Goal: Task Accomplishment & Management: Use online tool/utility

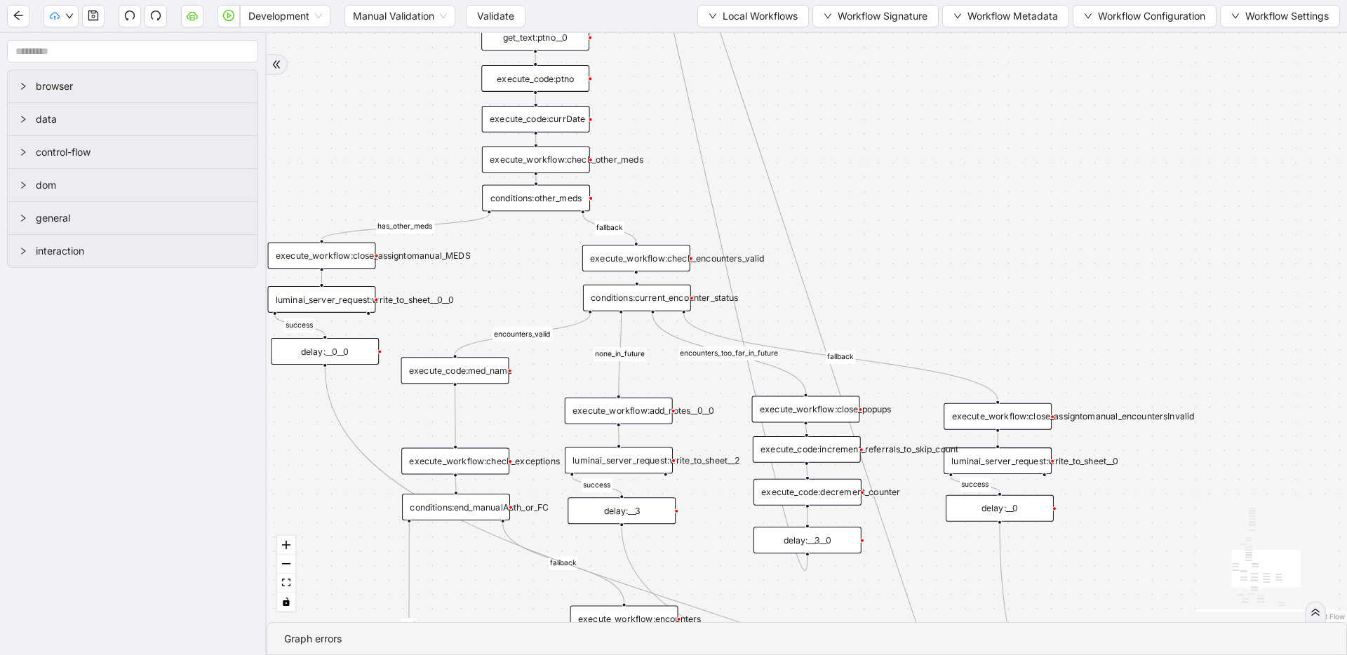
drag, startPoint x: 464, startPoint y: 220, endPoint x: 474, endPoint y: 322, distance: 102.9
click at [755, 15] on span "Local Workflows" at bounding box center [759, 15] width 75 height 15
click at [743, 37] on span "Select" at bounding box center [746, 43] width 91 height 15
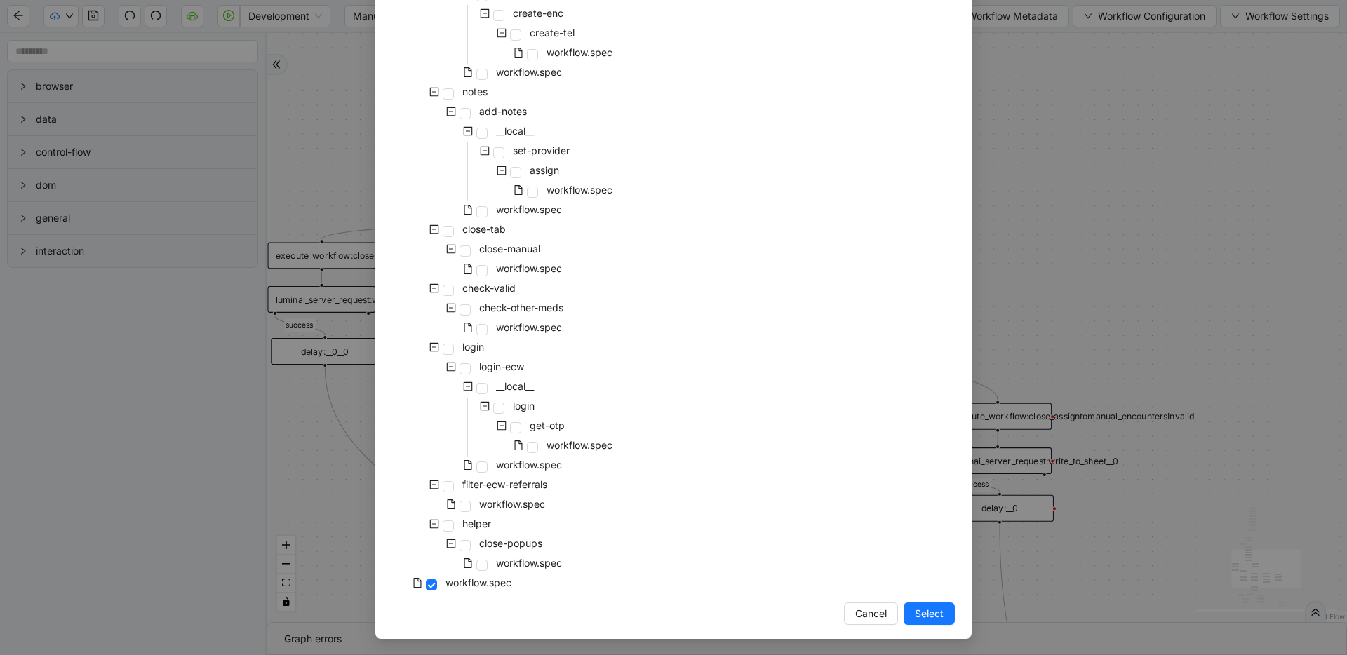
scroll to position [574, 0]
click at [869, 613] on span "Cancel" at bounding box center [871, 612] width 32 height 15
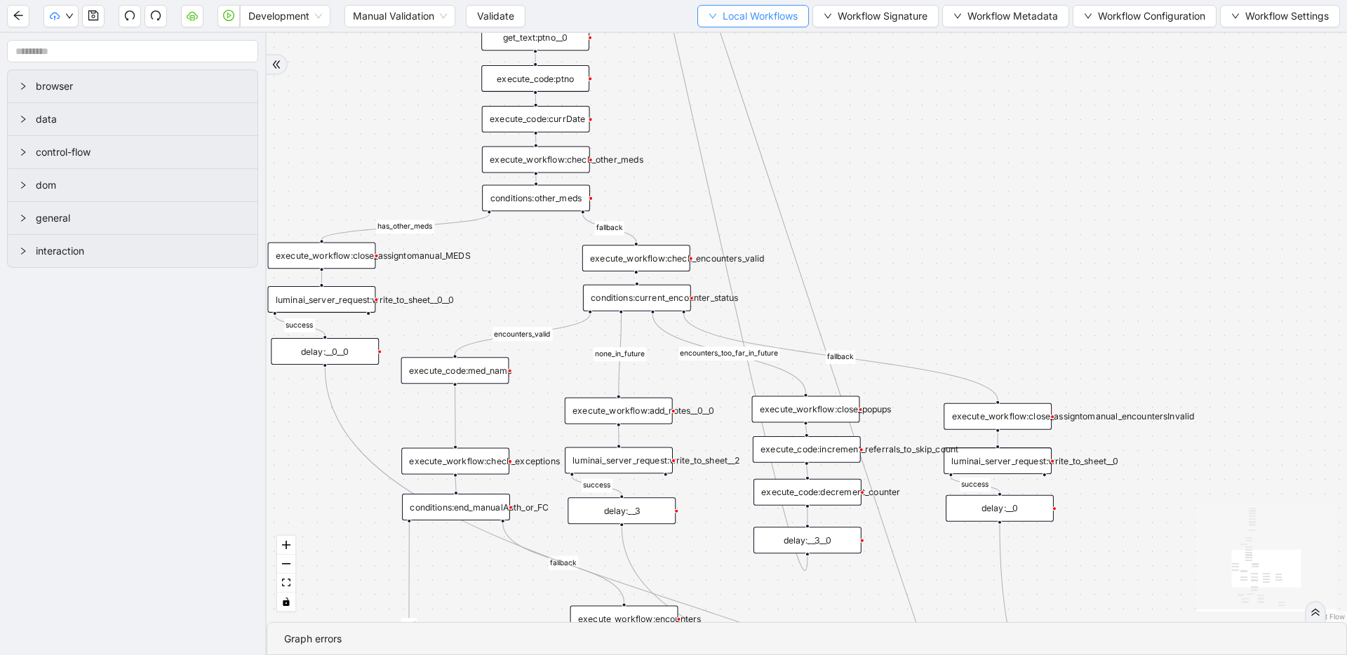
click at [767, 20] on span "Local Workflows" at bounding box center [759, 15] width 75 height 15
click at [750, 72] on span "Create" at bounding box center [746, 65] width 91 height 15
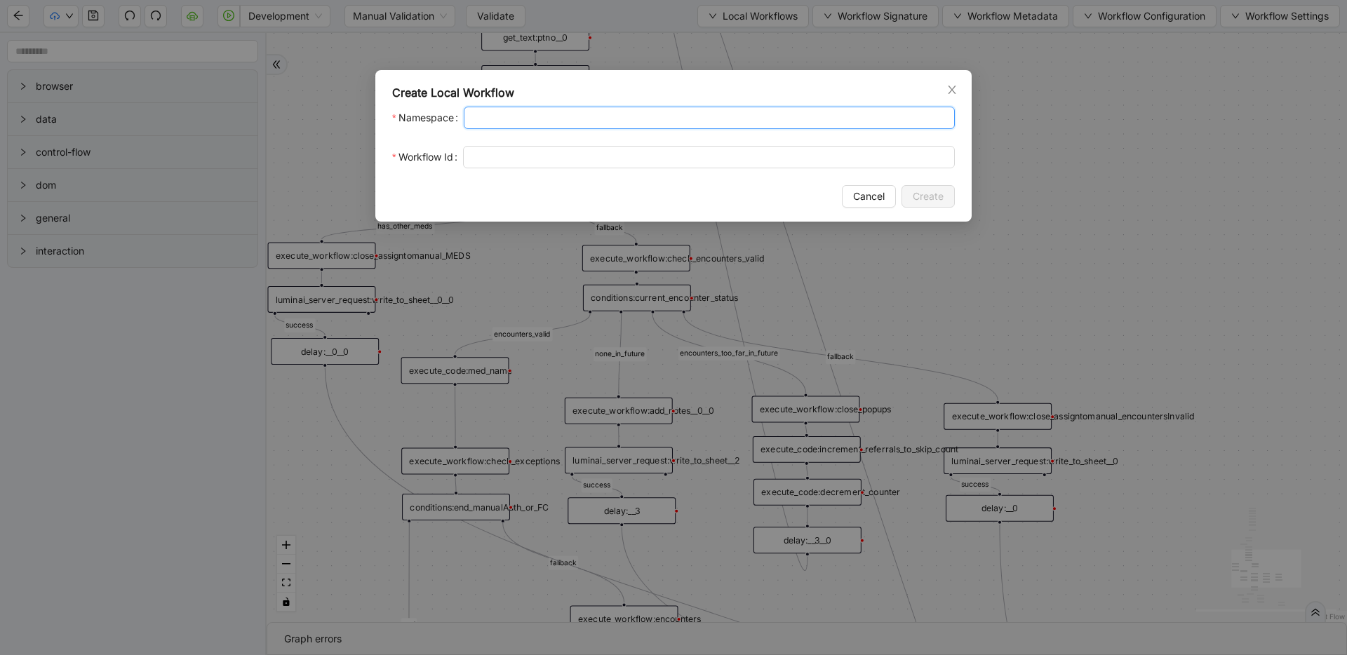
click at [637, 119] on input "Namespace" at bounding box center [709, 118] width 491 height 22
type input "******"
type input "*"
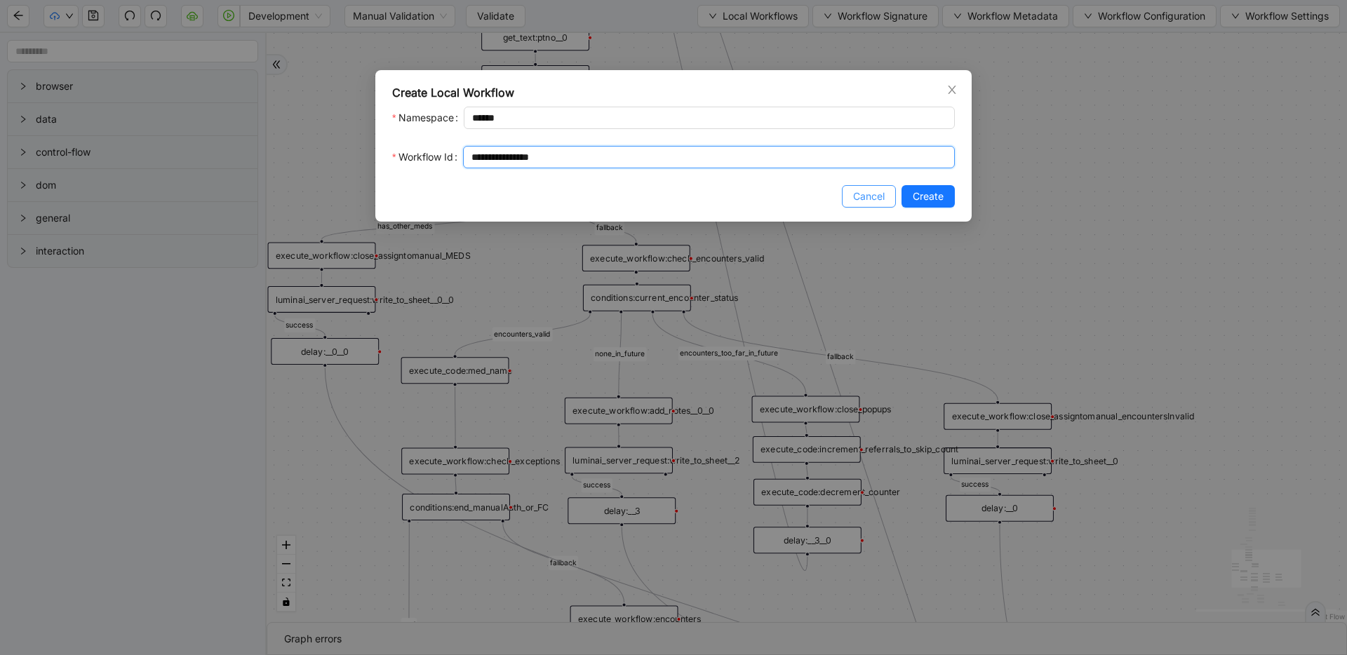
type input "**********"
click at [879, 201] on span "Cancel" at bounding box center [869, 196] width 32 height 15
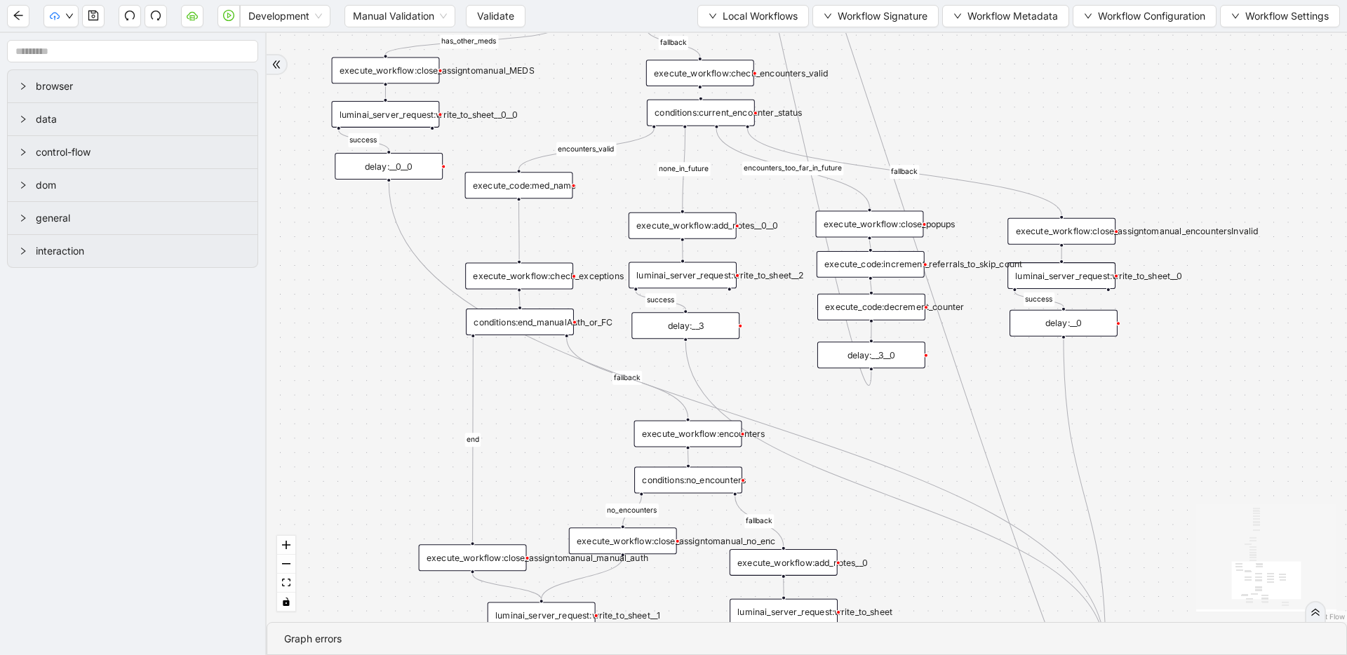
drag, startPoint x: 713, startPoint y: 253, endPoint x: 767, endPoint y: 173, distance: 97.5
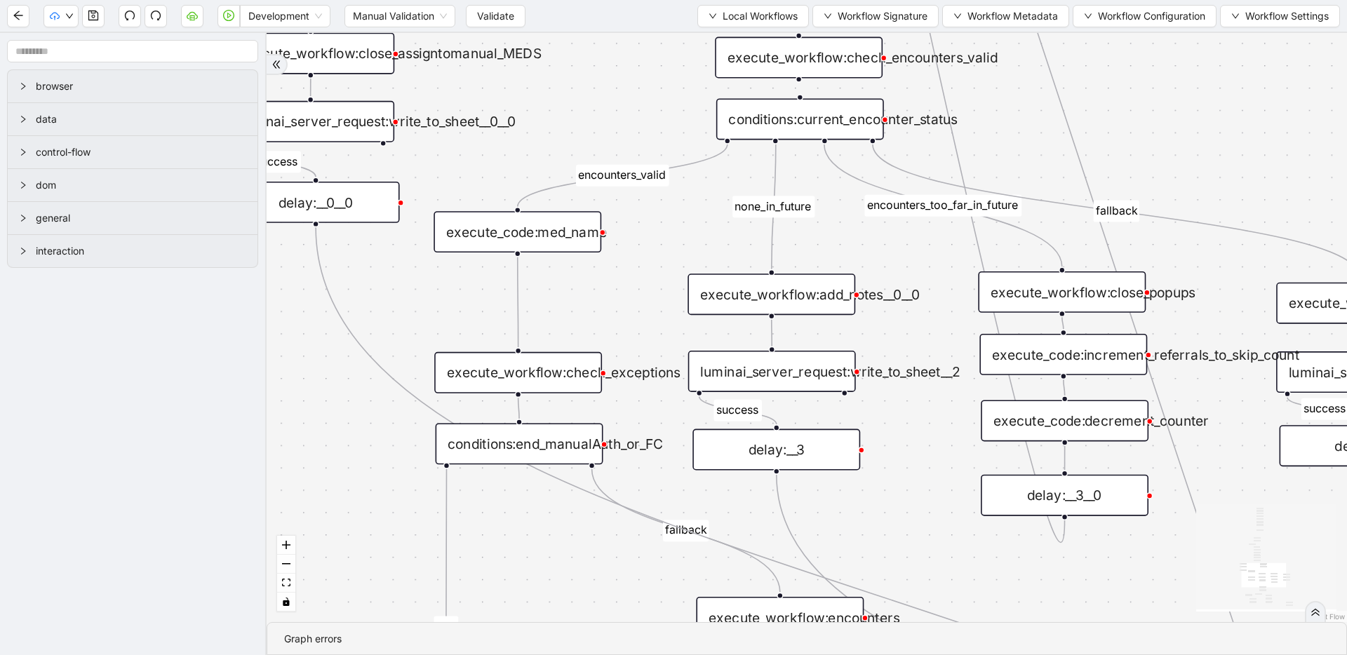
drag, startPoint x: 499, startPoint y: 250, endPoint x: 488, endPoint y: 332, distance: 82.8
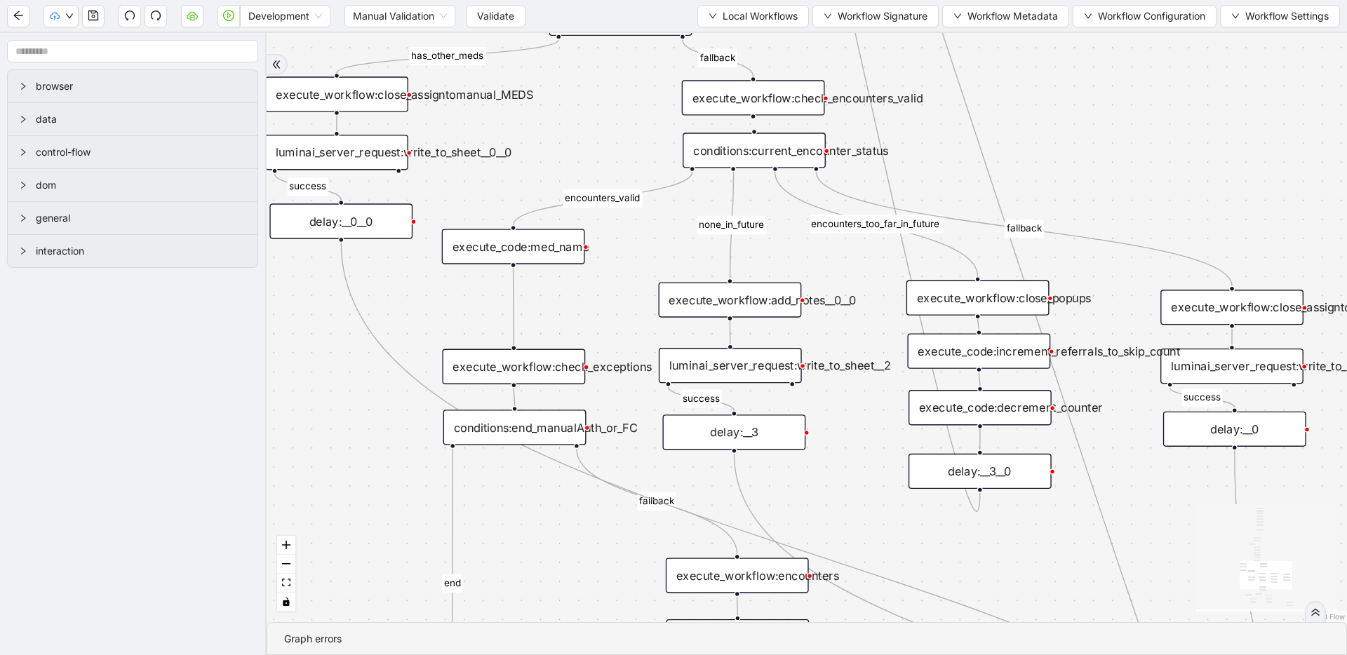
click at [511, 370] on div "execute_workflow:check_exceptions" at bounding box center [513, 366] width 143 height 35
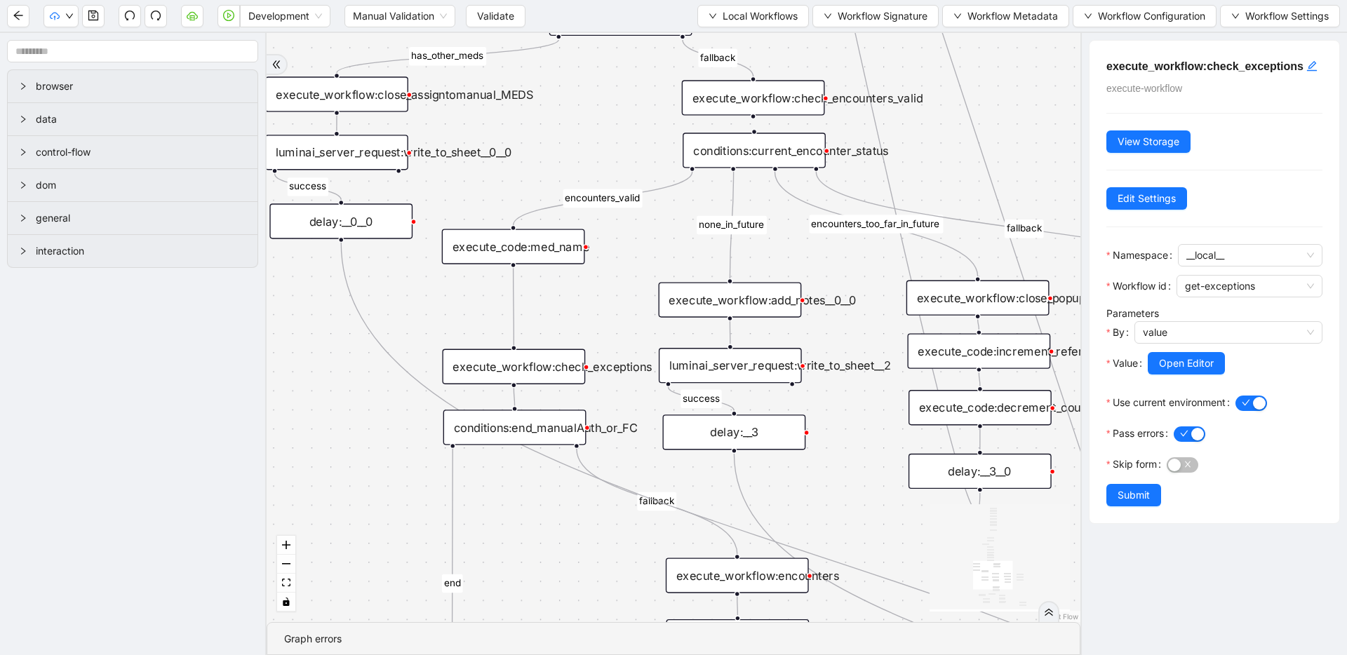
click at [473, 246] on div "execute_code:med_name" at bounding box center [513, 246] width 143 height 35
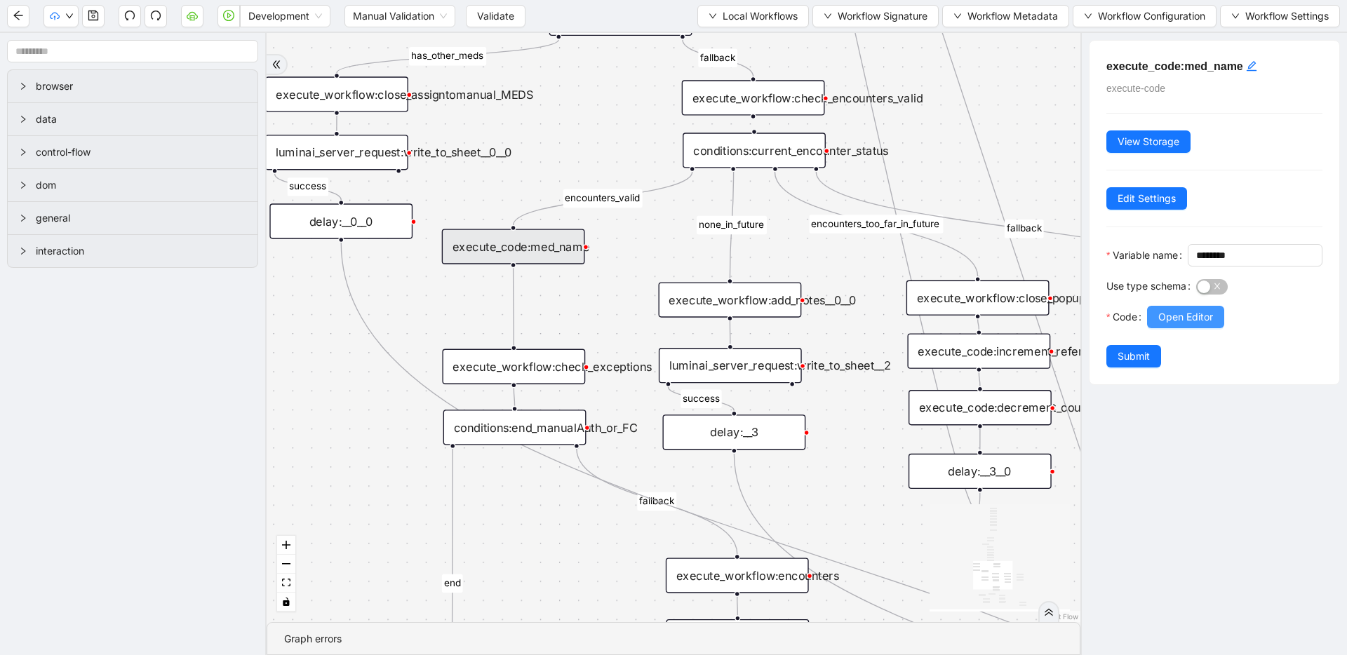
click at [1154, 328] on button "Open Editor" at bounding box center [1185, 317] width 77 height 22
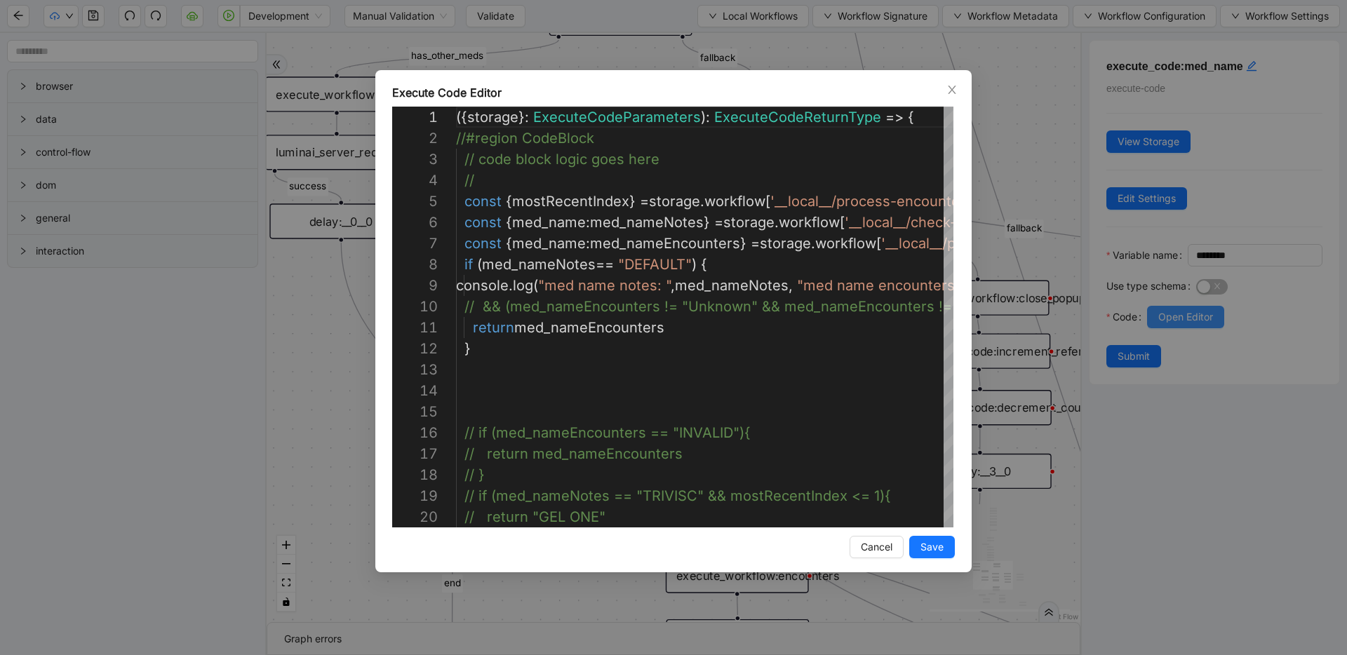
scroll to position [168, 0]
click at [989, 174] on div "Execute Code Editor 14 15 16 17 18 19 20 13 12 11 10 9 8 6 7 5 4 2 3 1 // if (m…" at bounding box center [673, 327] width 1347 height 655
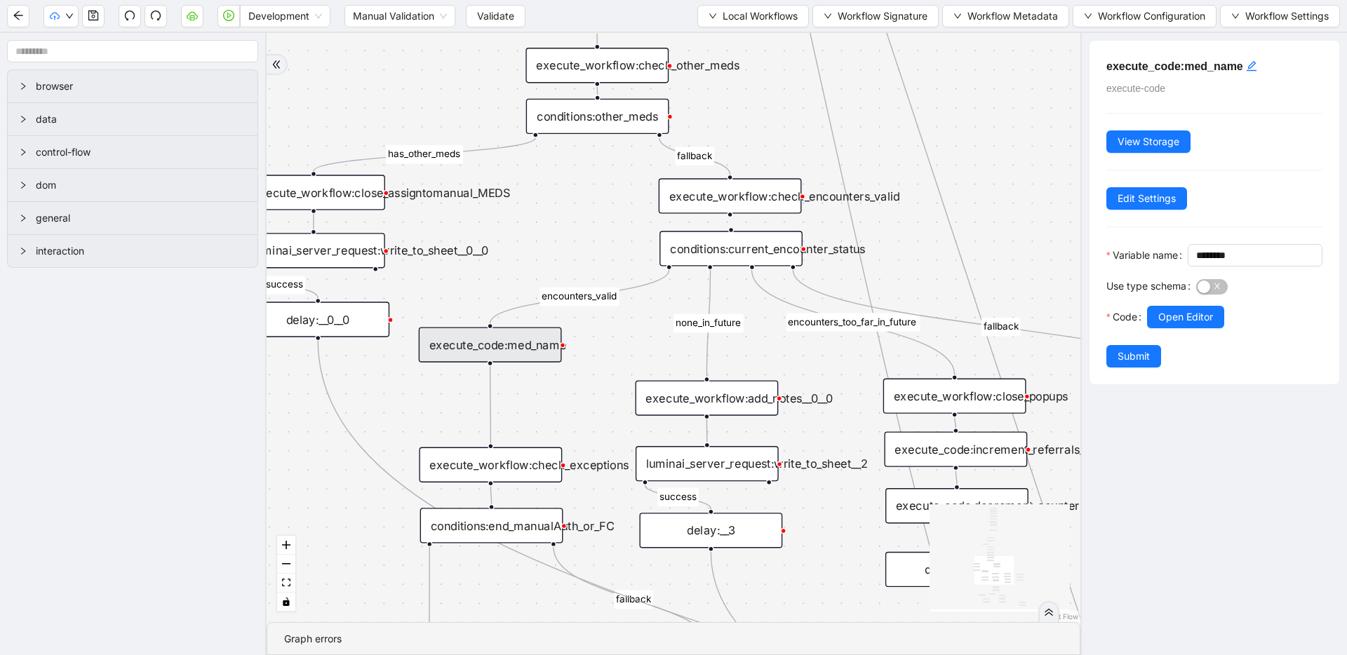
drag, startPoint x: 506, startPoint y: 280, endPoint x: 476, endPoint y: 396, distance: 120.3
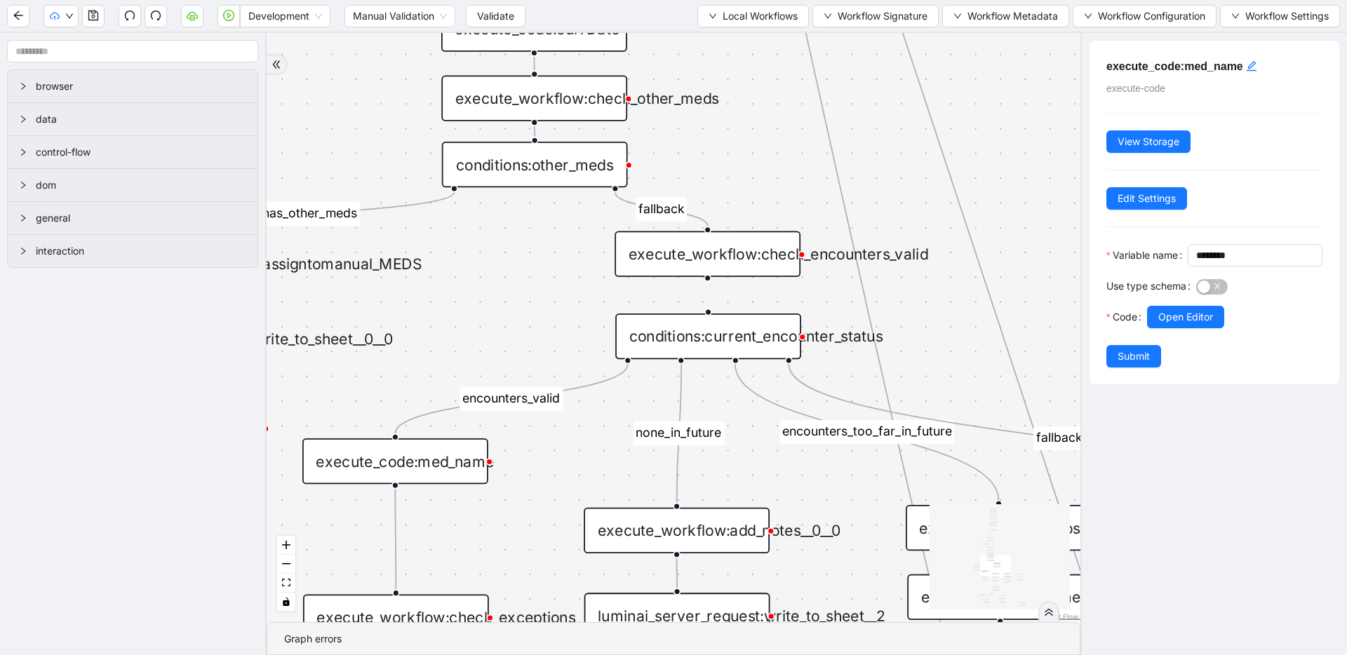
drag, startPoint x: 716, startPoint y: 260, endPoint x: 717, endPoint y: 243, distance: 17.5
click at [717, 243] on div "execute_workflow:check_encounters_valid" at bounding box center [707, 254] width 186 height 46
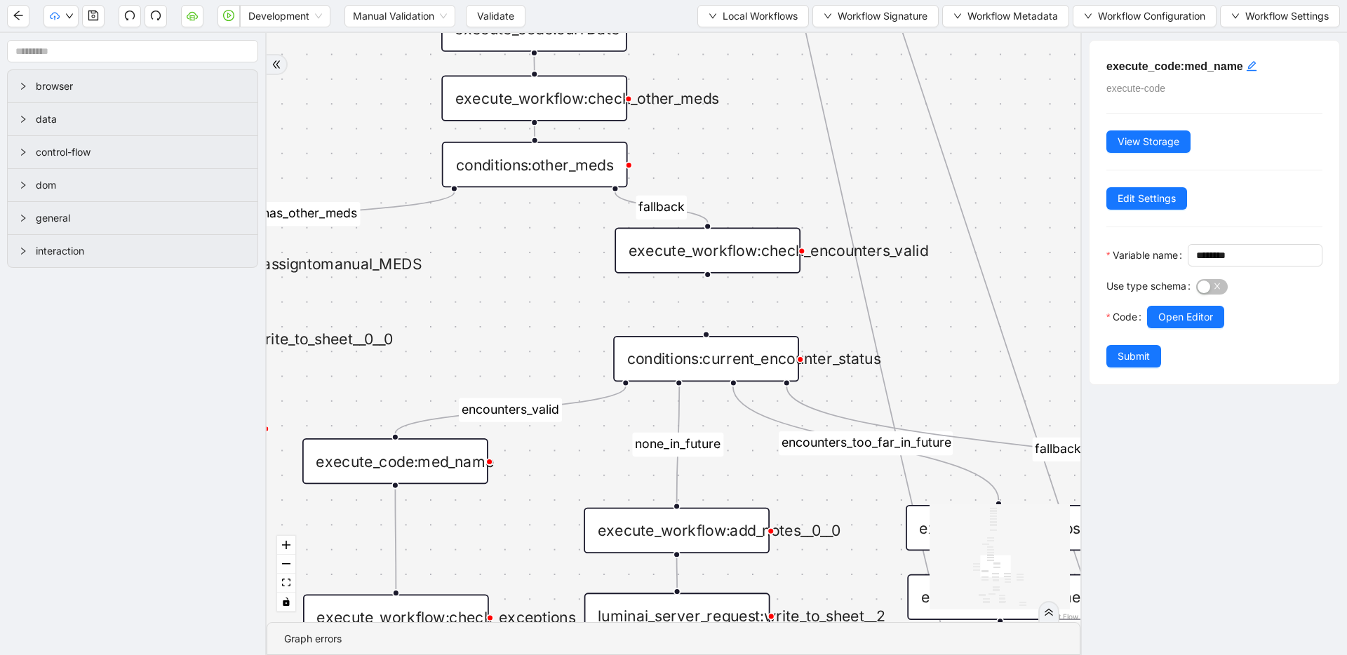
drag, startPoint x: 712, startPoint y: 351, endPoint x: 710, endPoint y: 363, distance: 11.3
click at [710, 363] on div "conditions:current_encounter_status" at bounding box center [706, 359] width 186 height 46
click at [748, 10] on span "Local Workflows" at bounding box center [759, 15] width 75 height 15
click at [750, 47] on span "Select" at bounding box center [746, 43] width 91 height 15
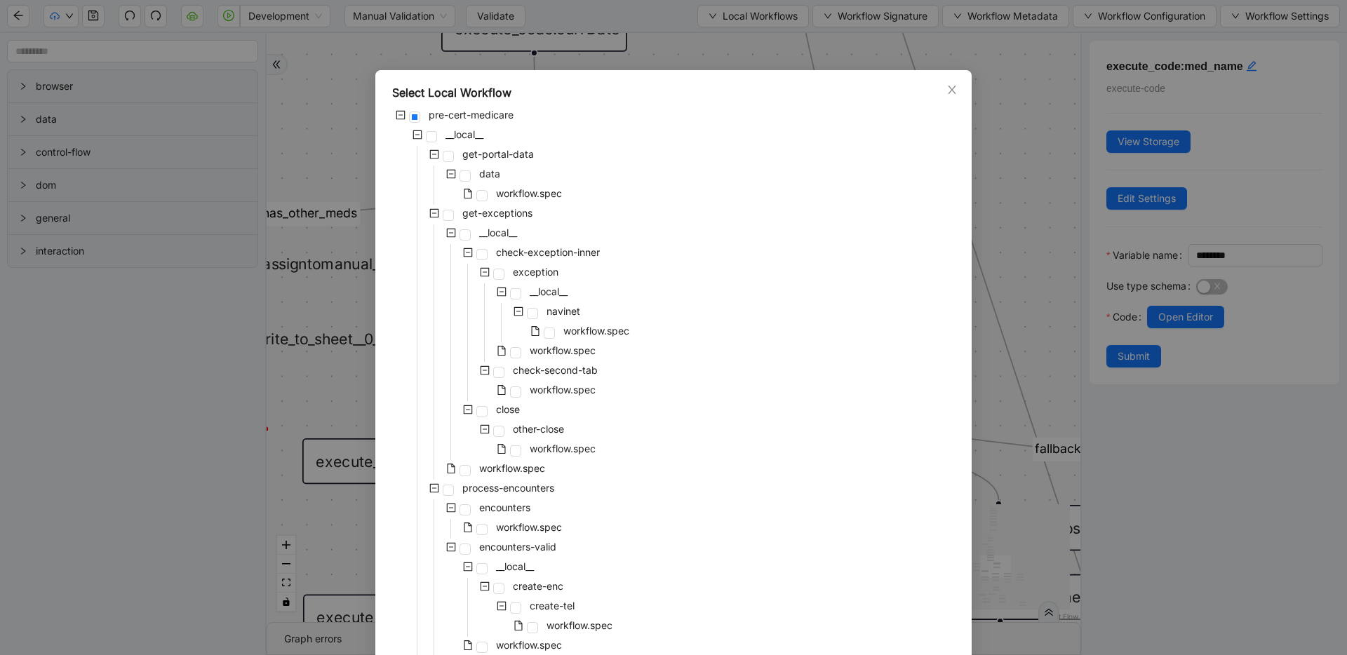
scroll to position [574, 0]
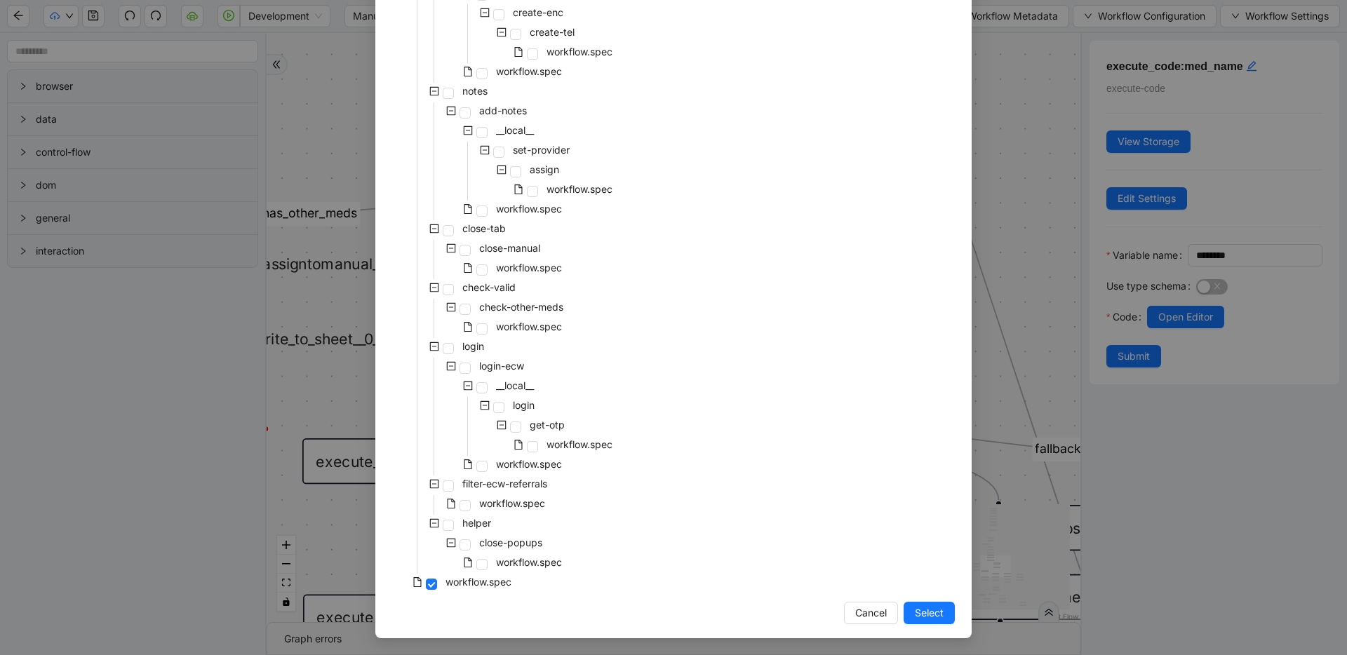
click at [1019, 206] on div "Select Local Workflow pre-cert-medicare __local__ get-portal-data data workflow…" at bounding box center [673, 327] width 1347 height 655
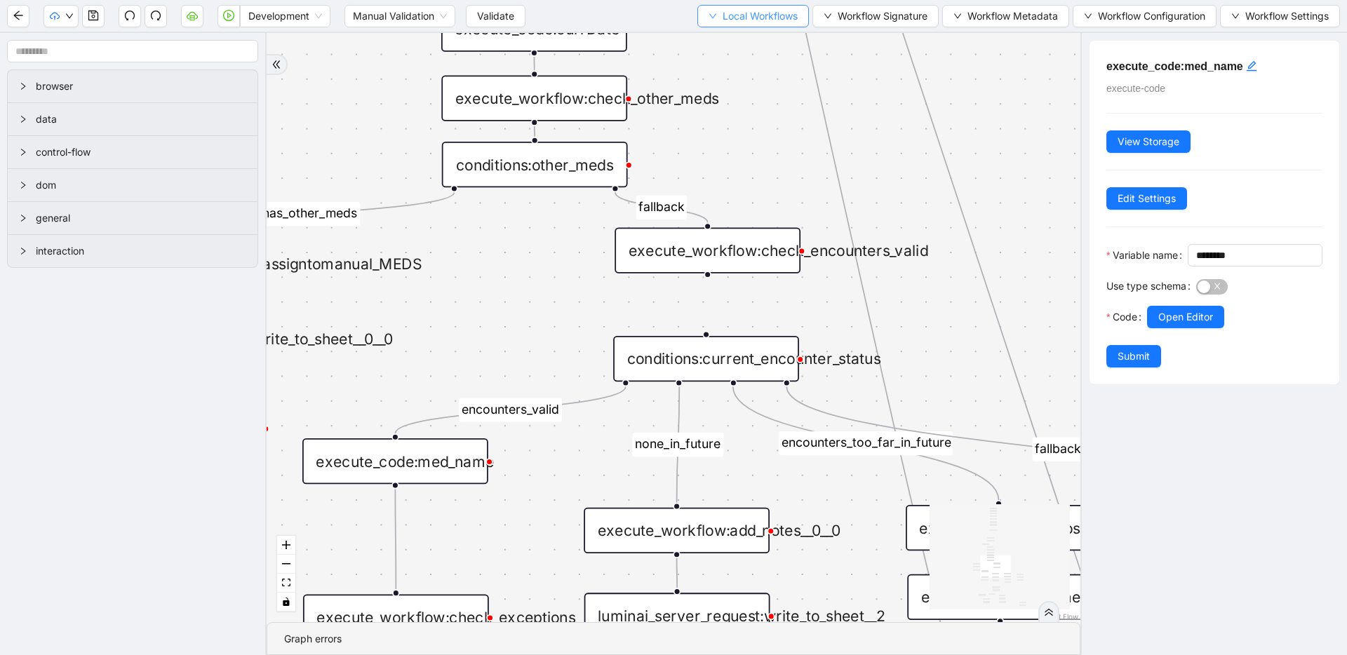
click at [742, 6] on button "Local Workflows" at bounding box center [753, 16] width 112 height 22
click at [732, 58] on span "Create" at bounding box center [746, 65] width 91 height 15
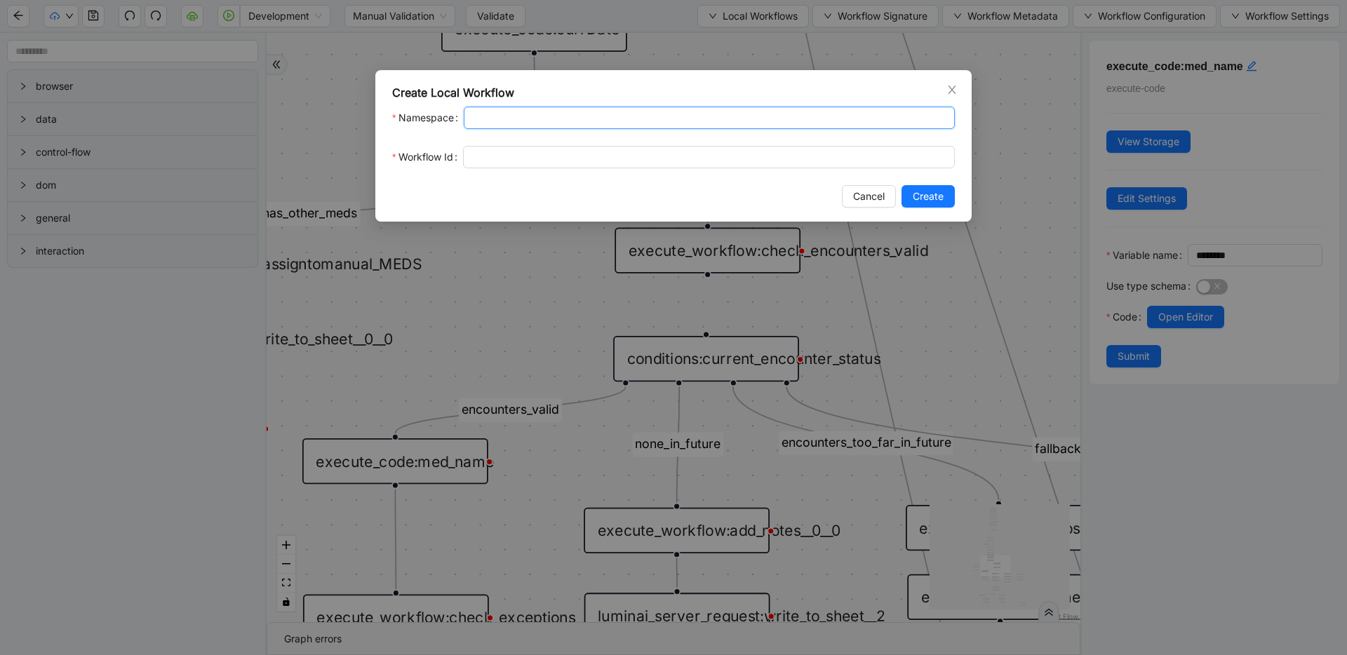
click at [695, 116] on input "Namespace" at bounding box center [709, 118] width 491 height 22
type input "******"
type input "**********"
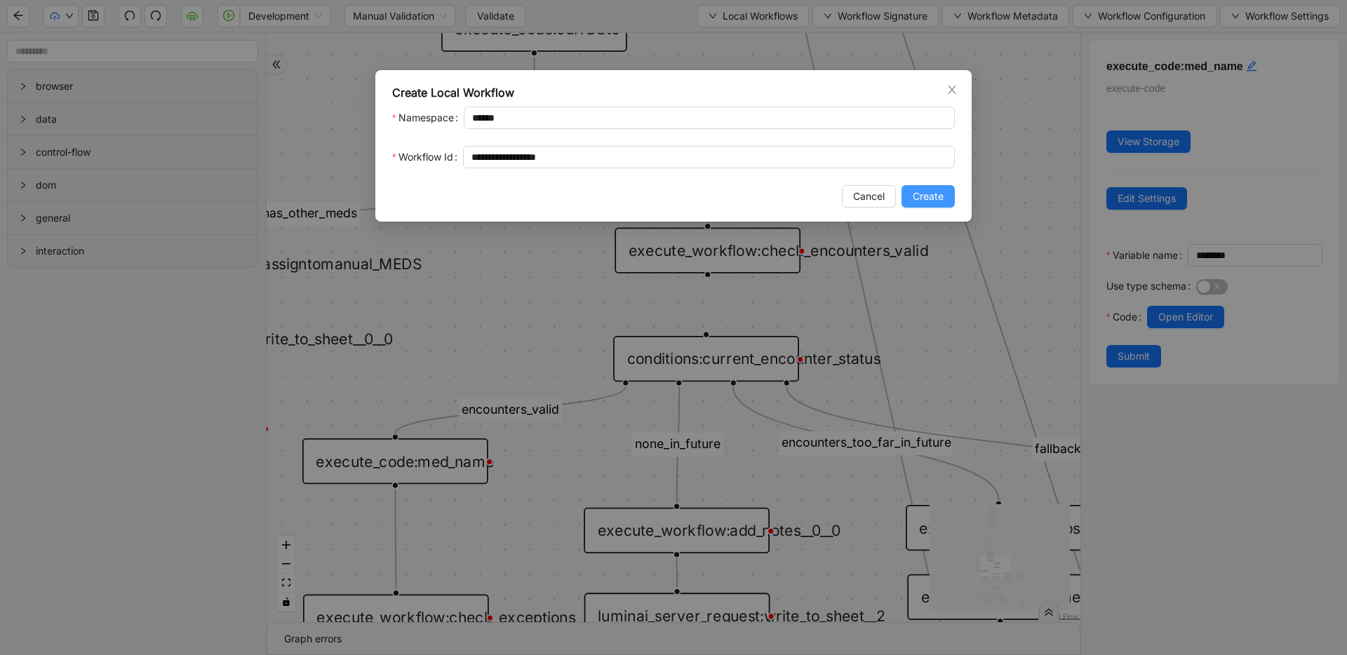
click at [945, 201] on button "Create" at bounding box center [927, 196] width 53 height 22
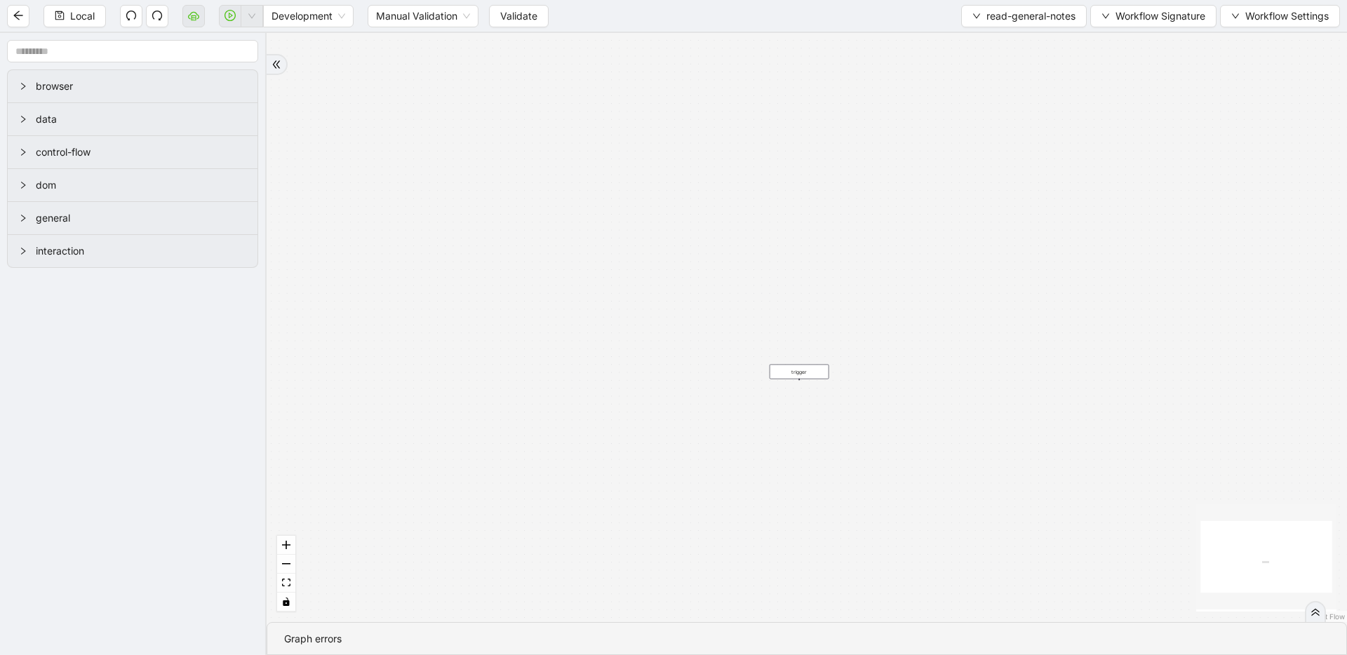
drag, startPoint x: 837, startPoint y: 208, endPoint x: 798, endPoint y: 1, distance: 210.6
drag, startPoint x: 802, startPoint y: 187, endPoint x: 811, endPoint y: 104, distance: 84.0
drag, startPoint x: 1036, startPoint y: 18, endPoint x: 1032, endPoint y: 43, distance: 26.3
click at [1036, 18] on span "read-general-notes" at bounding box center [1030, 15] width 89 height 15
click at [1030, 48] on span "Select" at bounding box center [1020, 43] width 104 height 15
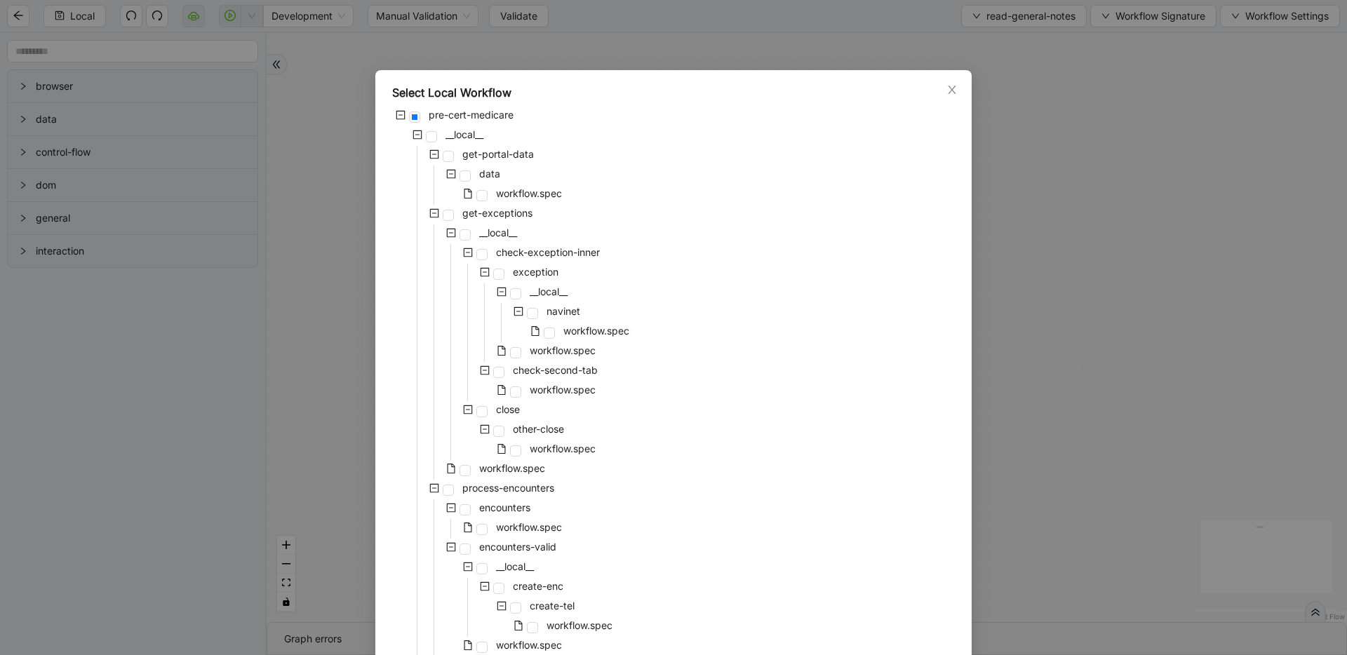
scroll to position [613, 0]
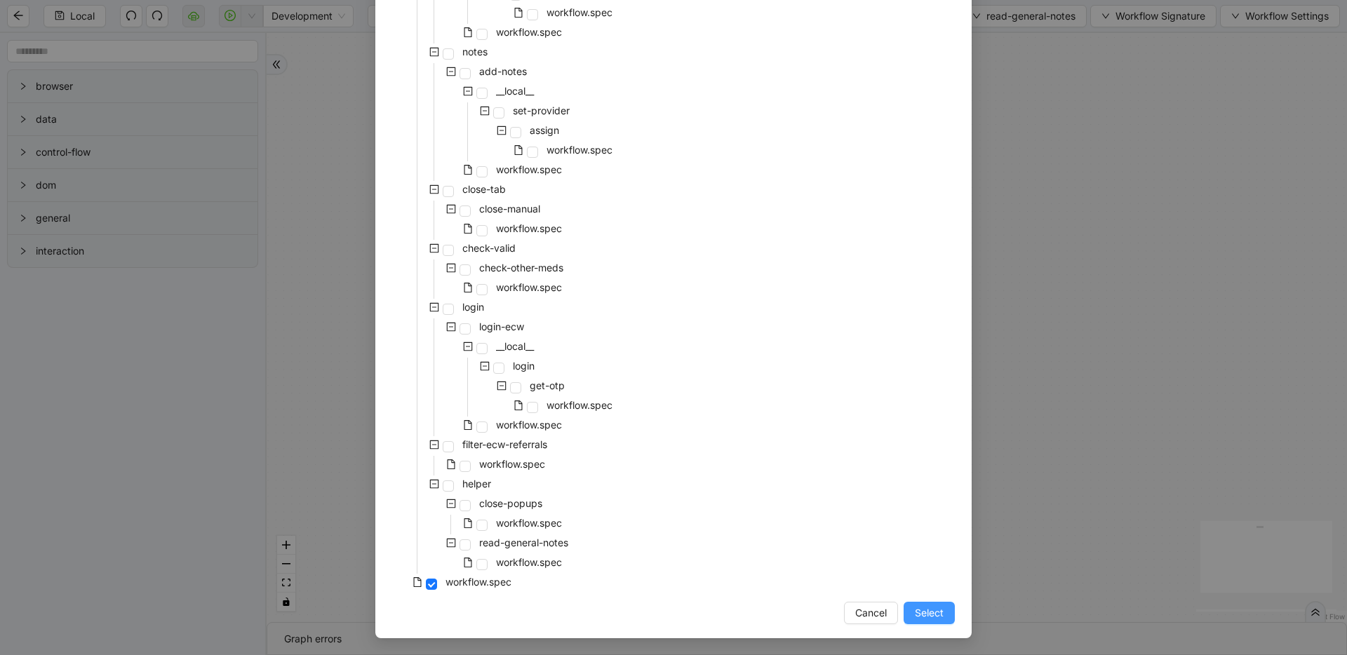
click at [929, 609] on span "Select" at bounding box center [929, 612] width 29 height 15
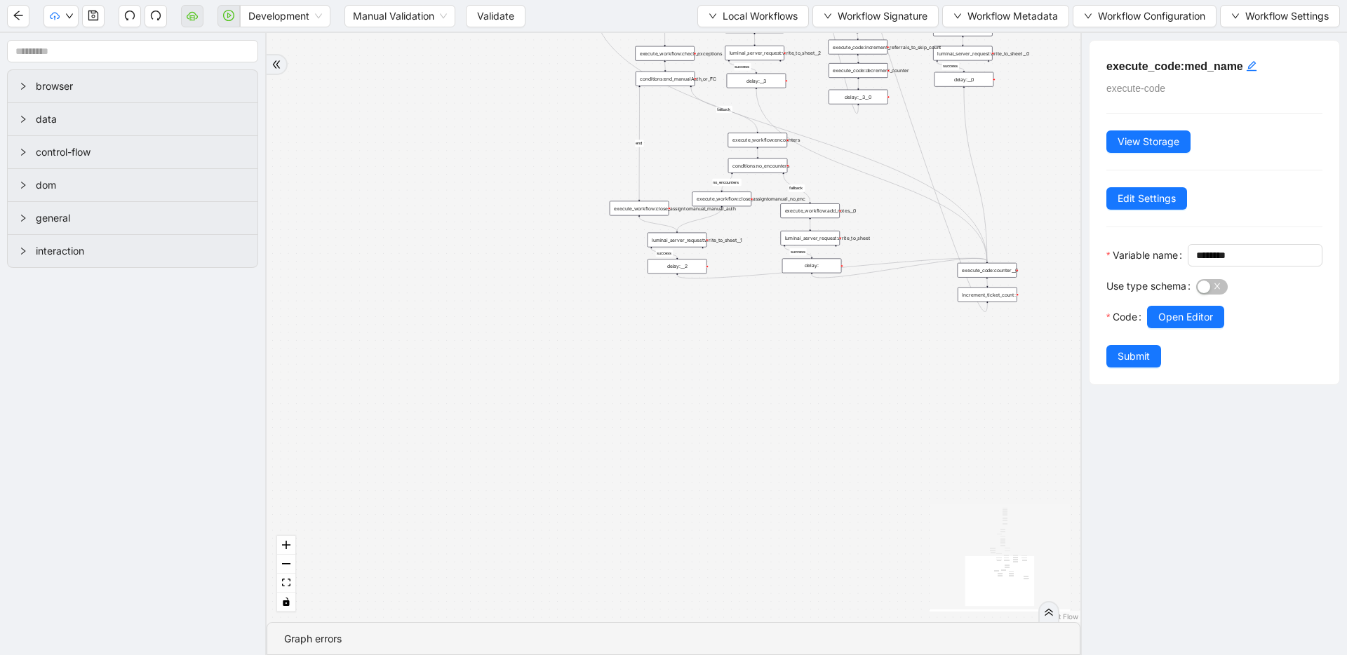
drag, startPoint x: 613, startPoint y: 287, endPoint x: 591, endPoint y: 480, distance: 194.8
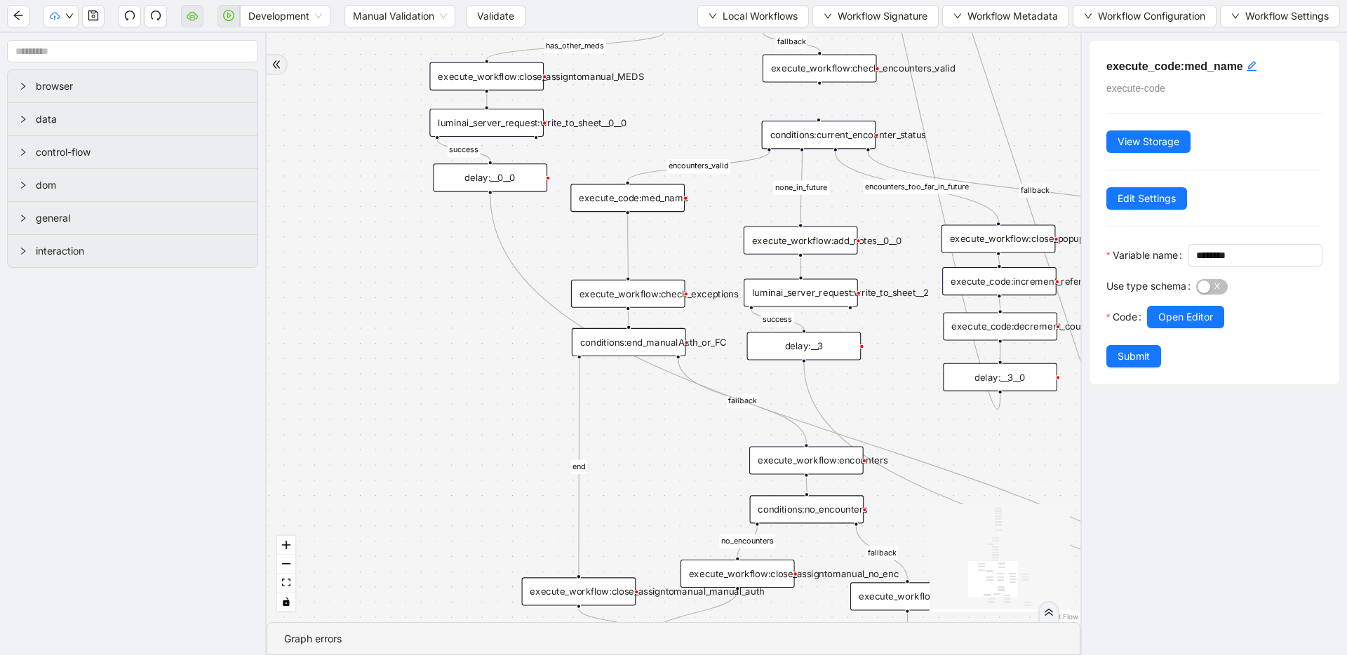
drag, startPoint x: 685, startPoint y: 264, endPoint x: 631, endPoint y: 431, distance: 175.4
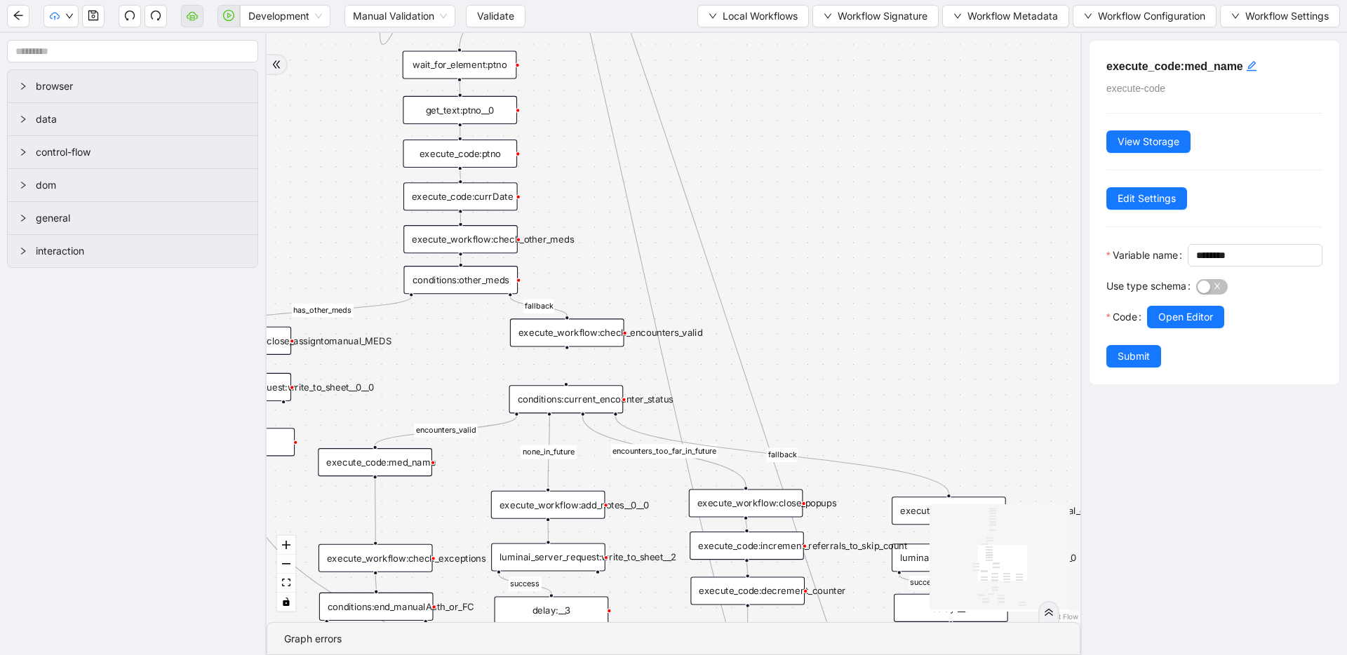
drag, startPoint x: 693, startPoint y: 301, endPoint x: 567, endPoint y: 353, distance: 135.8
drag, startPoint x: 573, startPoint y: 403, endPoint x: 574, endPoint y: 438, distance: 35.1
click at [574, 438] on div "conditions:current_encounter_status" at bounding box center [567, 440] width 114 height 28
click at [561, 360] on icon "plus-circle" at bounding box center [567, 367] width 19 height 19
type input "**********"
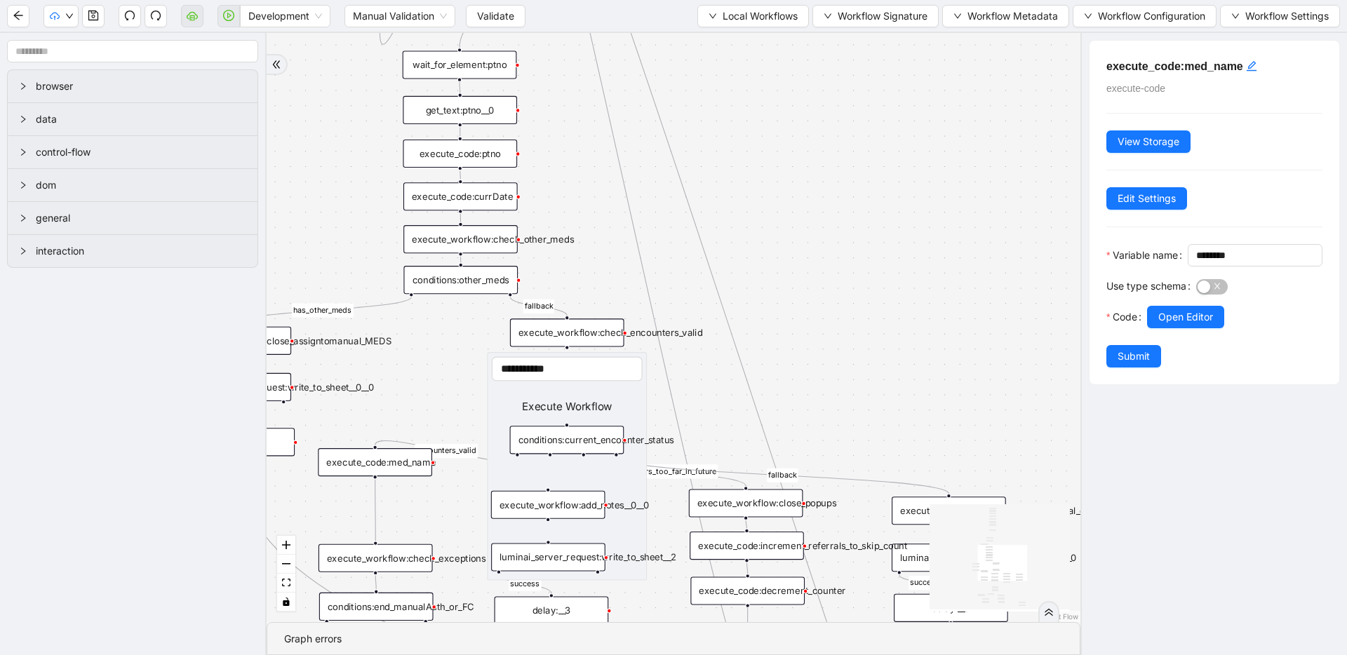
click at [550, 407] on div "Execute Workflow" at bounding box center [567, 406] width 151 height 17
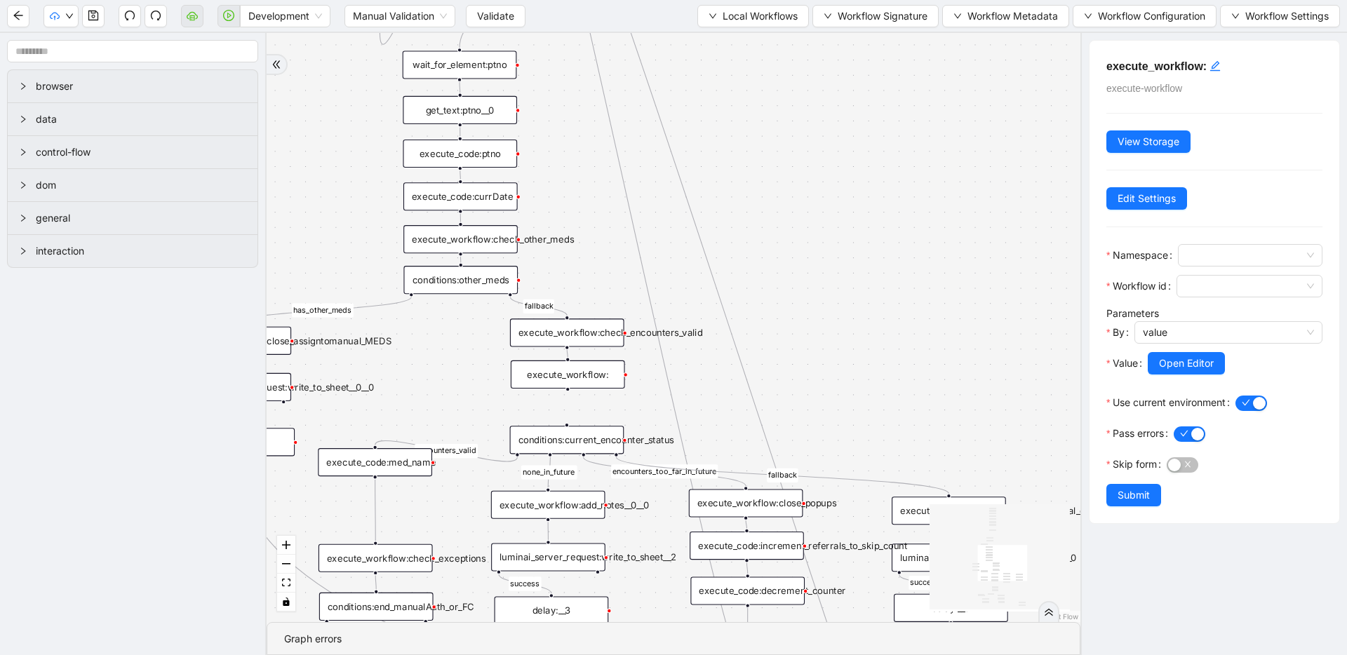
drag, startPoint x: 594, startPoint y: 407, endPoint x: 595, endPoint y: 373, distance: 34.4
click at [595, 373] on div "execute_workflow:" at bounding box center [568, 374] width 114 height 28
drag, startPoint x: 567, startPoint y: 389, endPoint x: 569, endPoint y: 421, distance: 33.0
click at [569, 421] on div "fallback success success fallback no_encounters end success success success old…" at bounding box center [673, 327] width 814 height 589
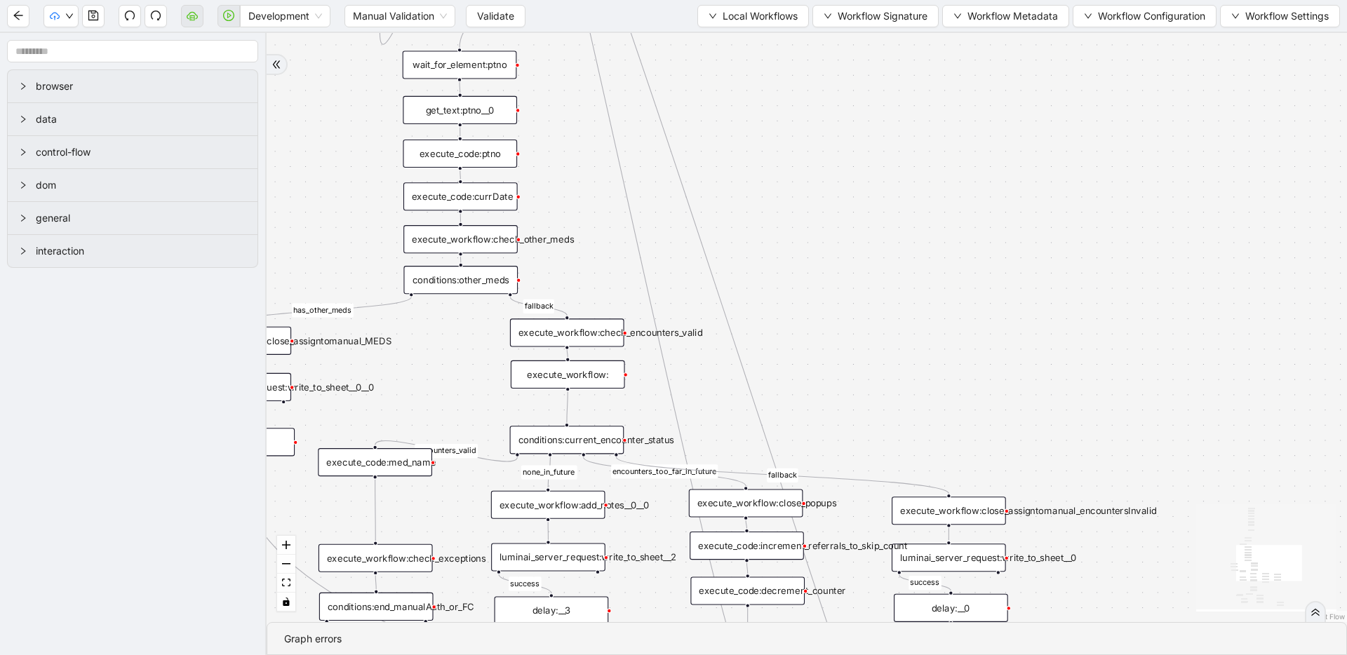
click at [596, 377] on div "execute_workflow:" at bounding box center [568, 374] width 114 height 28
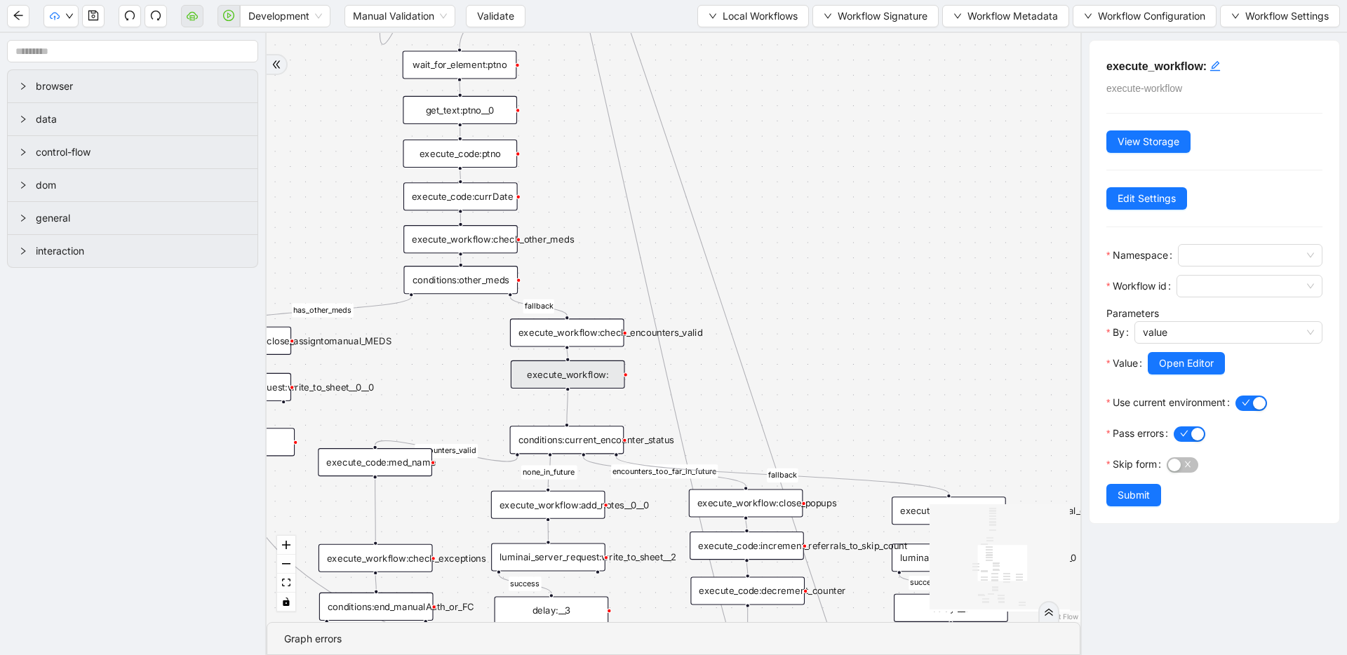
click at [1215, 56] on div "execute_workflow: execute-workflow View Storage Edit Settings Namespace Workflo…" at bounding box center [1214, 282] width 250 height 483
click at [1215, 72] on div "click to edit id" at bounding box center [1214, 66] width 11 height 17
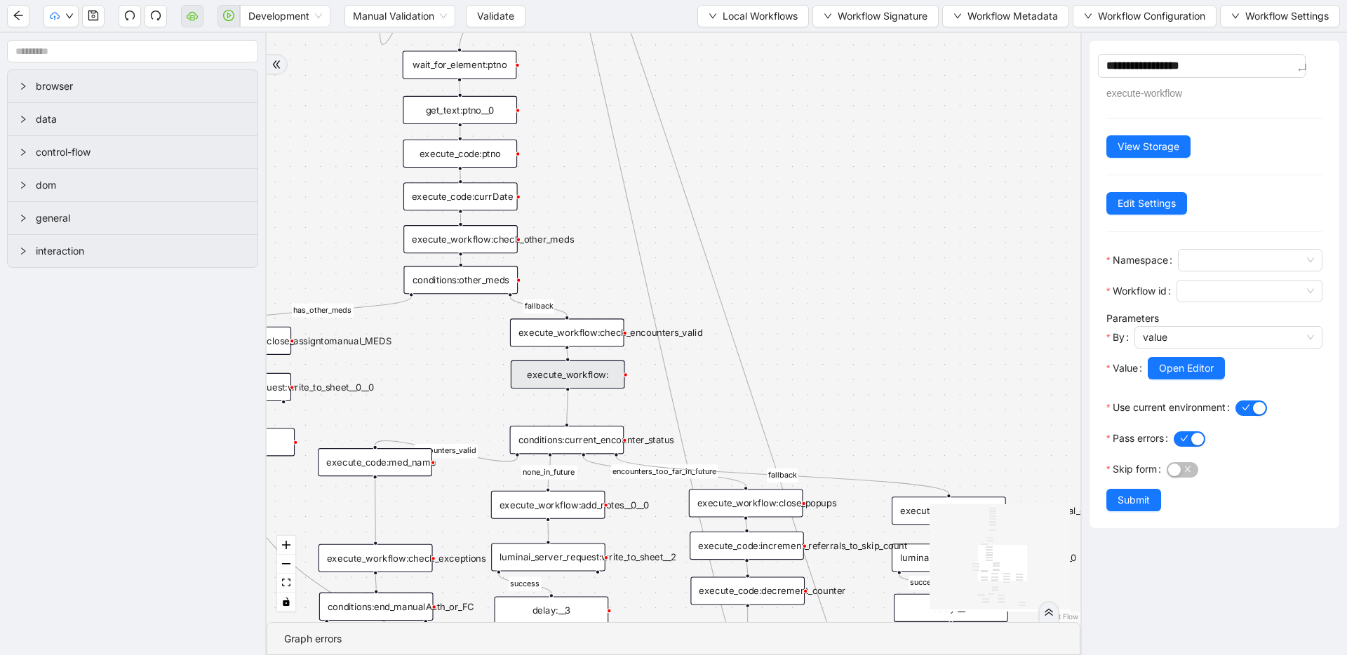
type textarea "**********"
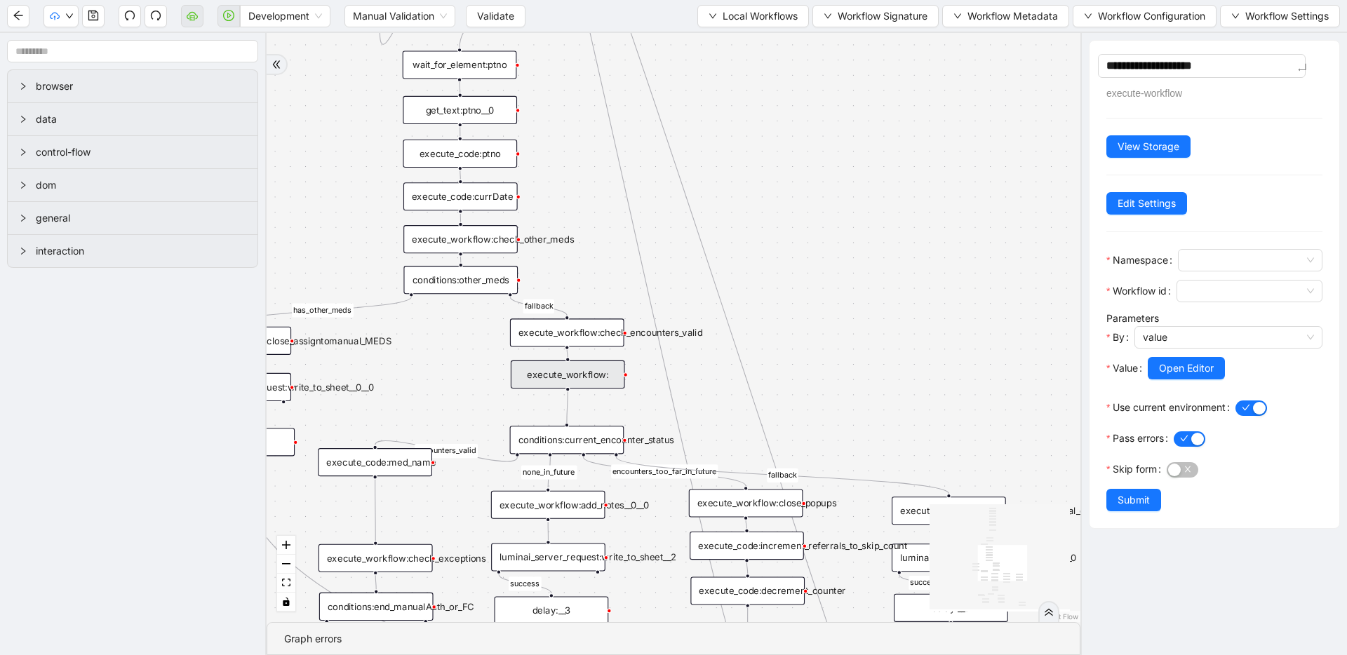
type textarea "**********"
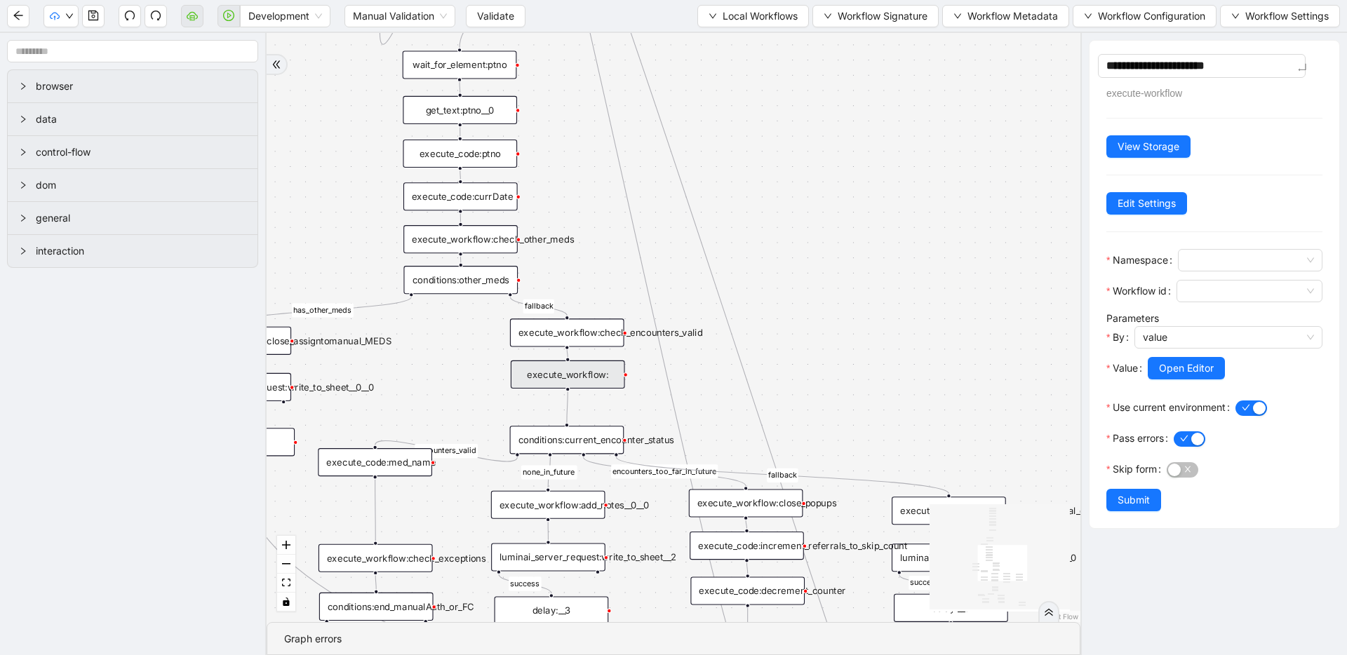
type textarea "**********"
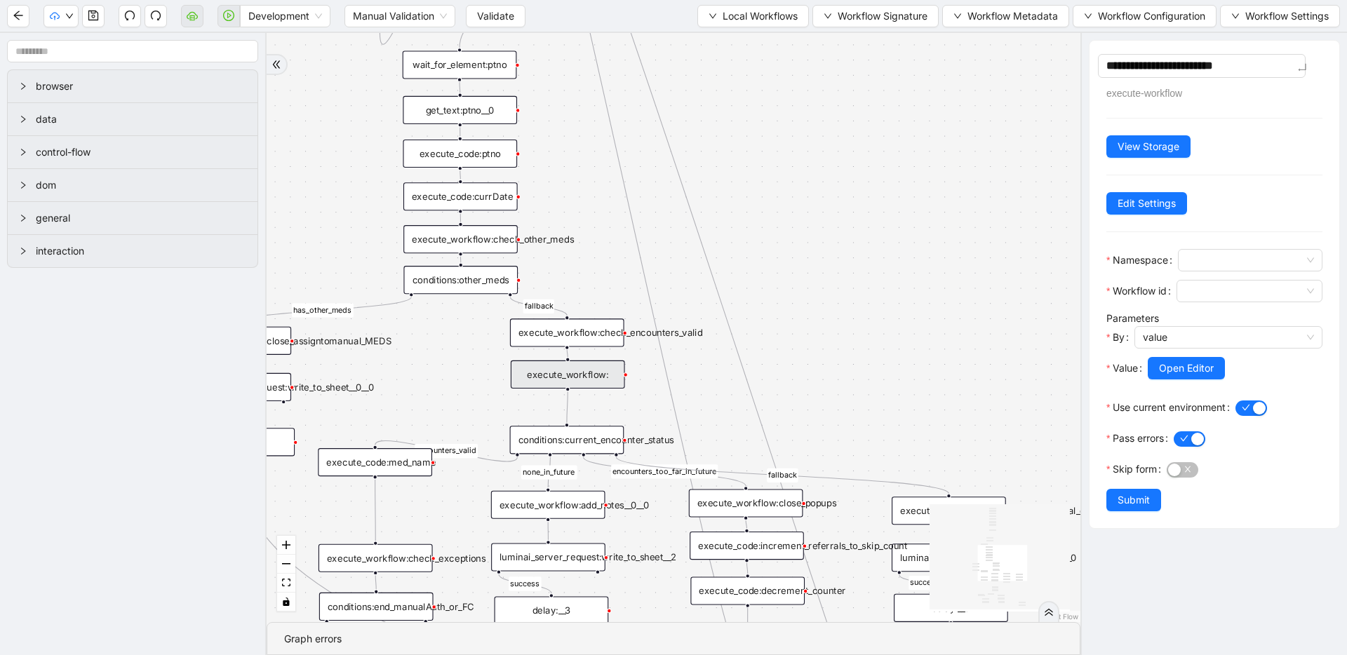
type textarea "**********"
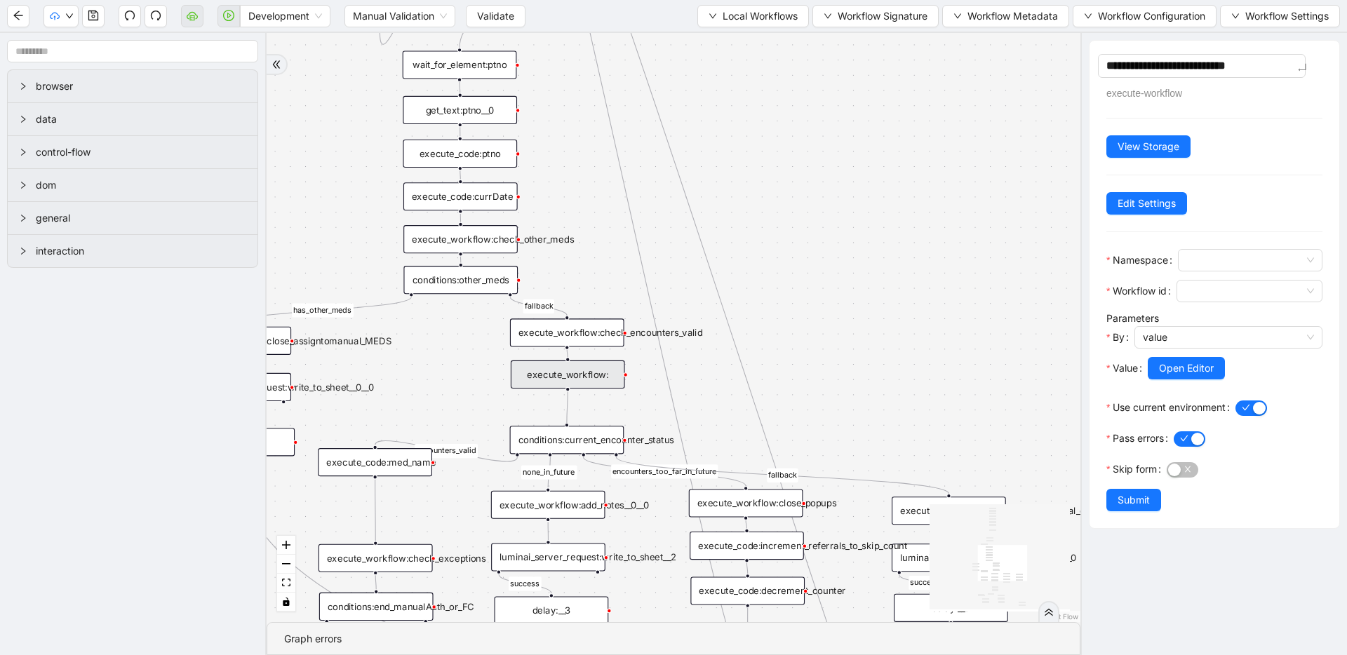
type textarea "**********"
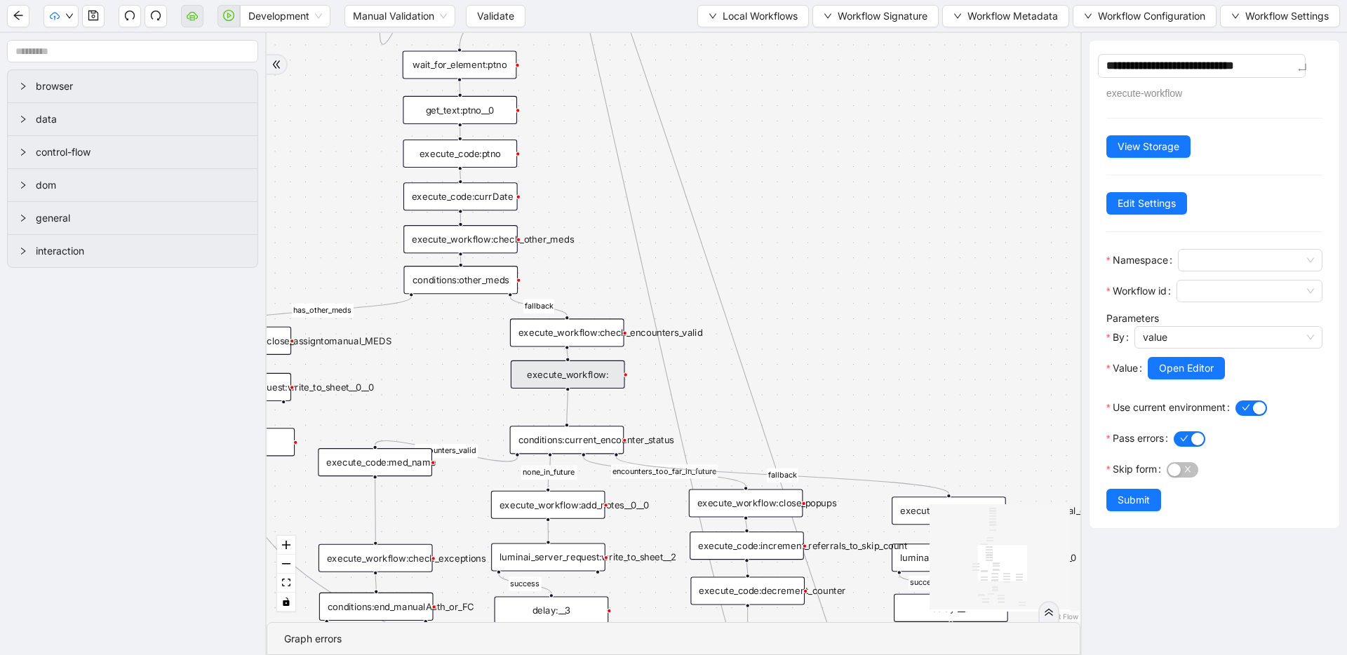
type textarea "**********"
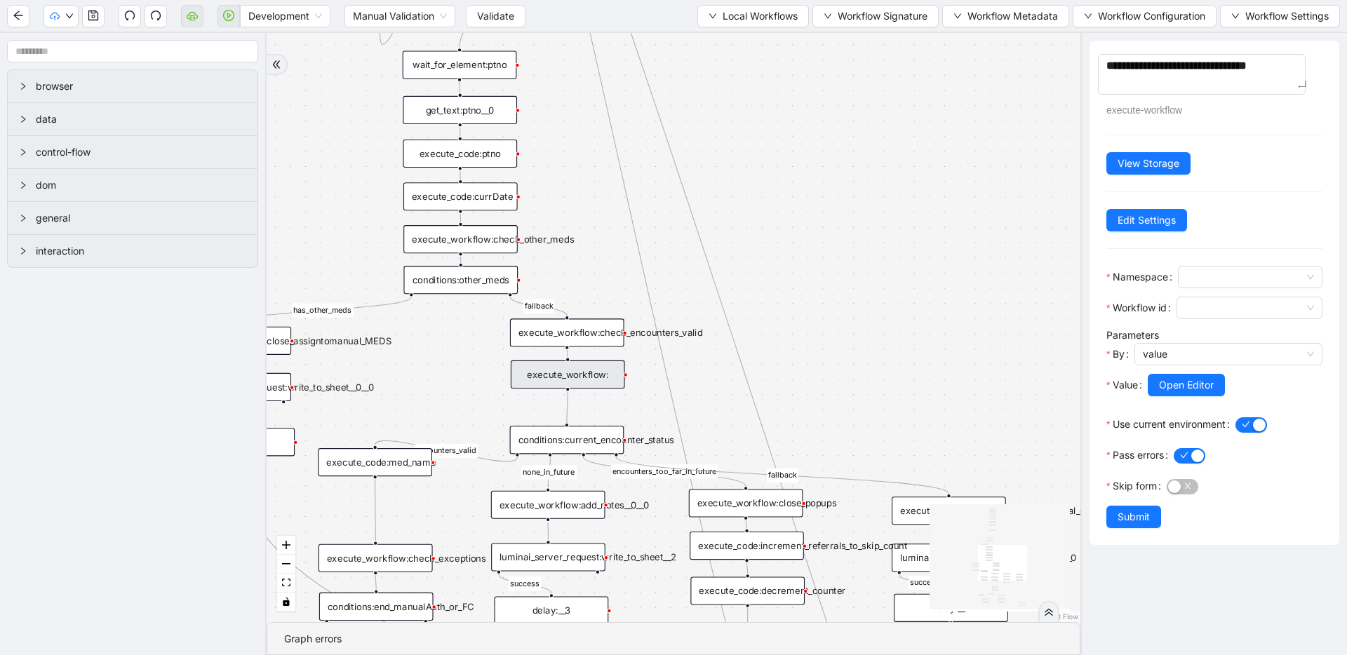
type textarea "**********"
click at [1255, 278] on span at bounding box center [1250, 276] width 128 height 21
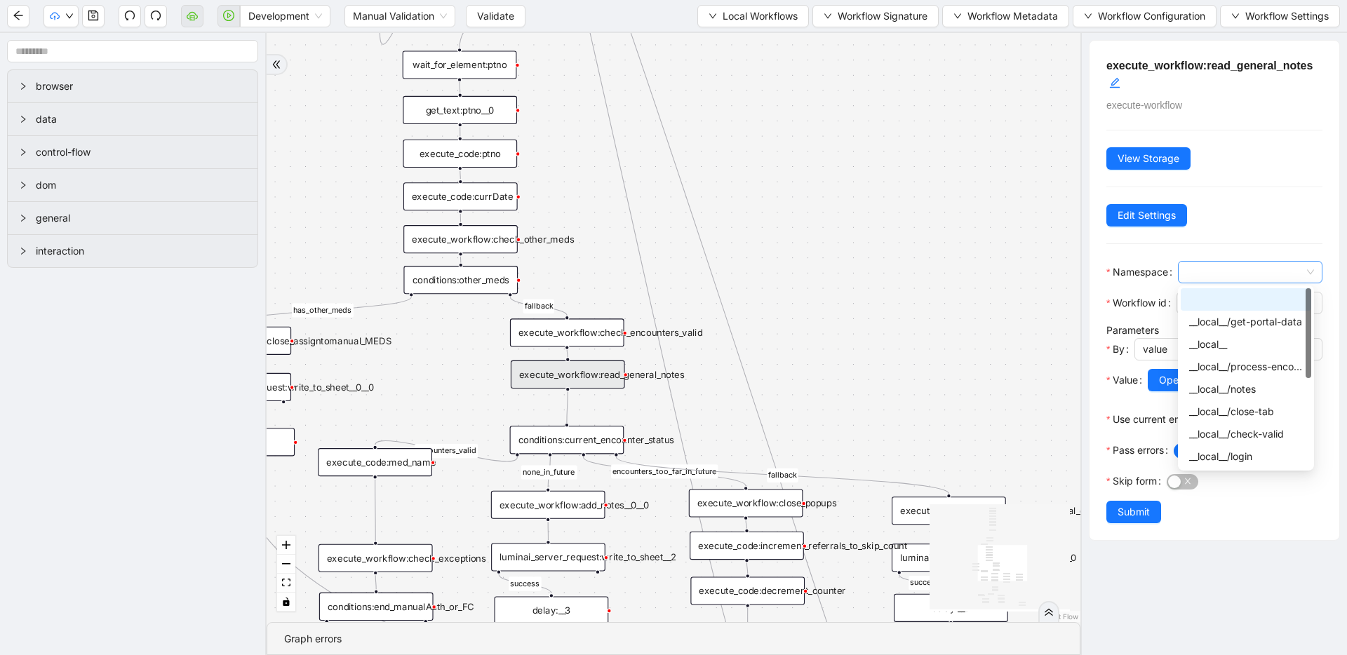
click at [1242, 274] on span at bounding box center [1250, 272] width 128 height 21
click at [1238, 454] on div "__local__/helper" at bounding box center [1246, 456] width 114 height 15
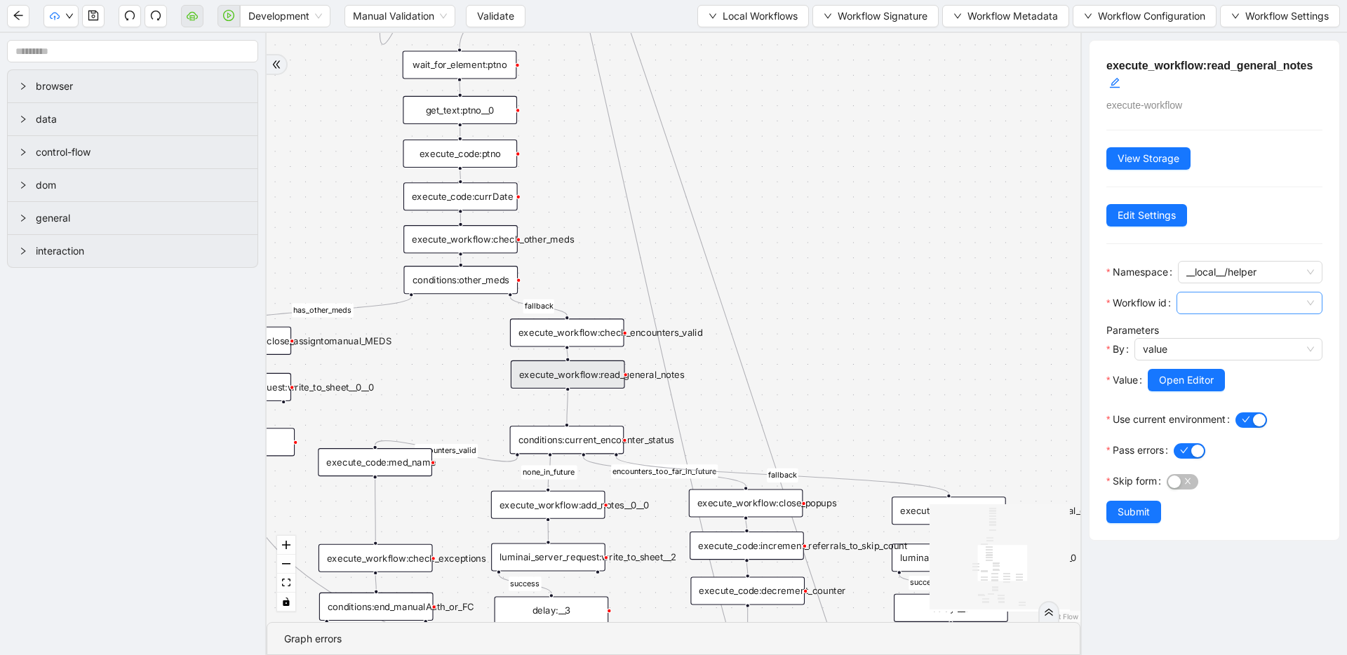
click at [1234, 300] on span at bounding box center [1249, 302] width 129 height 21
click at [1234, 375] on div "read-general-notes" at bounding box center [1246, 374] width 114 height 15
click at [1121, 513] on span "Submit" at bounding box center [1133, 511] width 32 height 15
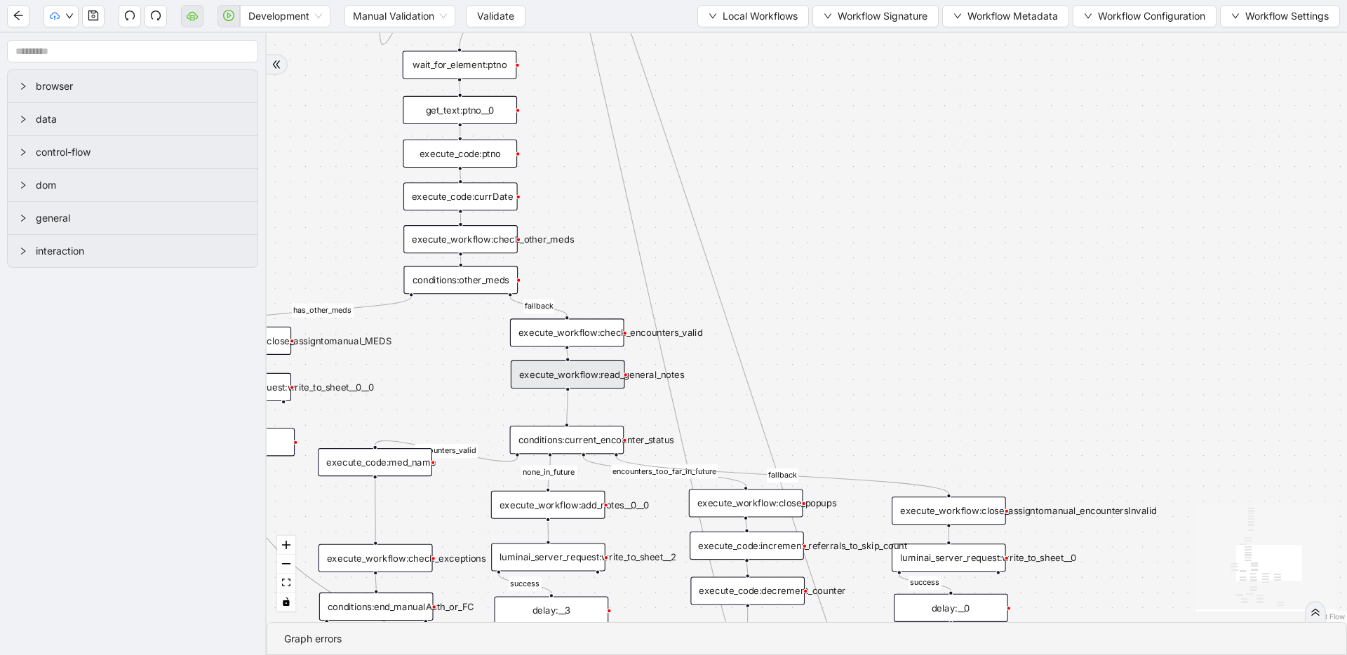
click at [579, 373] on div "execute_workflow:read_general_notes" at bounding box center [568, 374] width 114 height 28
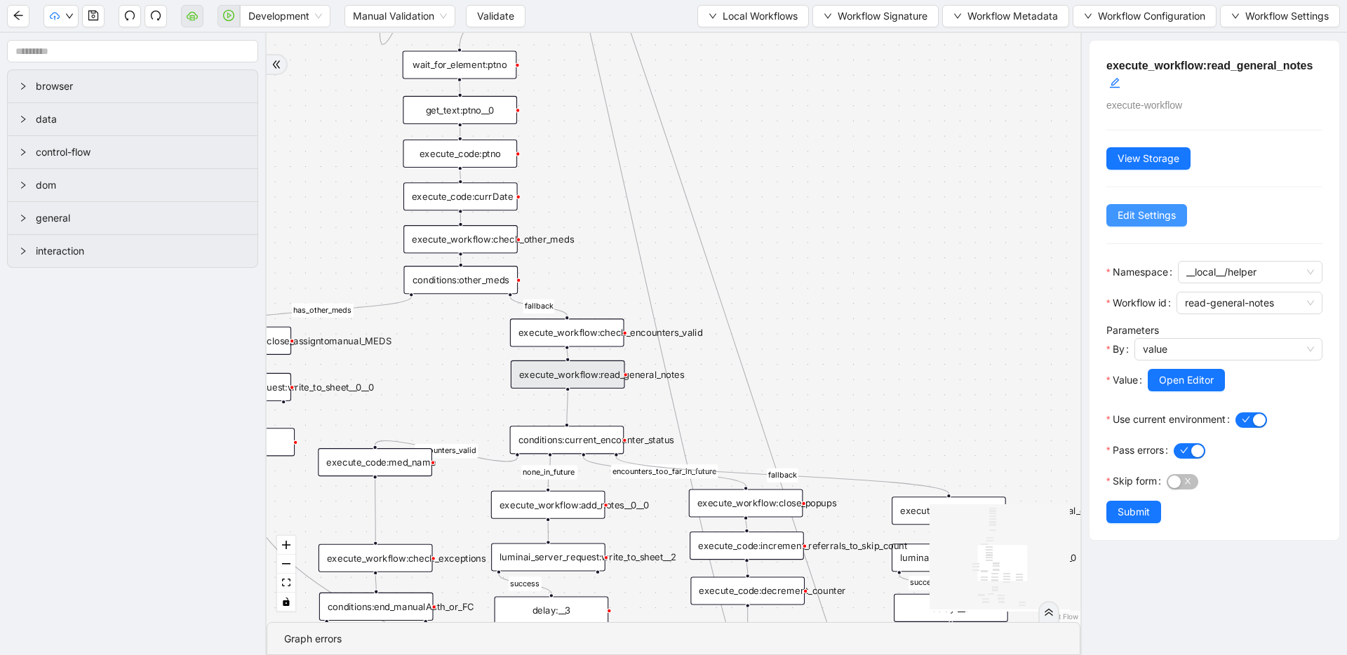
click at [1154, 208] on span "Edit Settings" at bounding box center [1146, 215] width 58 height 15
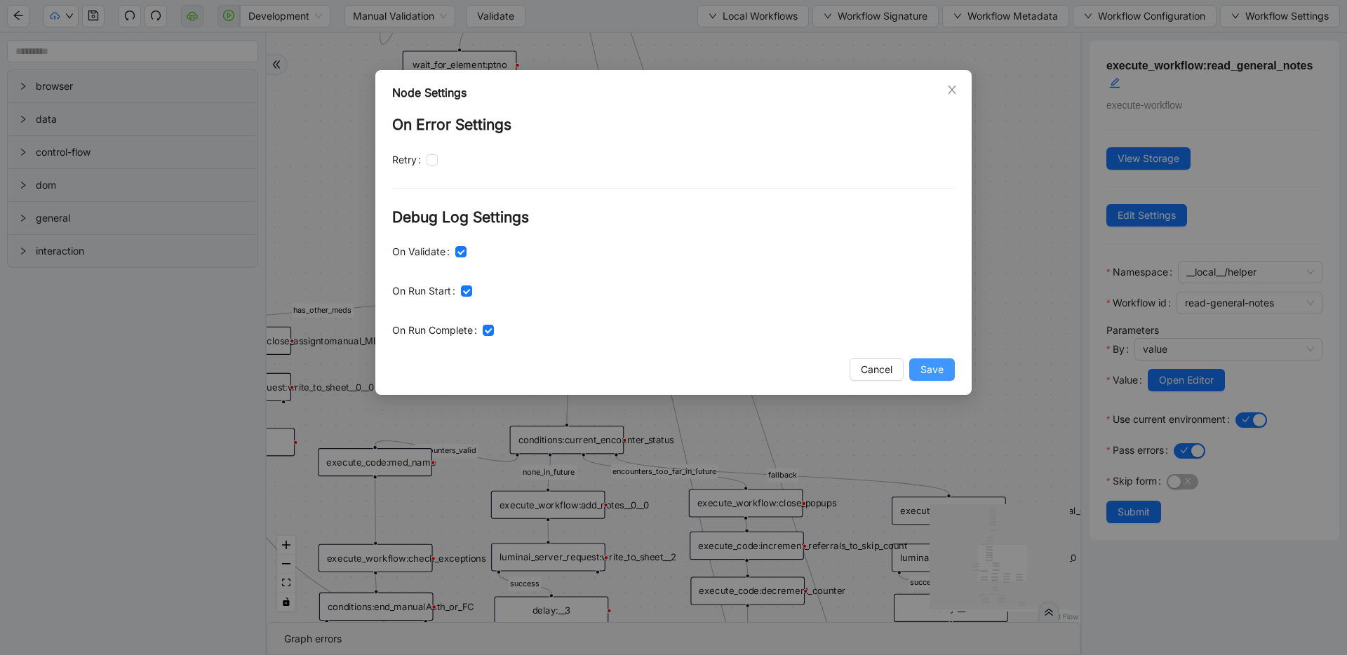
click at [942, 365] on span "Save" at bounding box center [931, 369] width 23 height 15
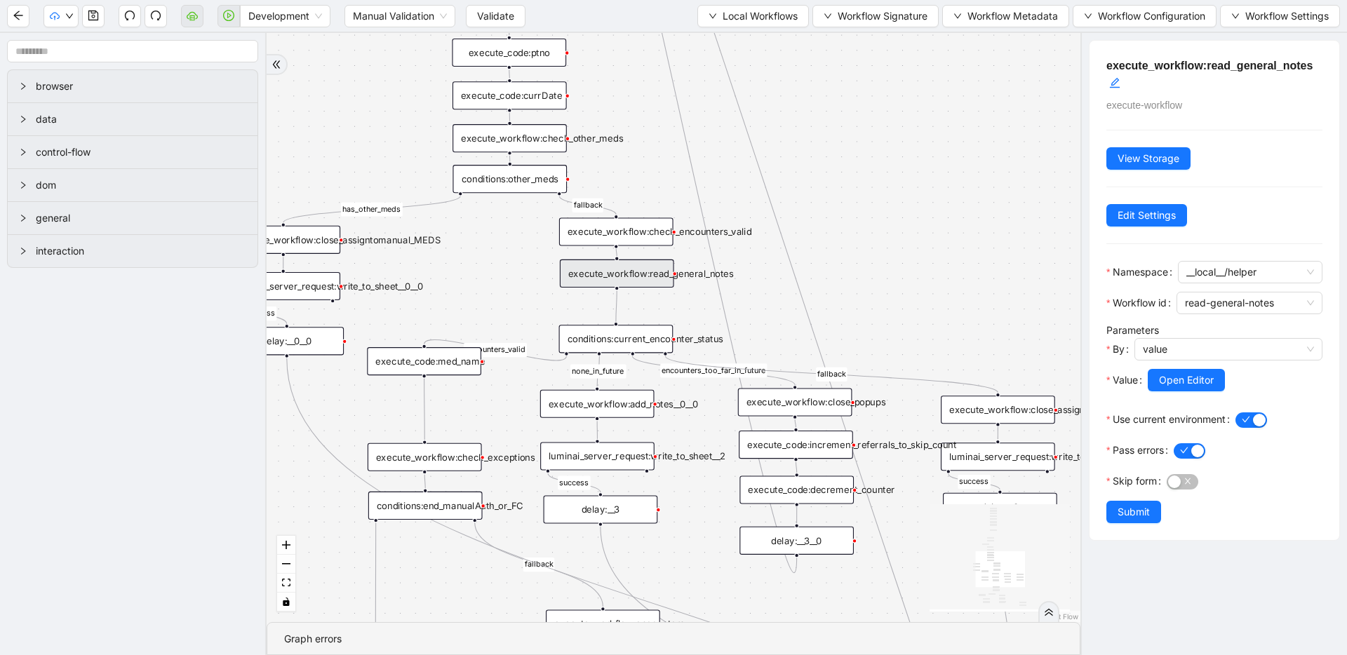
drag, startPoint x: 858, startPoint y: 257, endPoint x: 931, endPoint y: 154, distance: 126.5
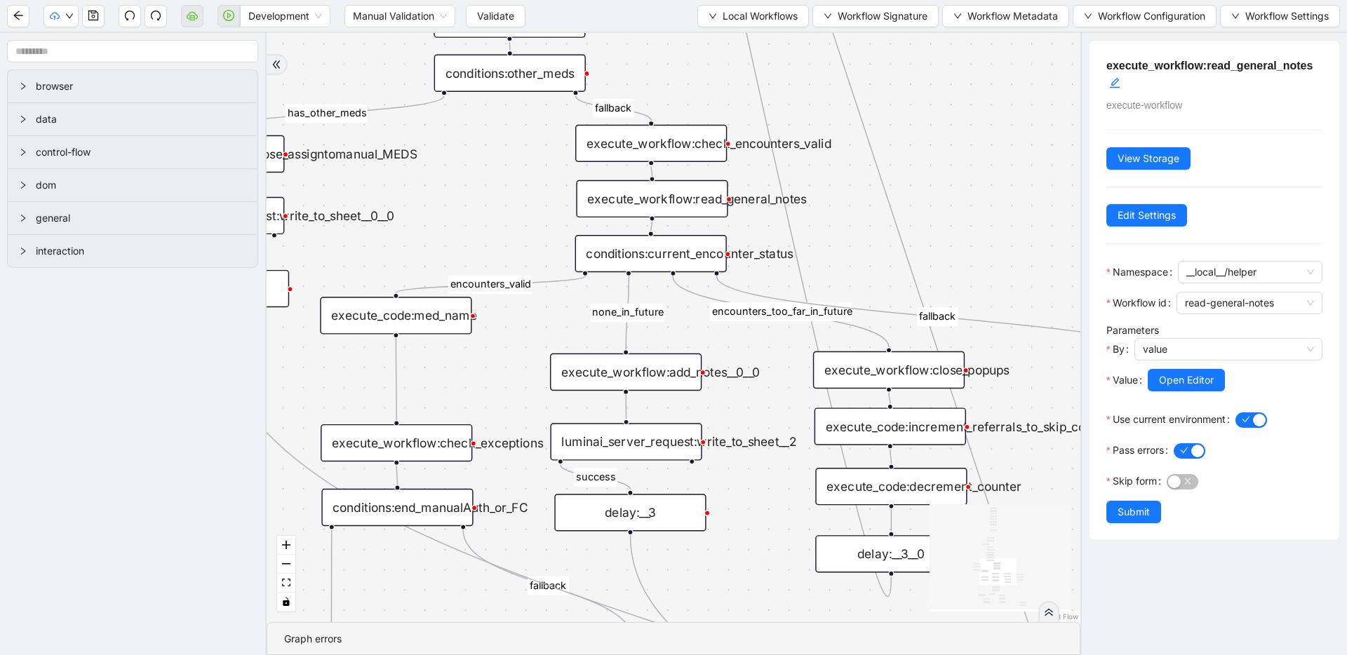
drag, startPoint x: 640, startPoint y: 274, endPoint x: 640, endPoint y: 246, distance: 27.4
click at [640, 246] on div "conditions:current_encounter_status" at bounding box center [650, 253] width 151 height 37
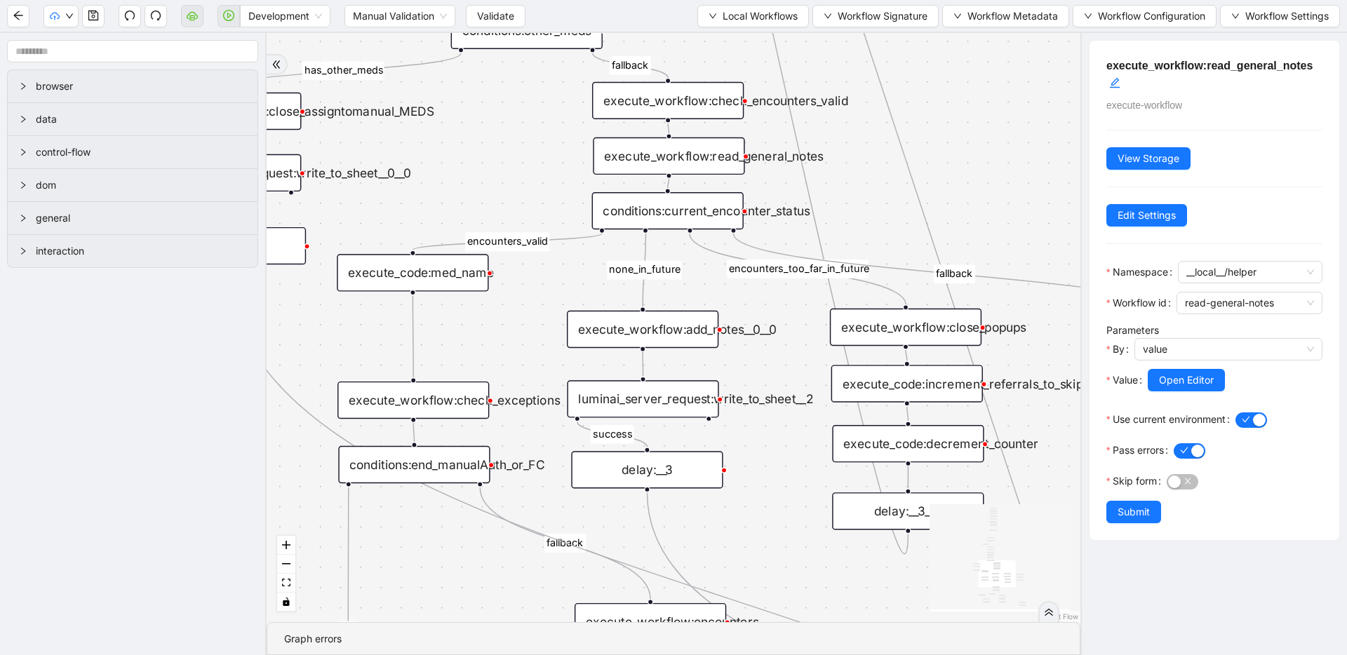
drag, startPoint x: 514, startPoint y: 248, endPoint x: 525, endPoint y: 230, distance: 20.4
click at [640, 162] on div "execute_workflow:read_general_notes" at bounding box center [669, 155] width 151 height 37
drag, startPoint x: 440, startPoint y: 281, endPoint x: 440, endPoint y: 294, distance: 12.6
click at [440, 294] on div "execute_code:med_name" at bounding box center [414, 284] width 151 height 37
click at [774, 16] on span "Local Workflows" at bounding box center [759, 15] width 75 height 15
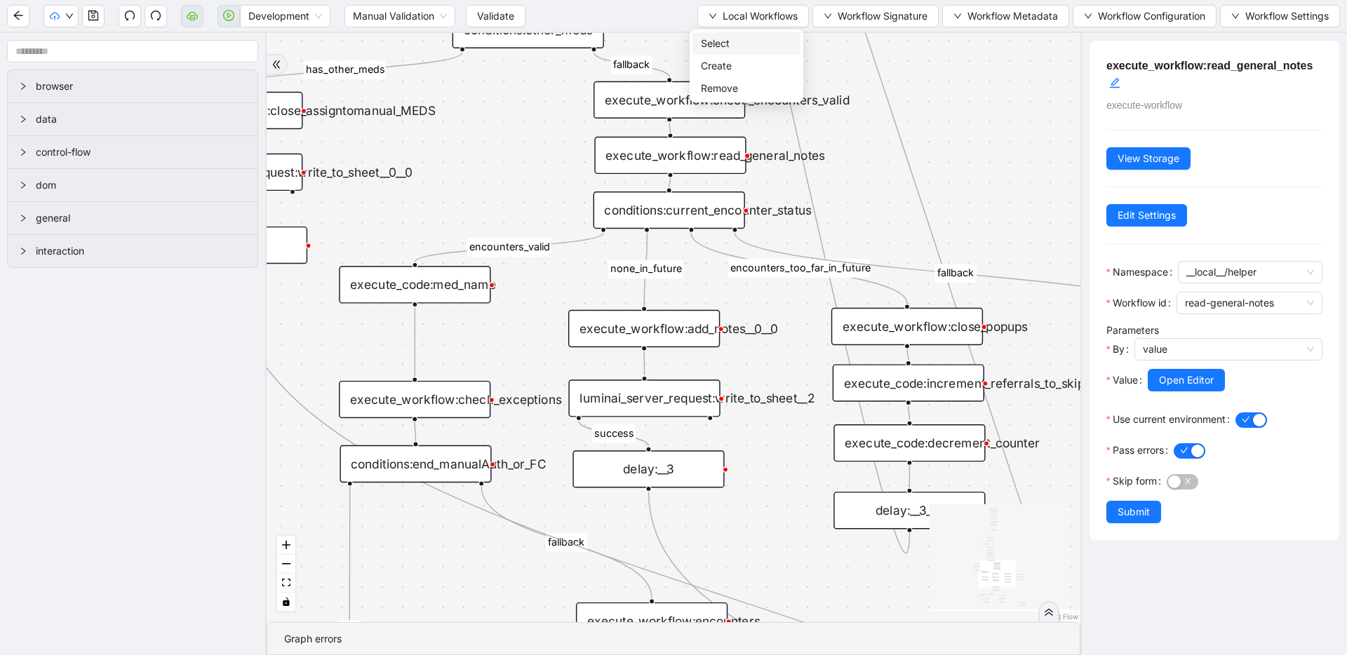
click at [769, 36] on span "Select" at bounding box center [746, 43] width 91 height 15
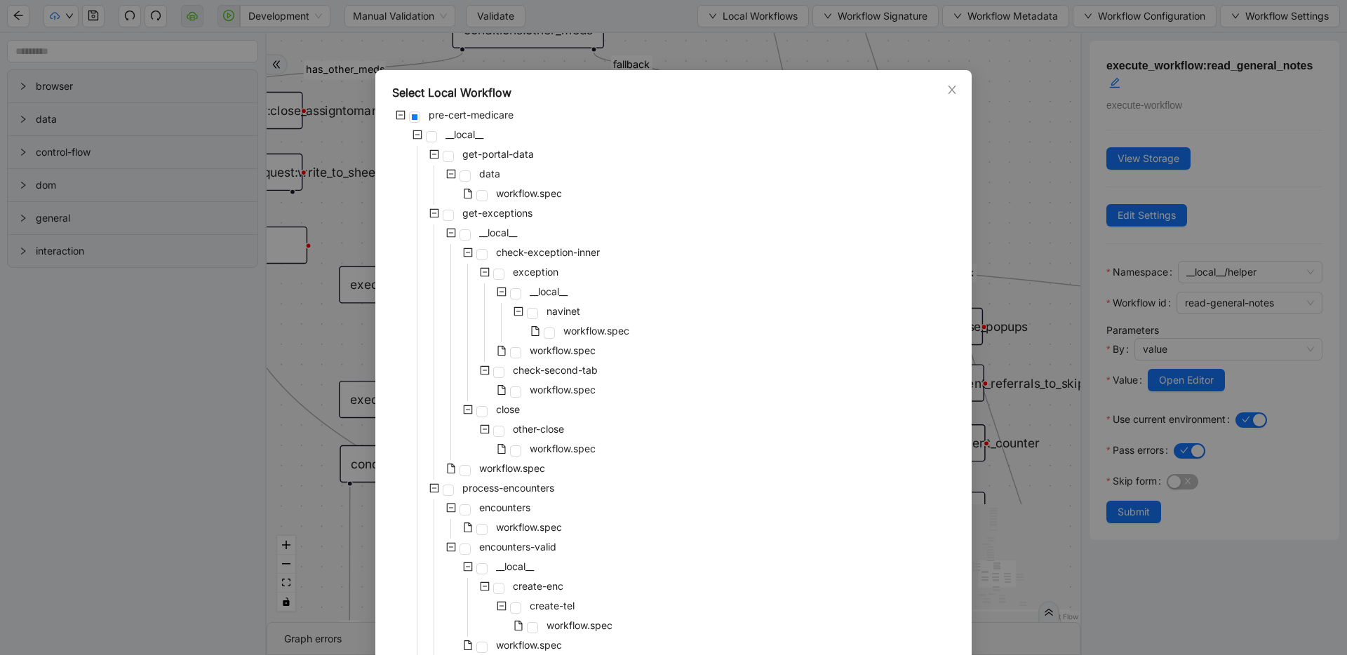
scroll to position [613, 0]
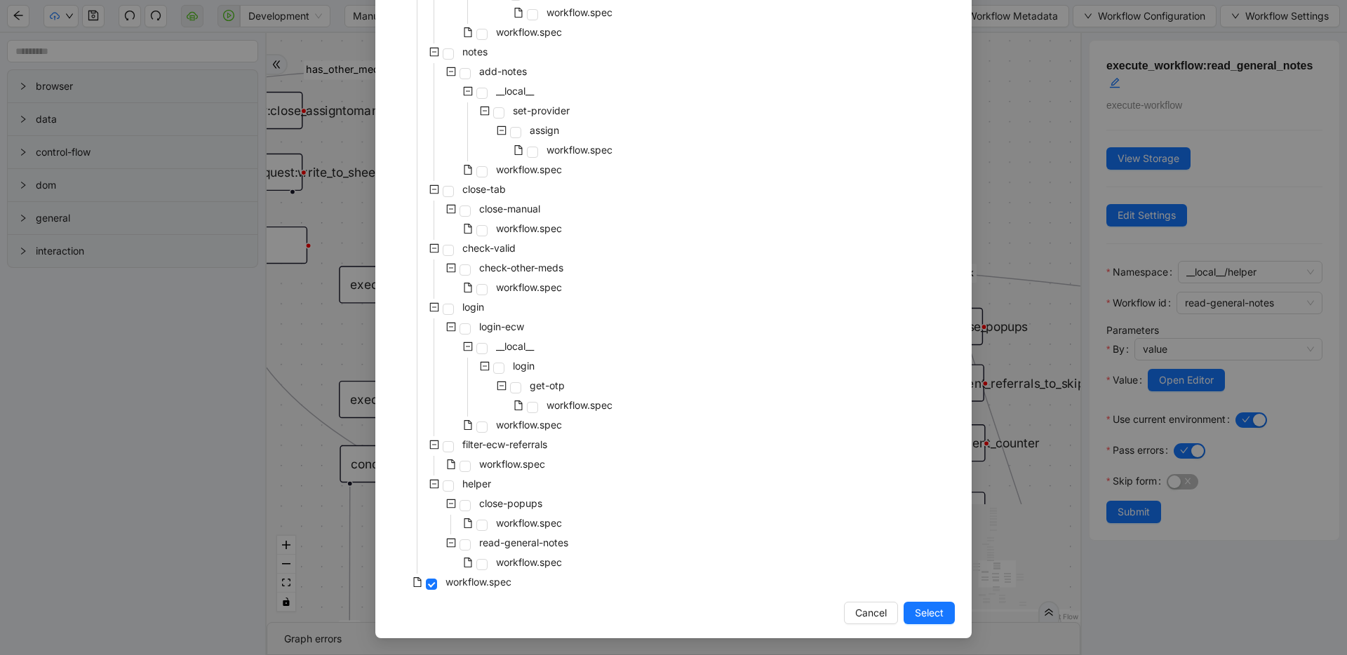
click at [500, 533] on div "workflow.spec" at bounding box center [478, 525] width 173 height 20
click at [537, 547] on span "read-general-notes" at bounding box center [523, 543] width 89 height 12
click at [935, 611] on span "Select" at bounding box center [929, 612] width 29 height 15
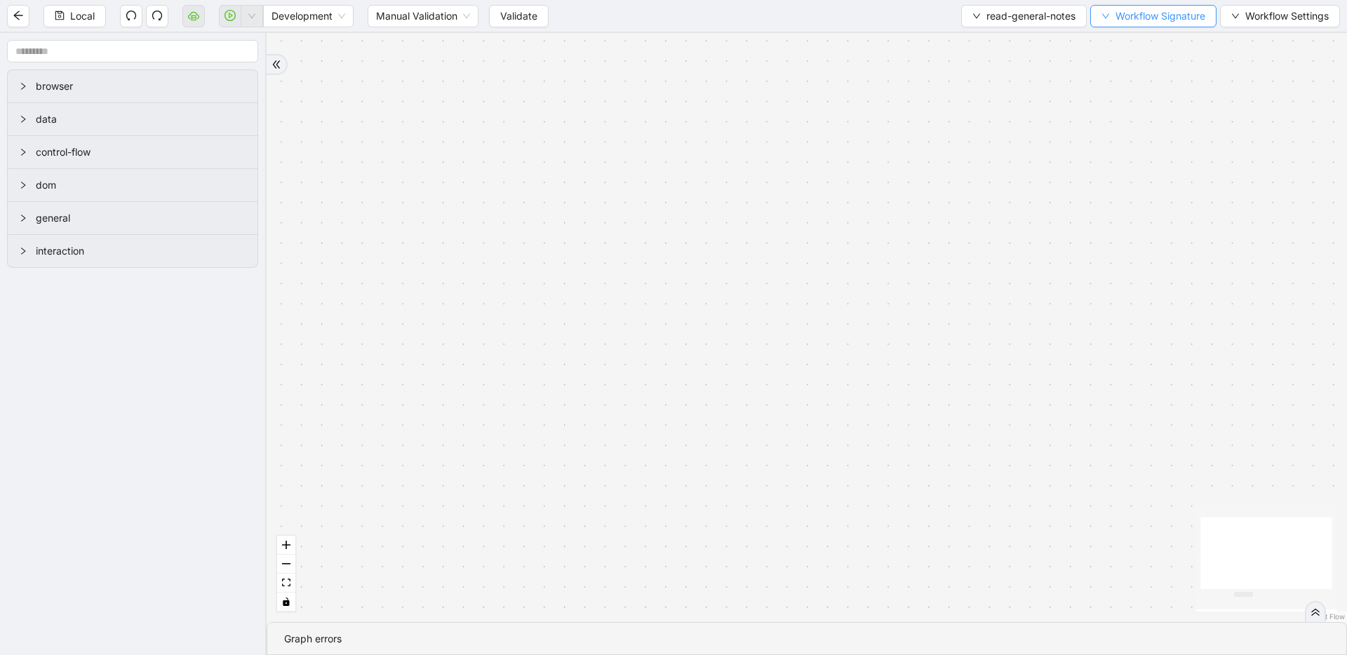
click at [1139, 20] on span "Workflow Signature" at bounding box center [1160, 15] width 90 height 15
click at [1137, 161] on span "Type" at bounding box center [1151, 155] width 94 height 15
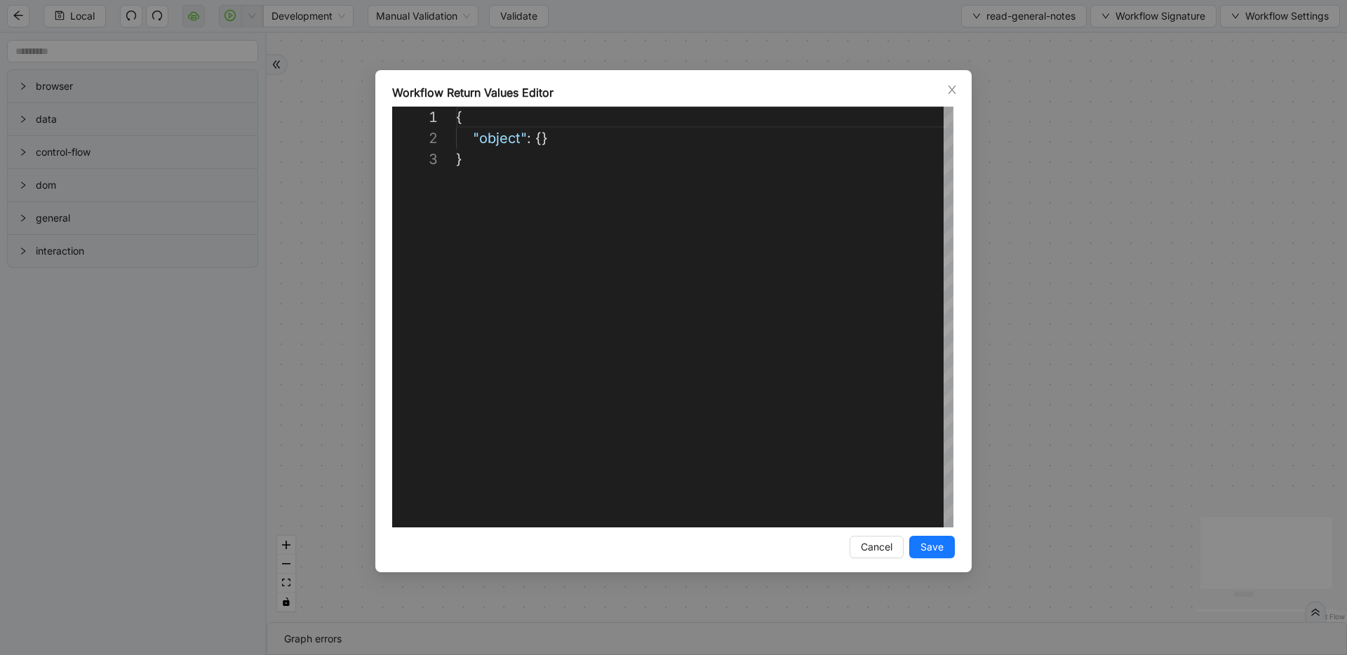
scroll to position [42, 0]
click at [540, 140] on div "{ "object" : {} }" at bounding box center [704, 338] width 497 height 463
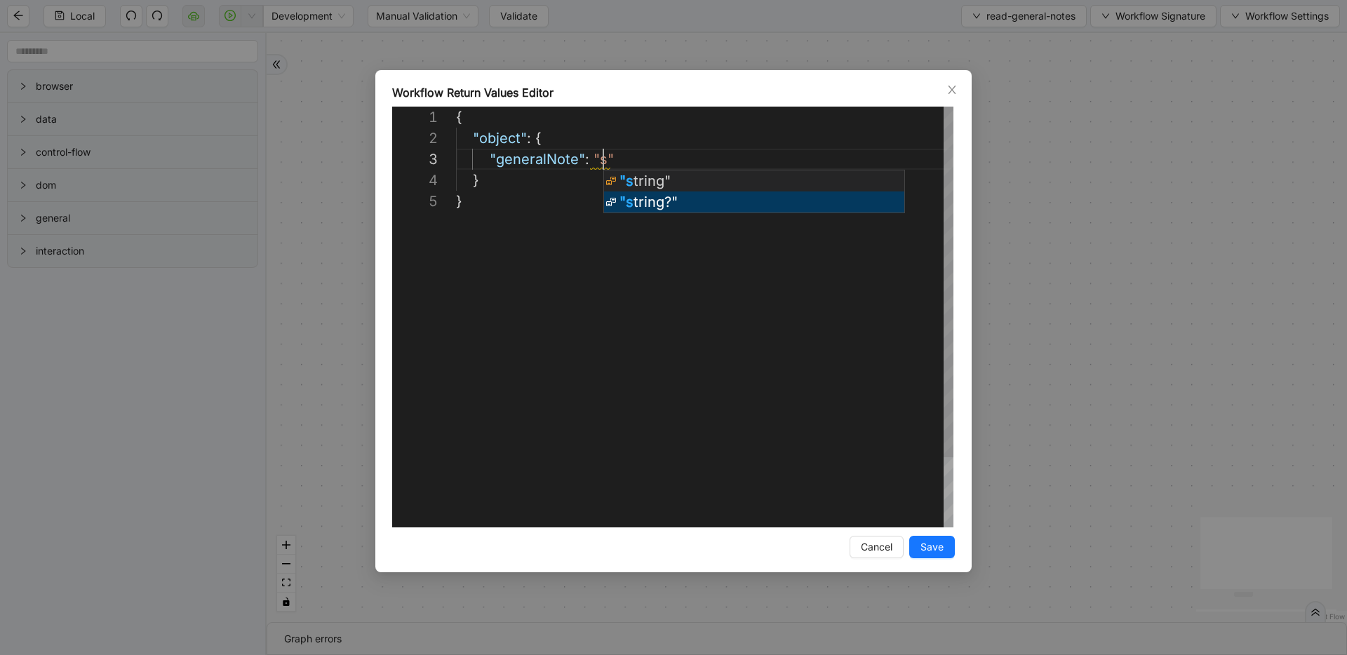
scroll to position [42, 191]
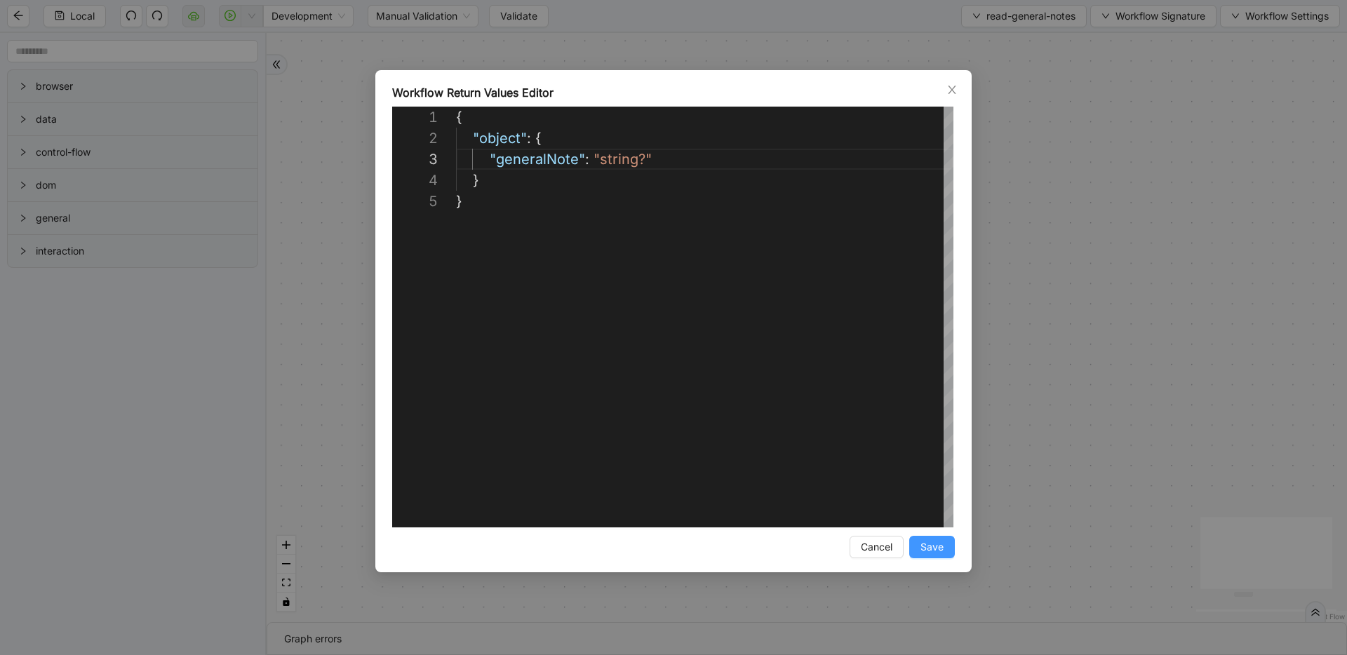
type textarea "**********"
click at [929, 546] on span "Save" at bounding box center [931, 546] width 23 height 15
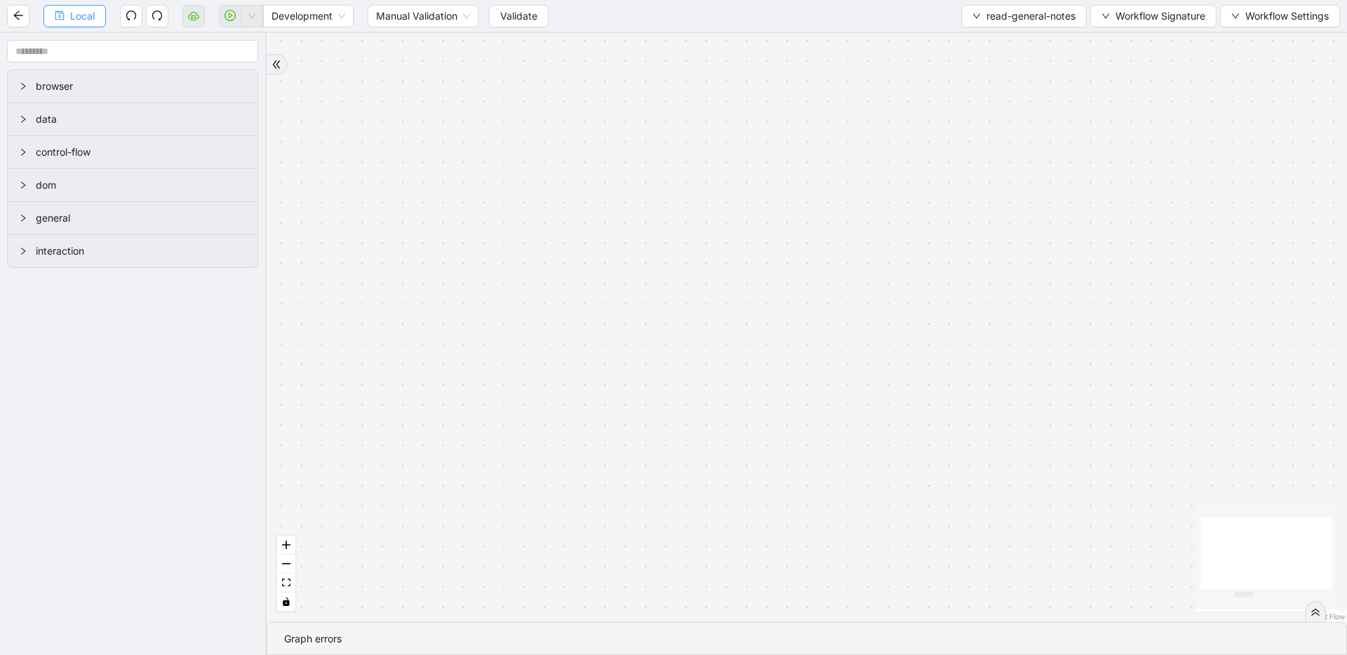
click at [84, 19] on span "Local" at bounding box center [82, 15] width 25 height 15
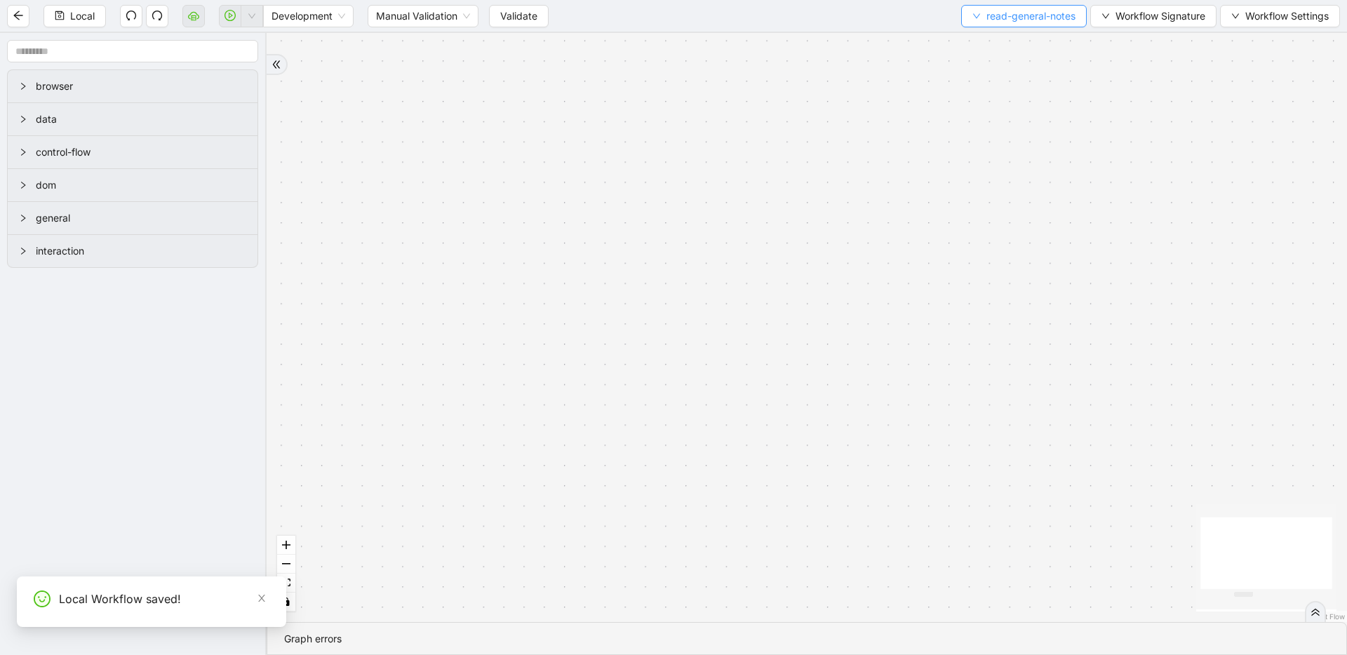
click at [996, 22] on span "read-general-notes" at bounding box center [1030, 15] width 89 height 15
click at [992, 37] on span "Select" at bounding box center [1020, 43] width 104 height 15
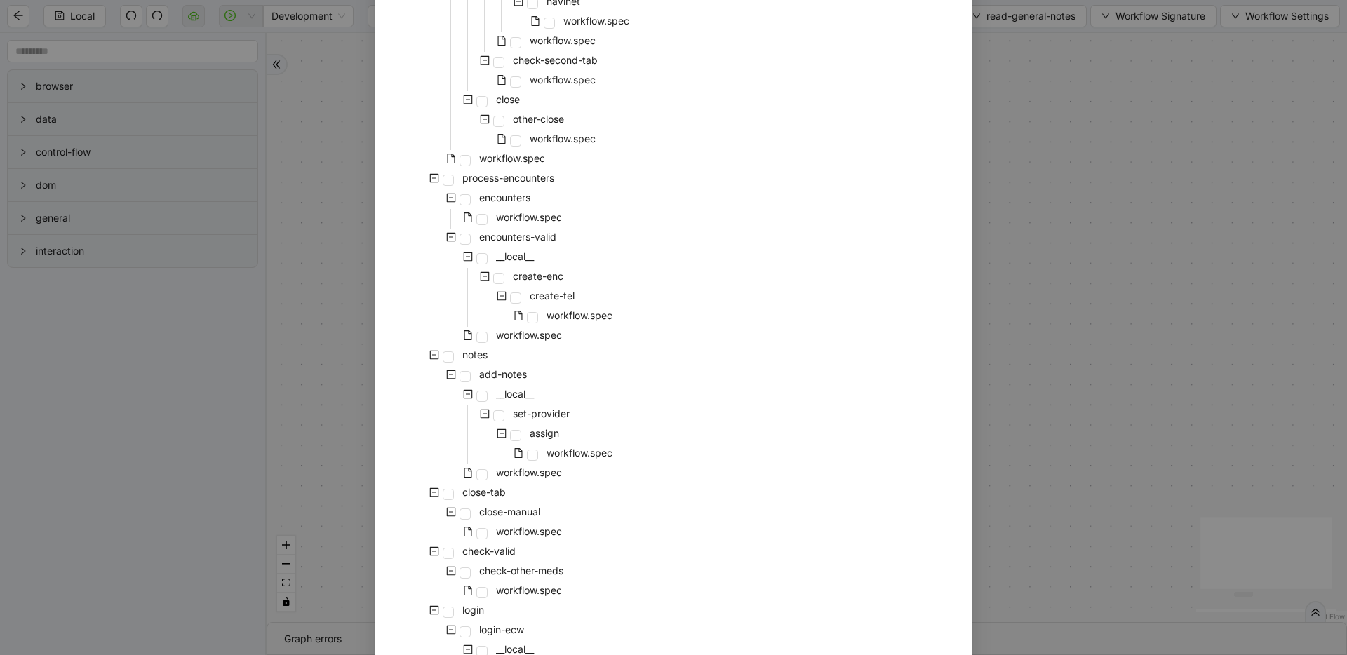
scroll to position [613, 0]
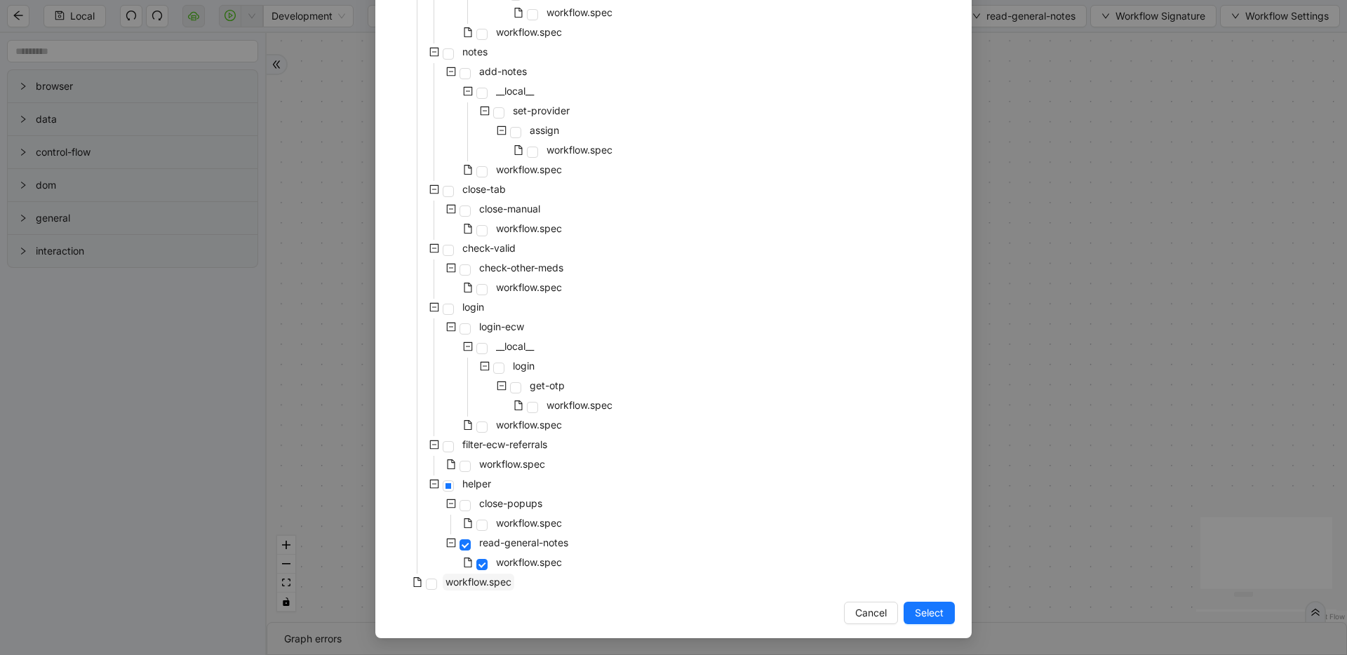
click at [478, 587] on span "workflow.spec" at bounding box center [478, 582] width 66 height 12
click at [916, 612] on span "Select" at bounding box center [929, 612] width 29 height 15
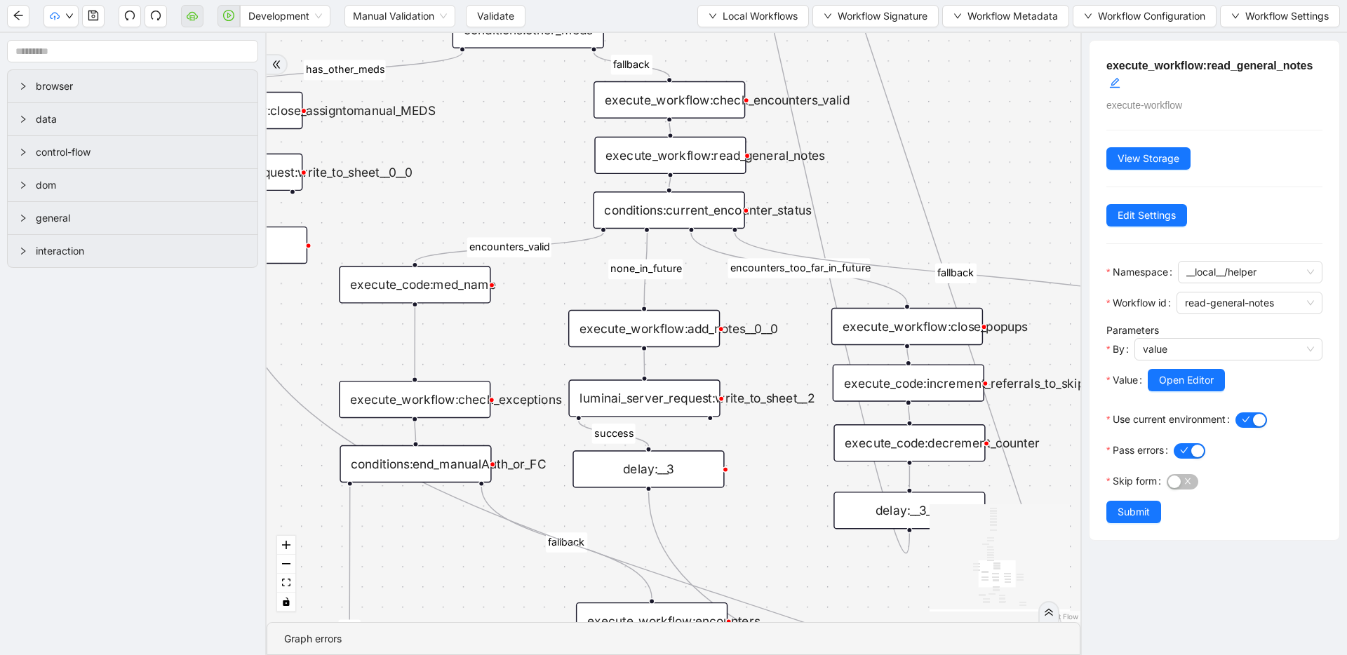
click at [436, 289] on div "execute_code:med_name" at bounding box center [414, 284] width 151 height 37
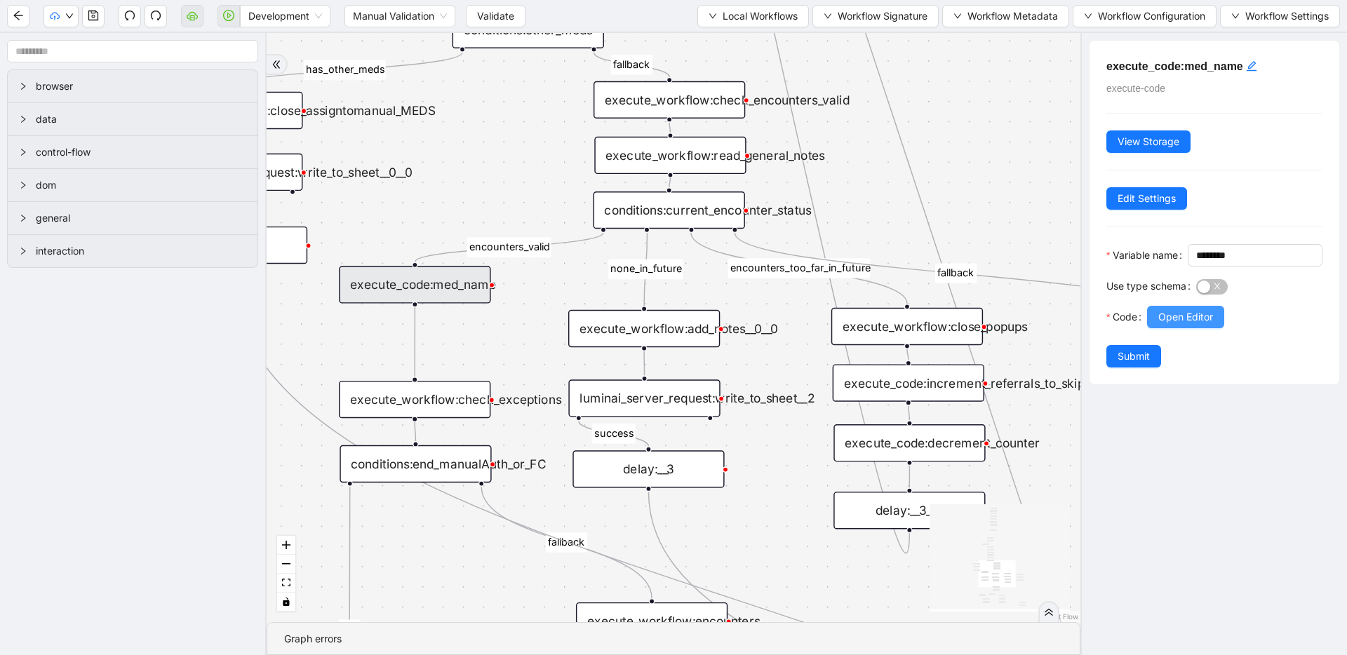
click at [1165, 325] on span "Open Editor" at bounding box center [1185, 316] width 55 height 15
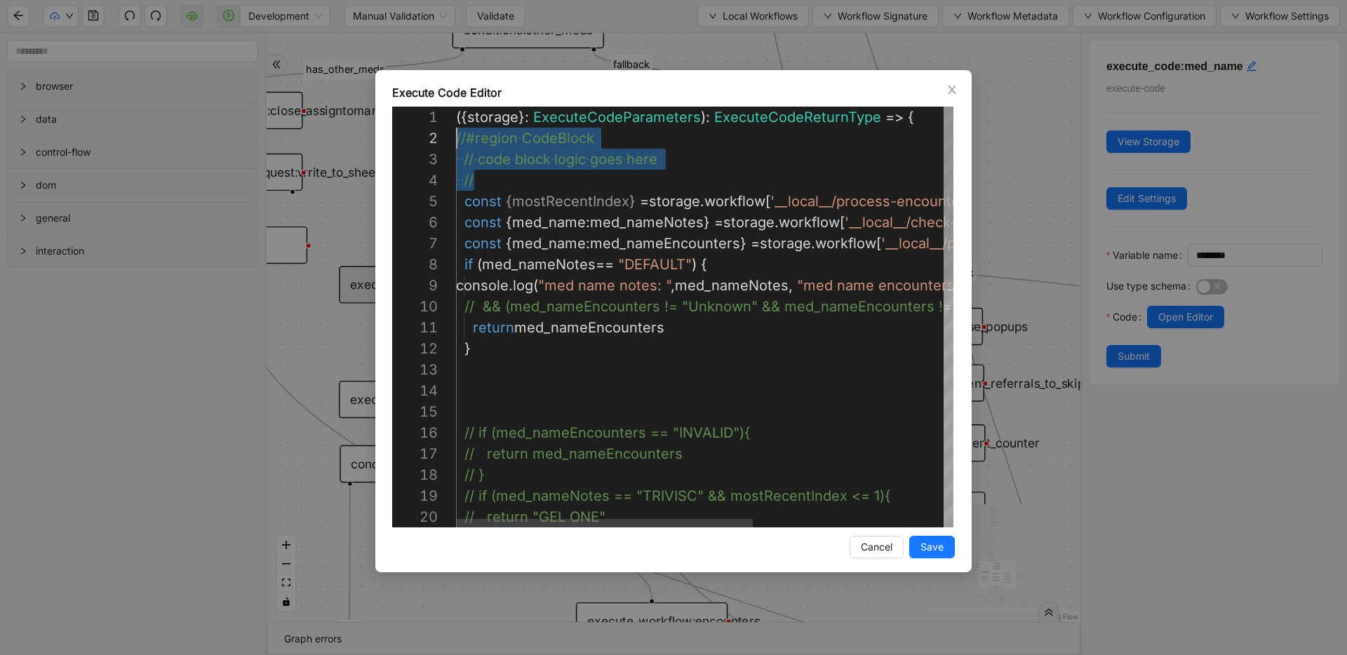
scroll to position [21, 0]
drag, startPoint x: 523, startPoint y: 177, endPoint x: 351, endPoint y: 133, distance: 177.4
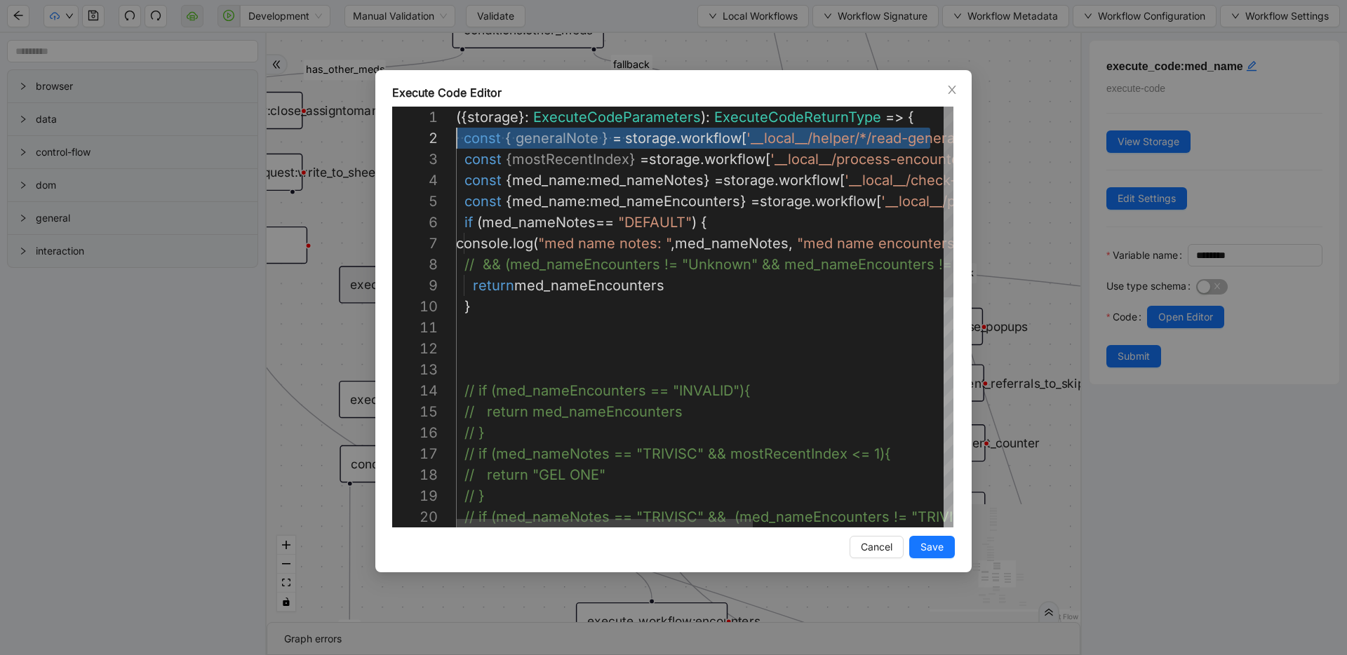
drag, startPoint x: 860, startPoint y: 141, endPoint x: 405, endPoint y: 137, distance: 455.2
type textarea "**********"
click at [921, 546] on span "Save" at bounding box center [931, 546] width 23 height 15
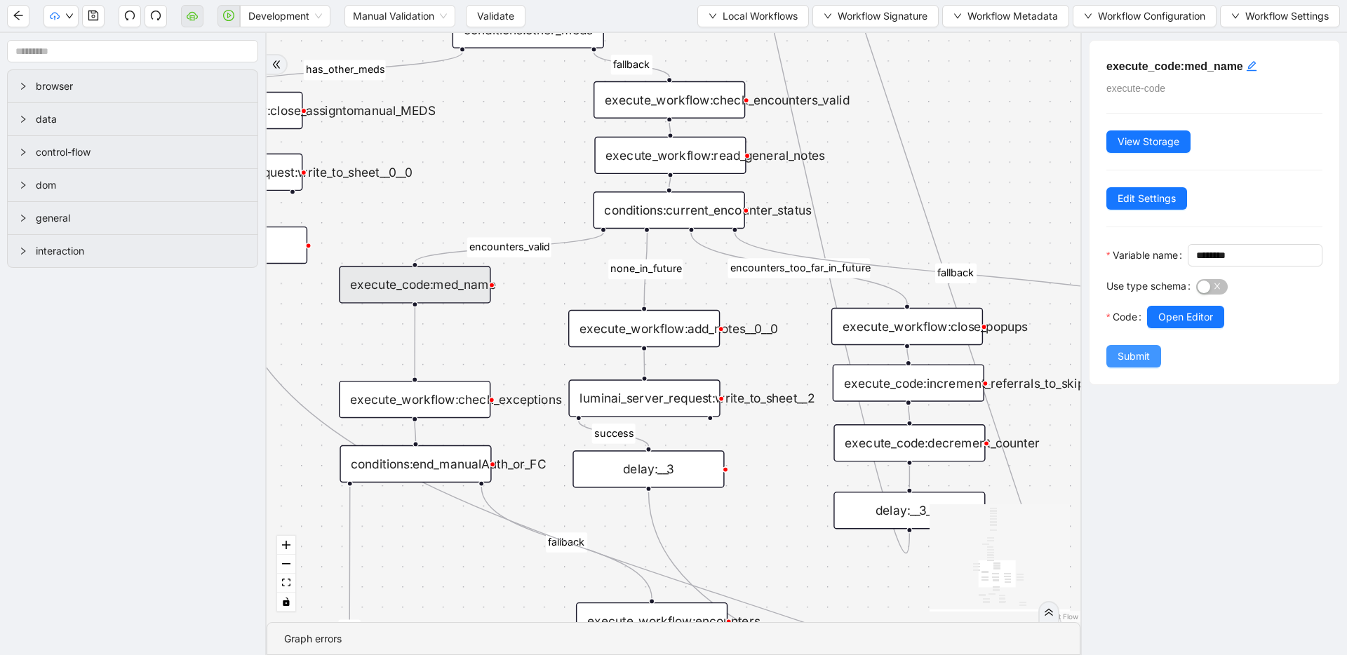
click at [1133, 364] on span "Submit" at bounding box center [1133, 356] width 32 height 15
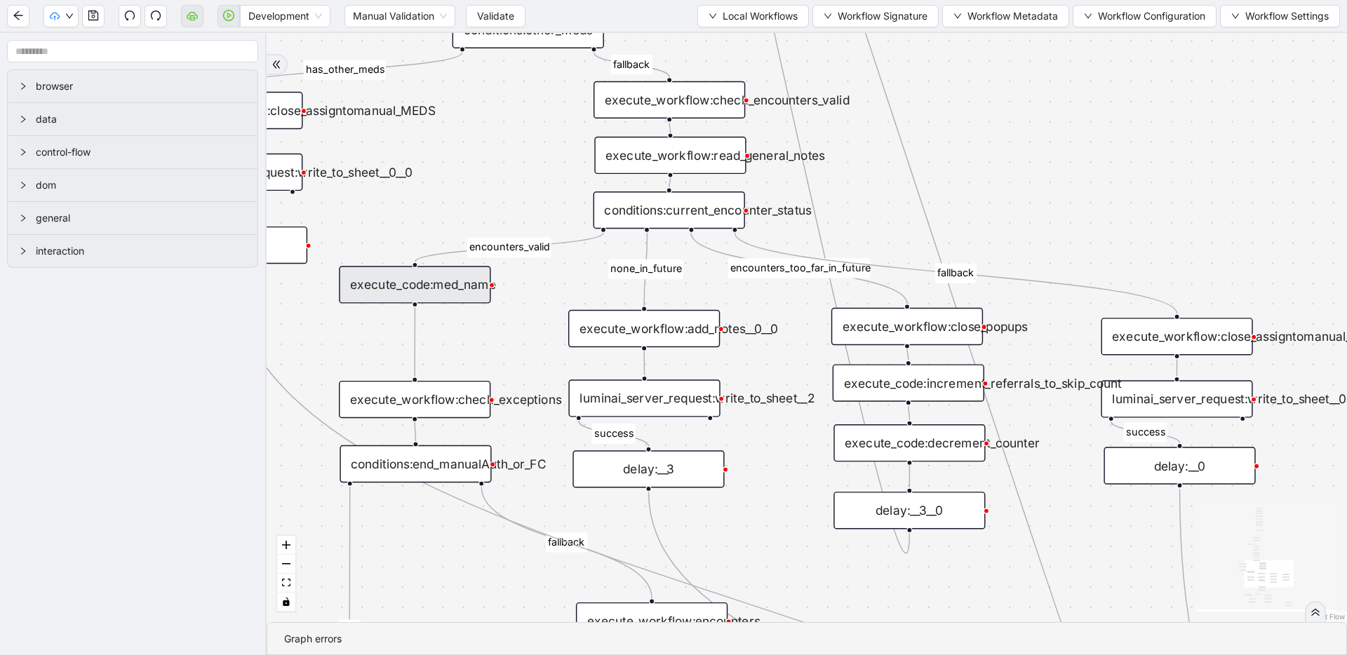
click at [410, 292] on div "execute_code:med_name" at bounding box center [414, 284] width 151 height 37
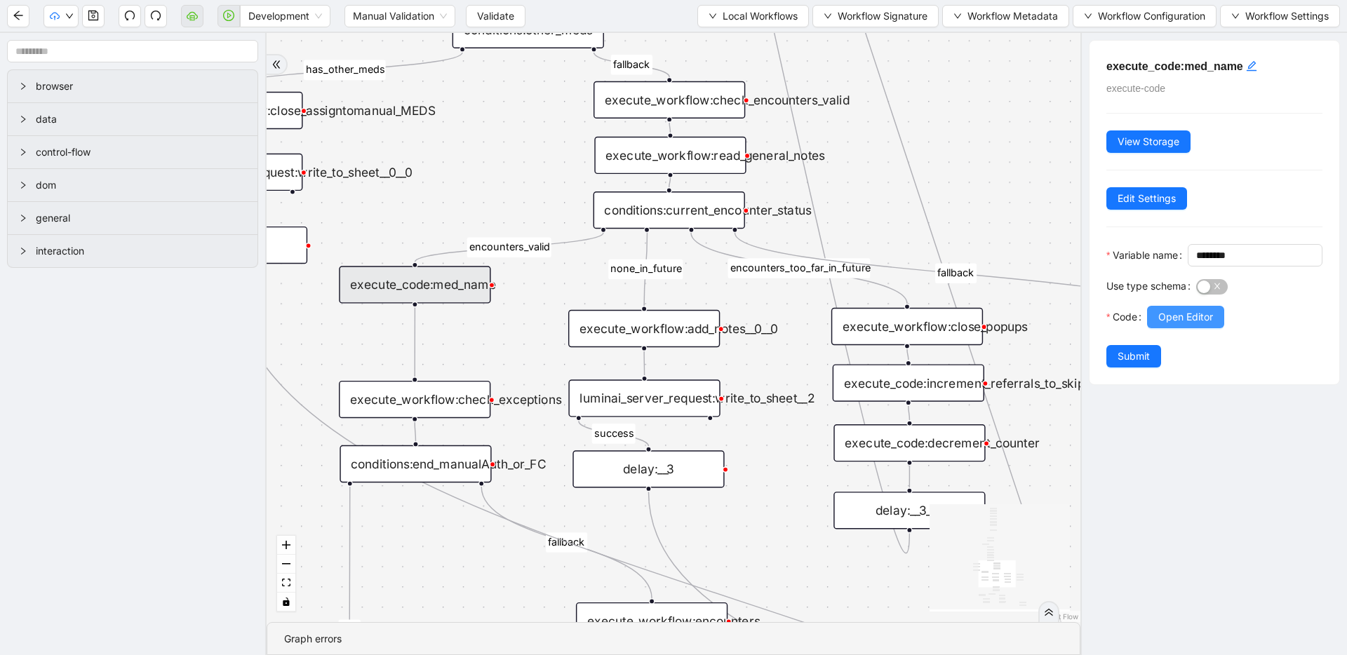
click at [1180, 325] on span "Open Editor" at bounding box center [1185, 316] width 55 height 15
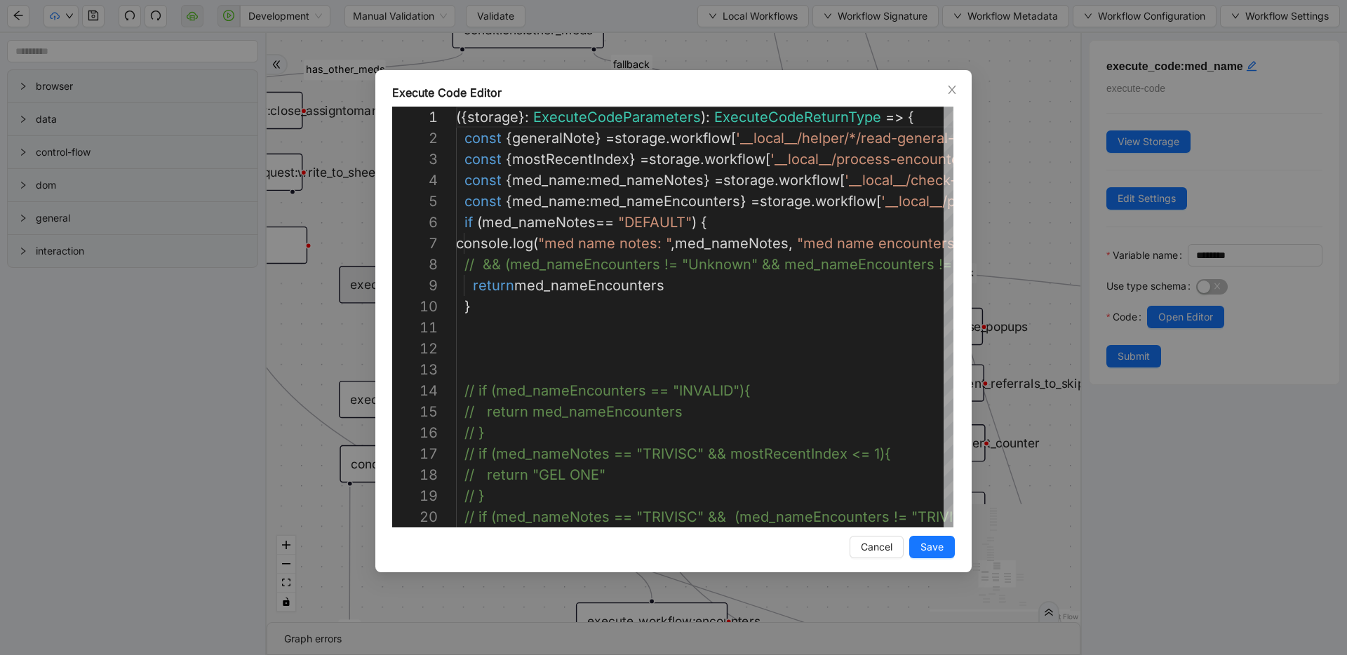
scroll to position [126, 0]
click at [462, 221] on div "({ storage }: ExecuteCodeParameters ): ExecuteCodeReturnType => { const { gener…" at bounding box center [864, 570] width 816 height 926
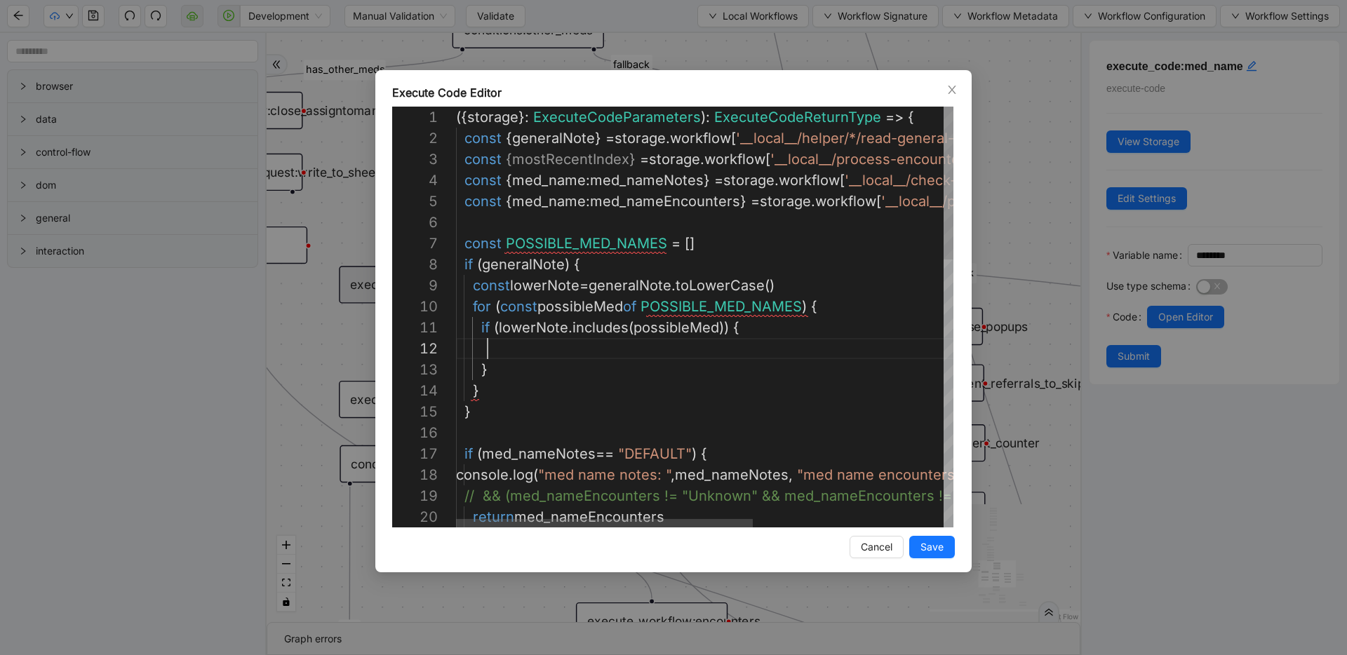
scroll to position [21, 32]
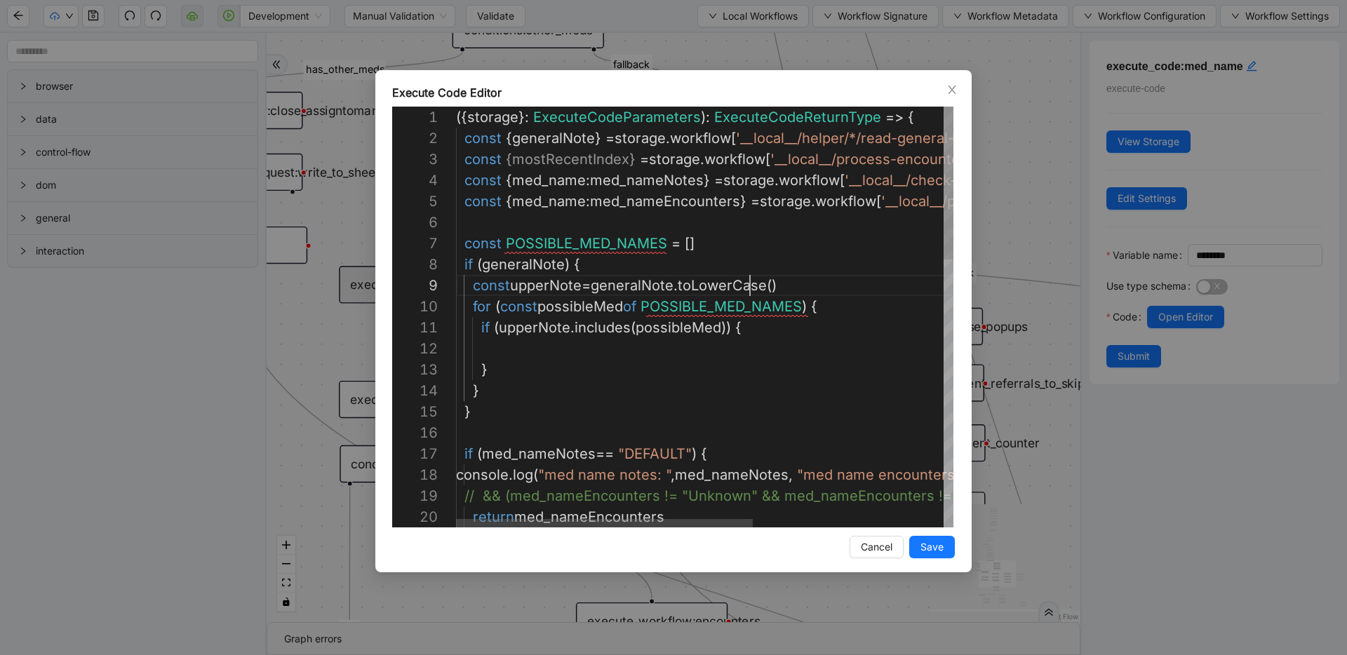
type textarea "**********"
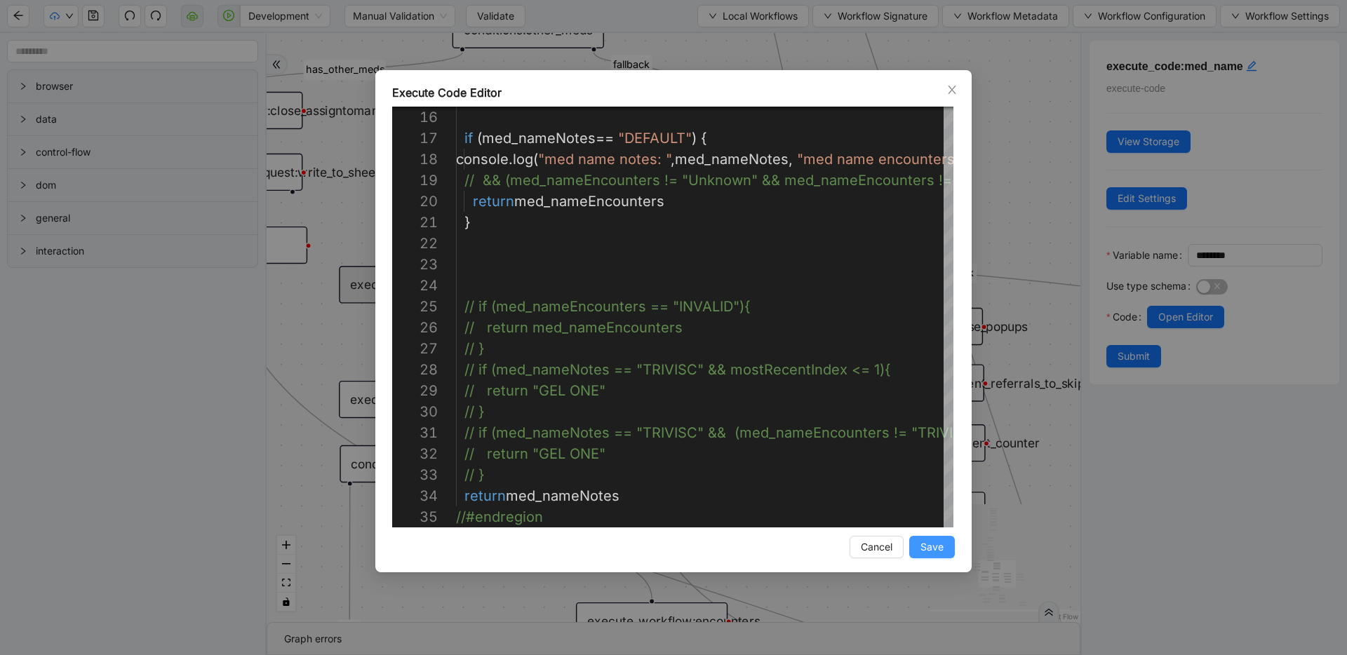
type textarea "**********"
click at [931, 548] on span "Save" at bounding box center [931, 546] width 23 height 15
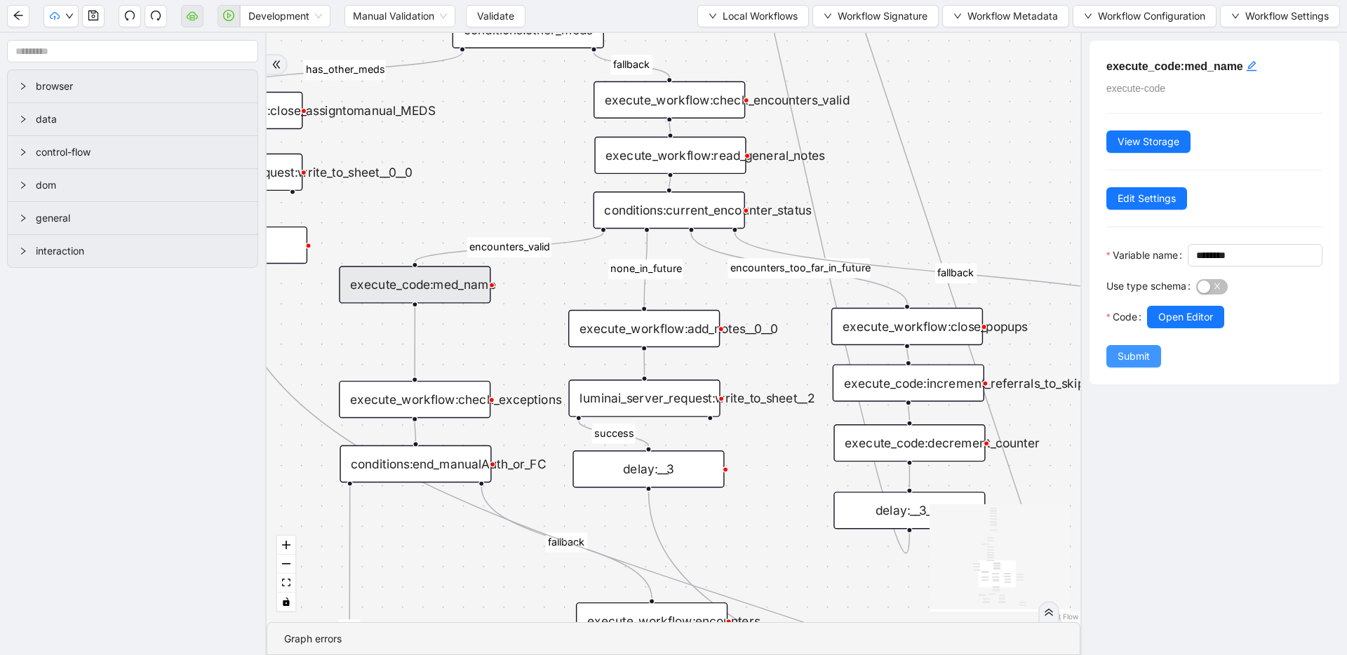
click at [1134, 364] on span "Submit" at bounding box center [1133, 356] width 32 height 15
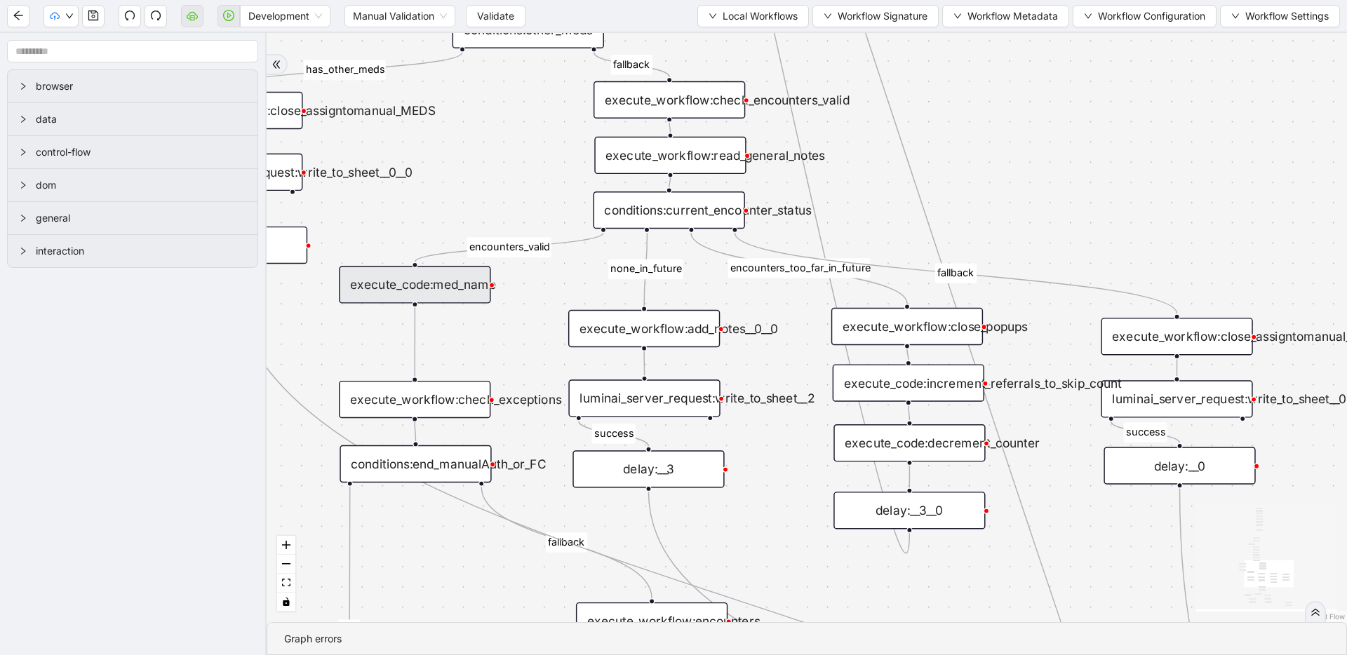
click at [456, 281] on div "execute_code:med_name" at bounding box center [414, 284] width 151 height 37
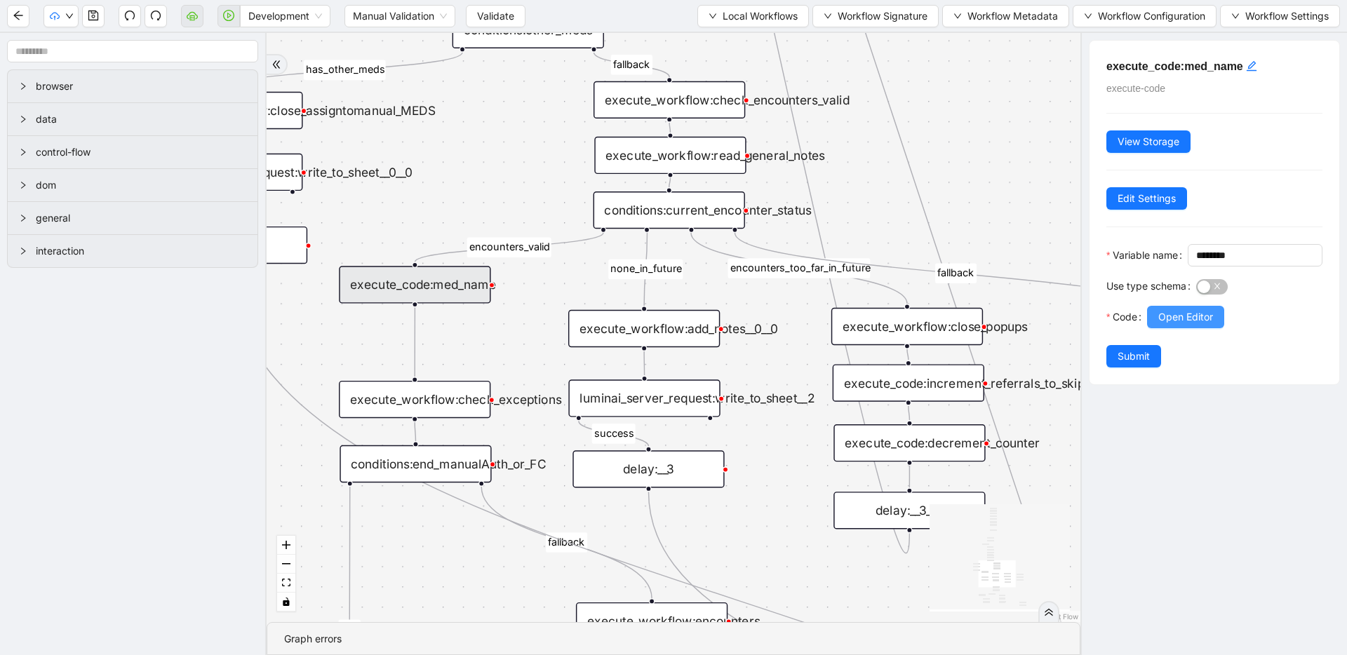
click at [1199, 325] on span "Open Editor" at bounding box center [1185, 316] width 55 height 15
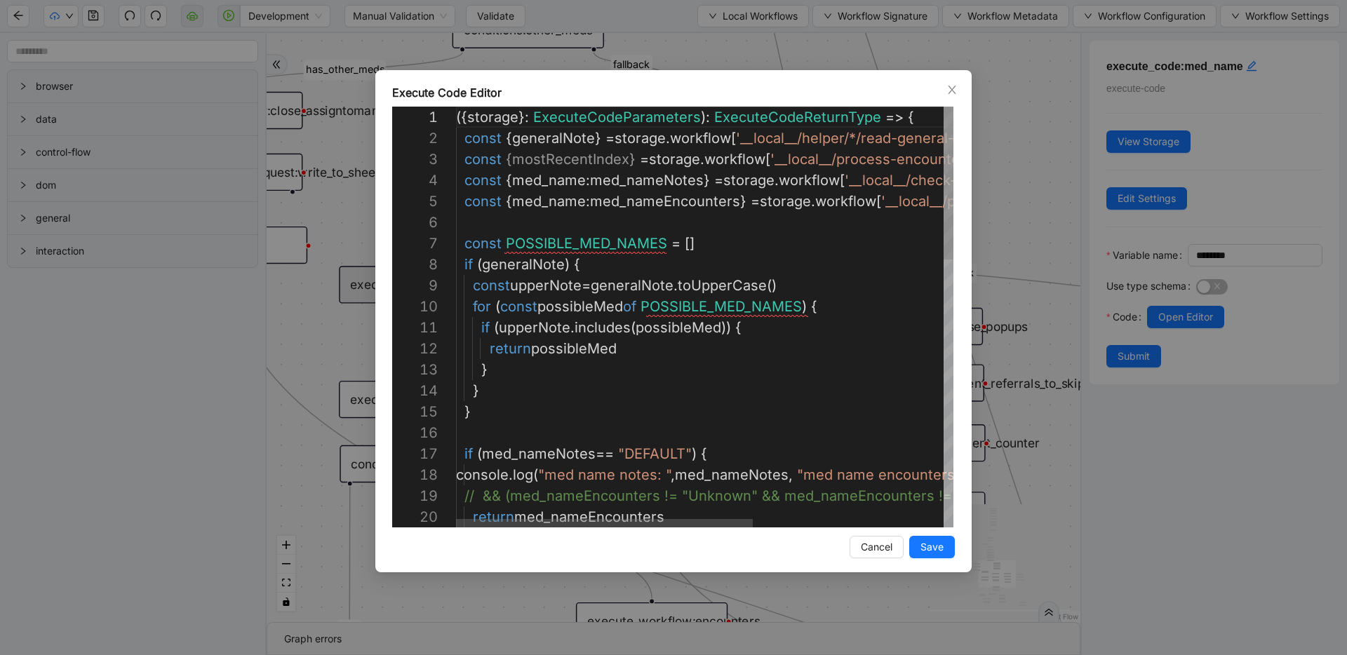
scroll to position [126, 238]
drag, startPoint x: 700, startPoint y: 244, endPoint x: 710, endPoint y: 244, distance: 9.8
paste textarea "**********"
type textarea "**********"
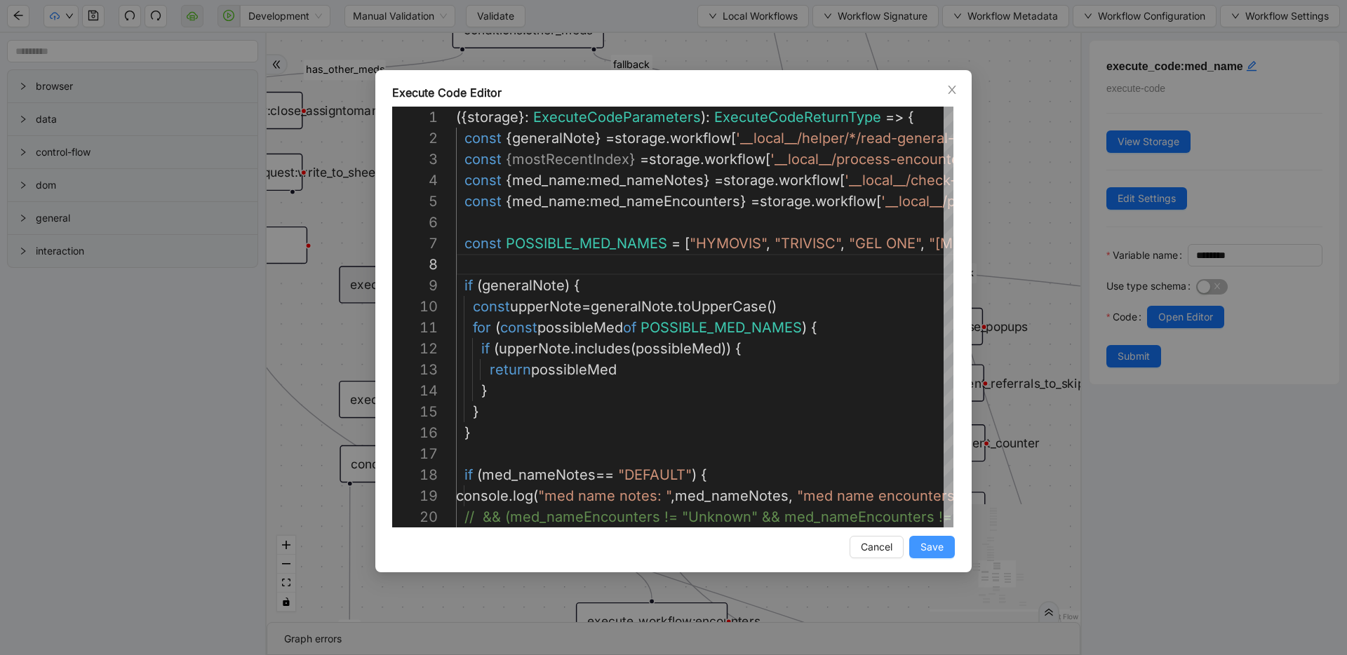
click at [933, 543] on span "Save" at bounding box center [931, 546] width 23 height 15
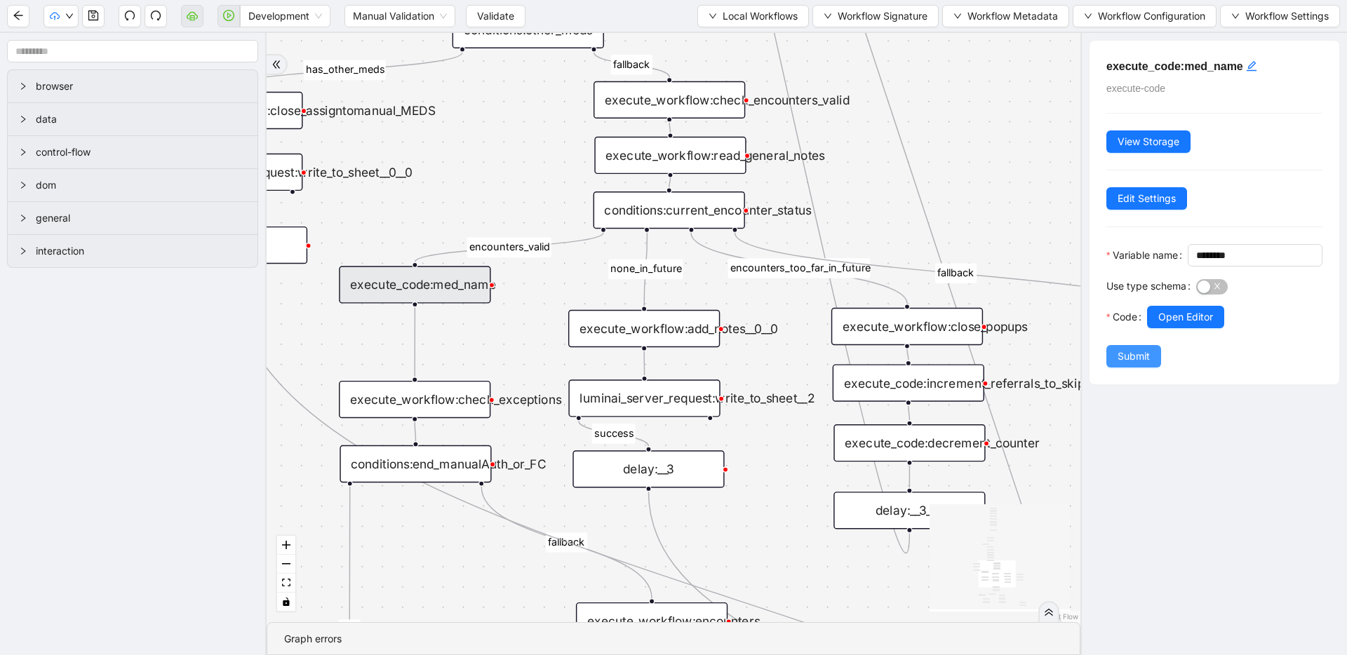
click at [1128, 364] on span "Submit" at bounding box center [1133, 356] width 32 height 15
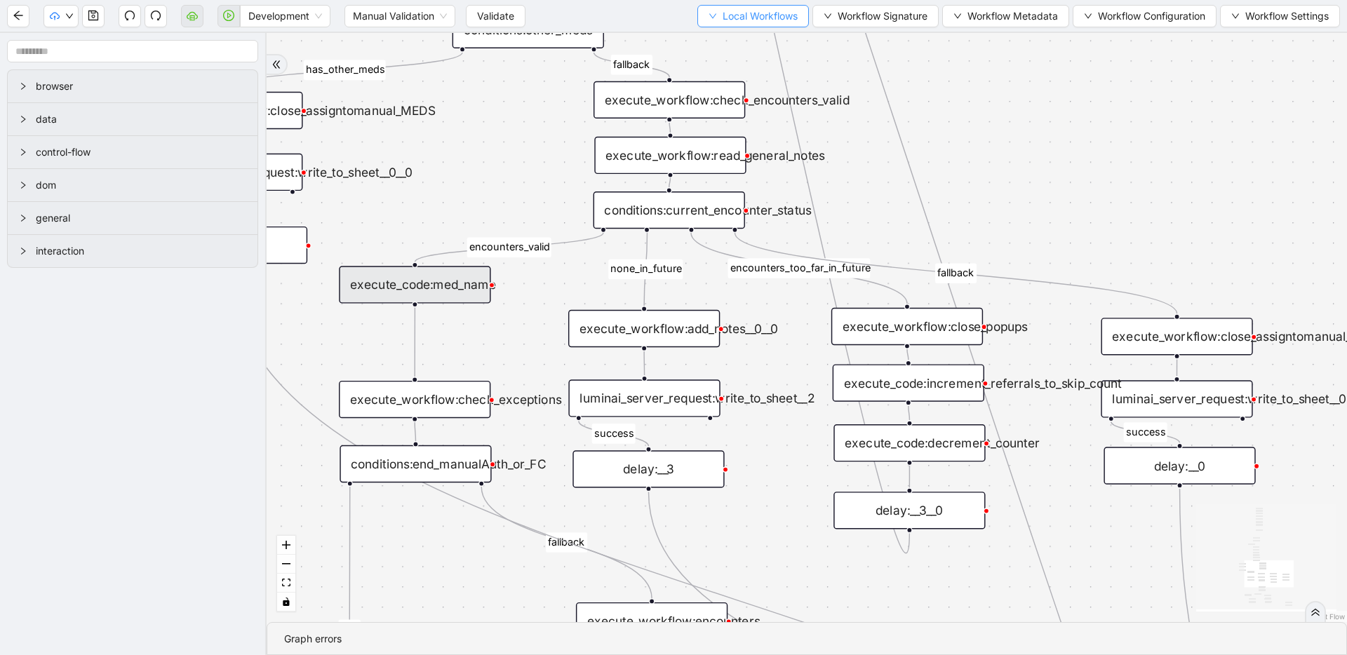
click at [748, 22] on span "Local Workflows" at bounding box center [759, 15] width 75 height 15
click at [743, 36] on span "Select" at bounding box center [746, 43] width 91 height 15
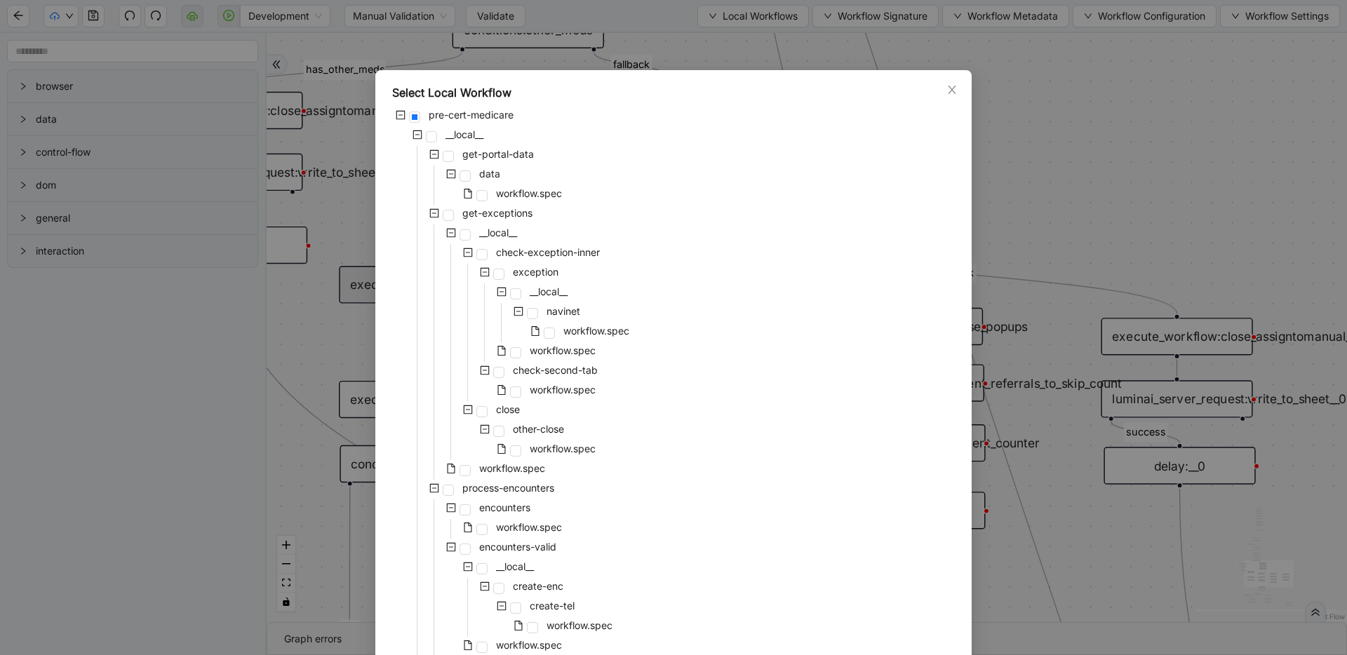
scroll to position [613, 0]
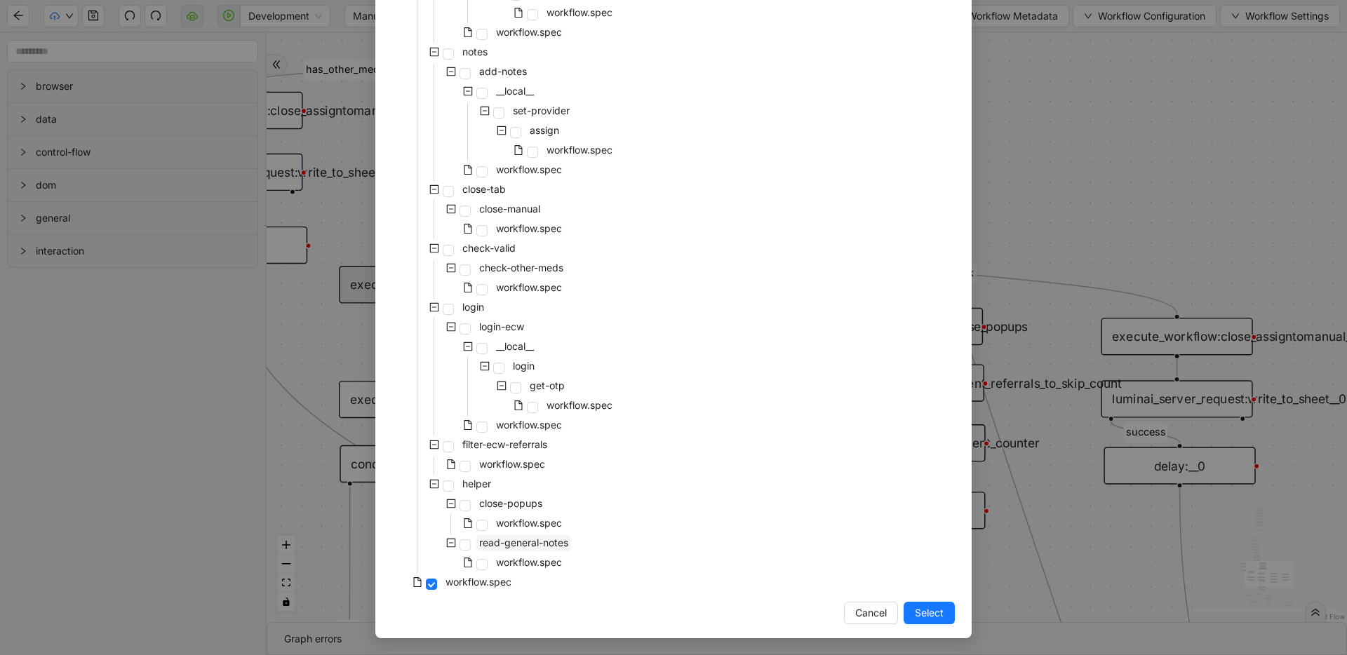
click at [490, 537] on span "read-general-notes" at bounding box center [523, 543] width 89 height 12
click at [940, 615] on button "Select" at bounding box center [928, 613] width 51 height 22
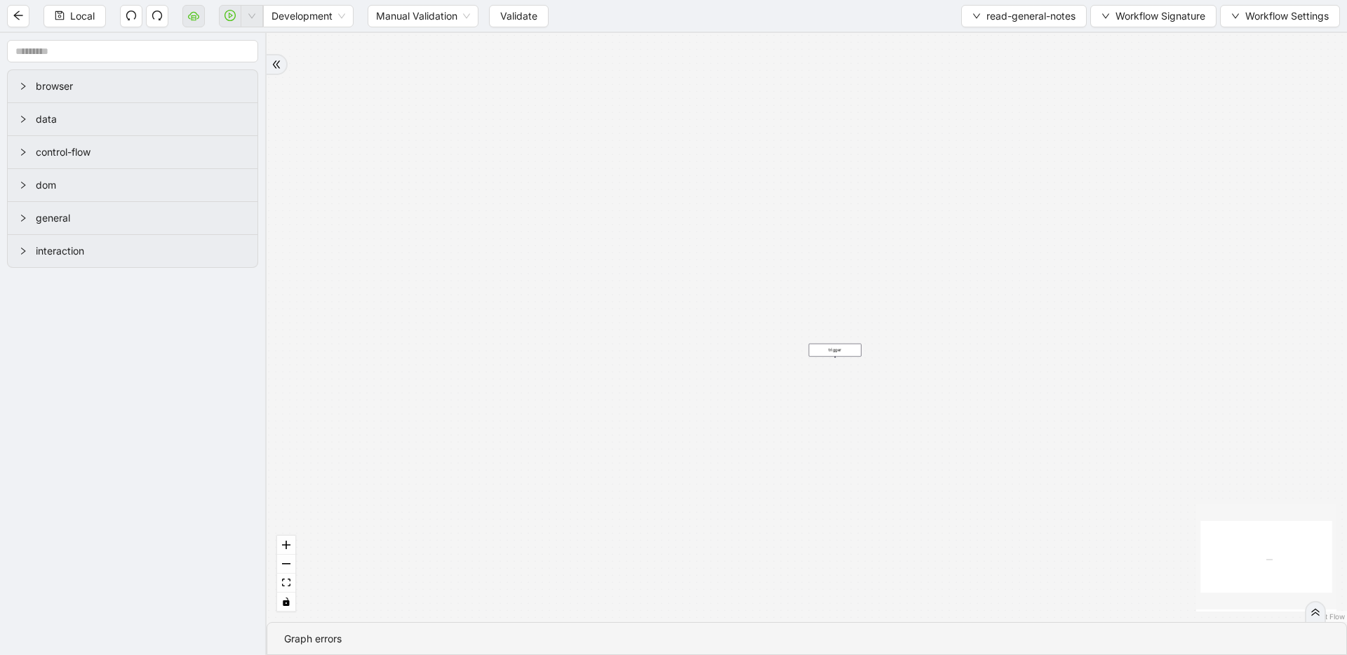
drag, startPoint x: 858, startPoint y: 320, endPoint x: 894, endPoint y: 122, distance: 201.7
click at [811, 206] on icon "plus-circle" at bounding box center [814, 200] width 29 height 29
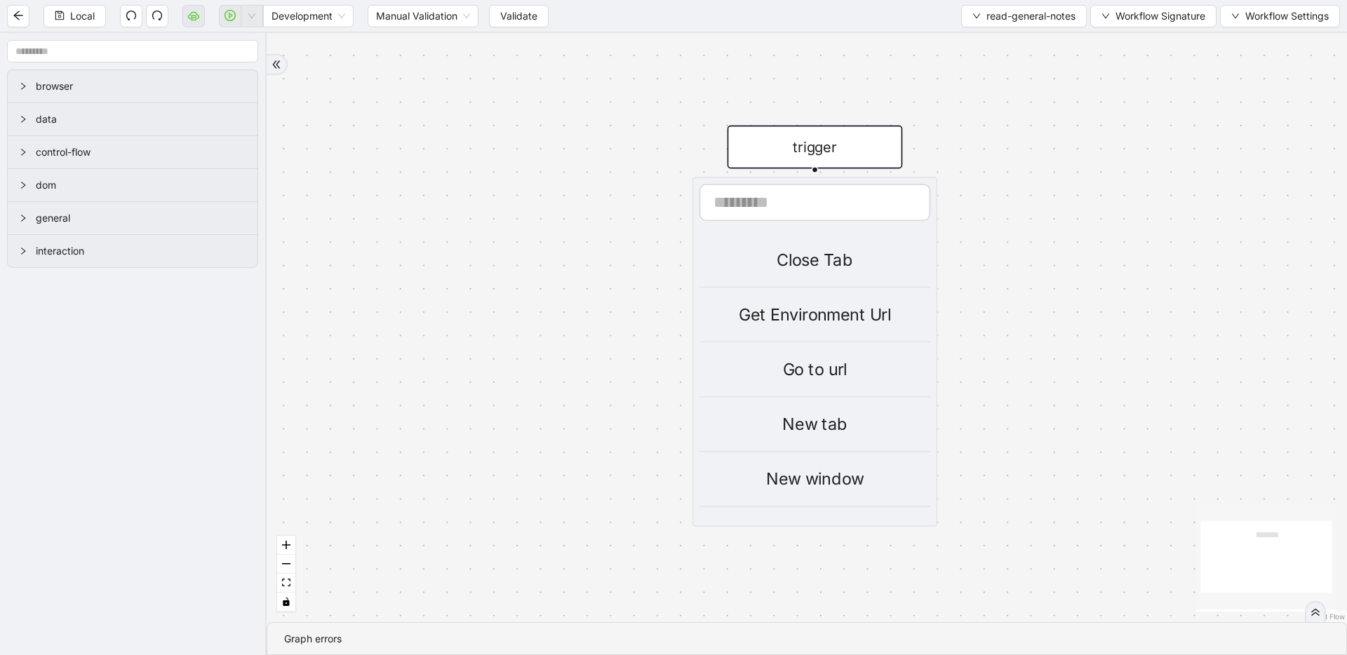
click at [898, 104] on div "trigger Close Tab Get Environment Url Go to url New tab New window Refresh Resi…" at bounding box center [806, 327] width 1080 height 589
click at [897, 94] on div "trigger Close Tab Get Environment Url Go to url New tab New window Refresh Resi…" at bounding box center [806, 327] width 1080 height 589
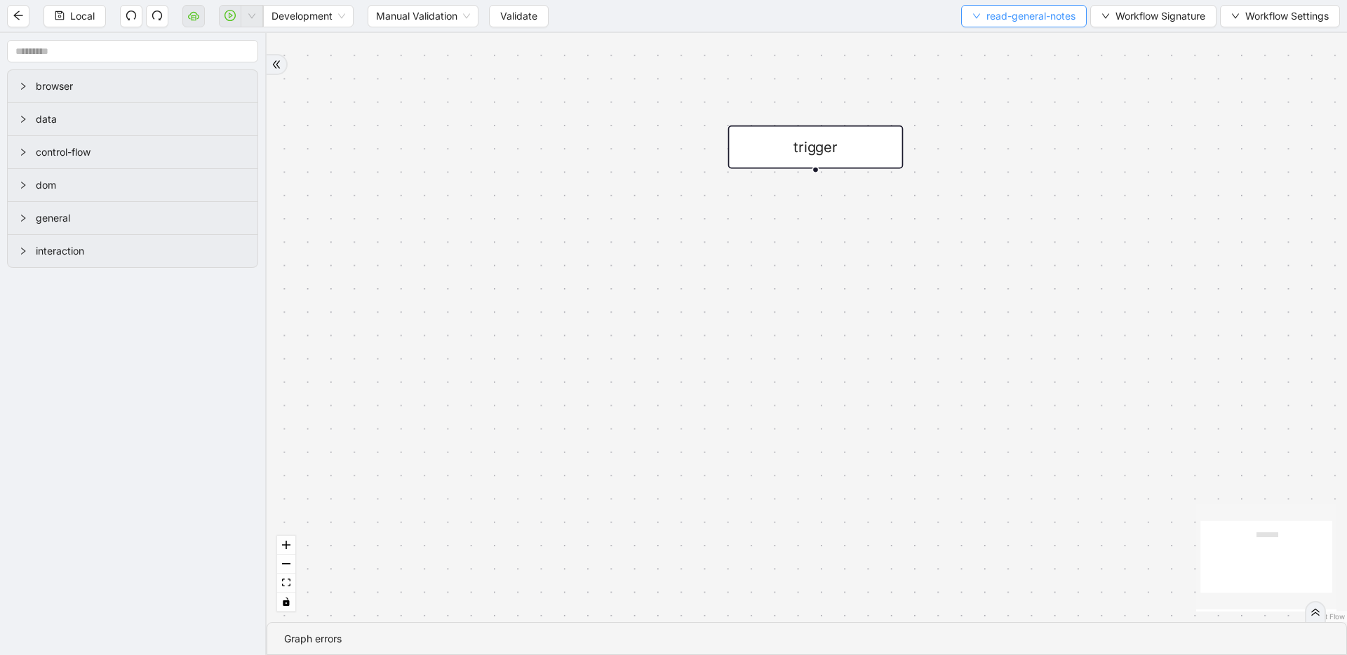
click at [994, 15] on span "read-general-notes" at bounding box center [1030, 15] width 89 height 15
click at [985, 34] on li "Select" at bounding box center [1019, 43] width 121 height 22
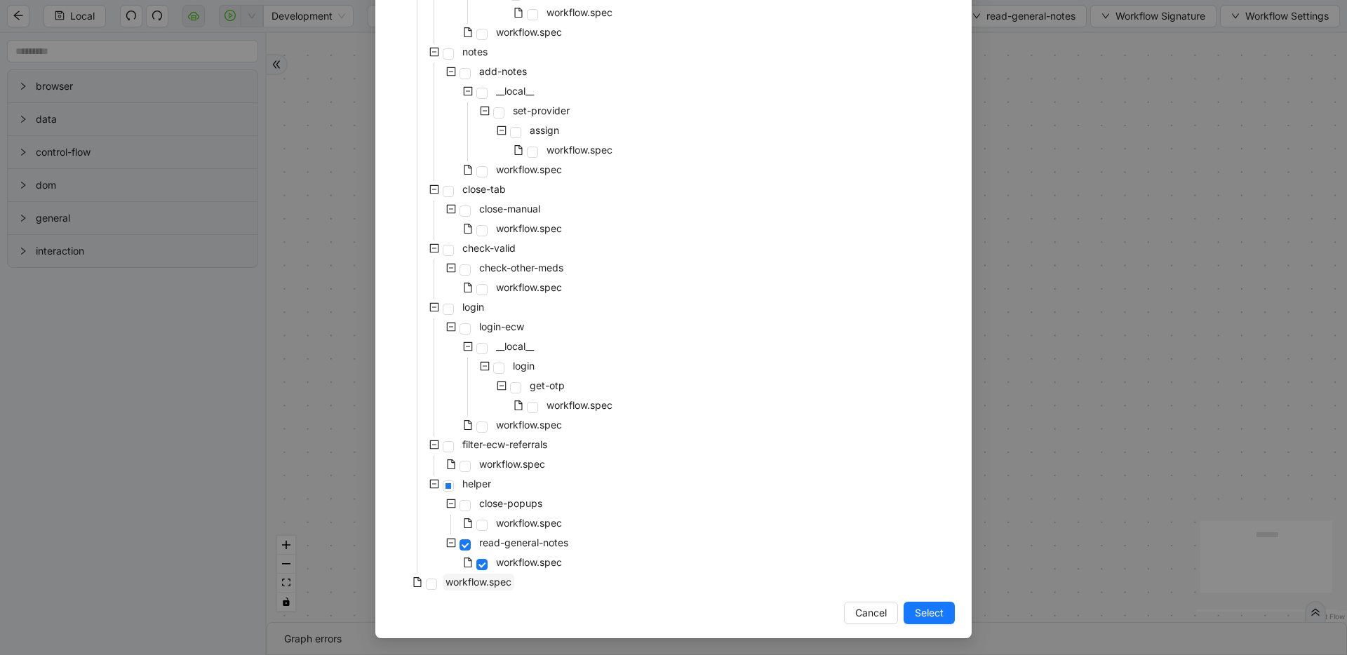
click at [469, 574] on span "workflow.spec" at bounding box center [479, 582] width 72 height 17
click at [949, 614] on button "Select" at bounding box center [928, 613] width 51 height 22
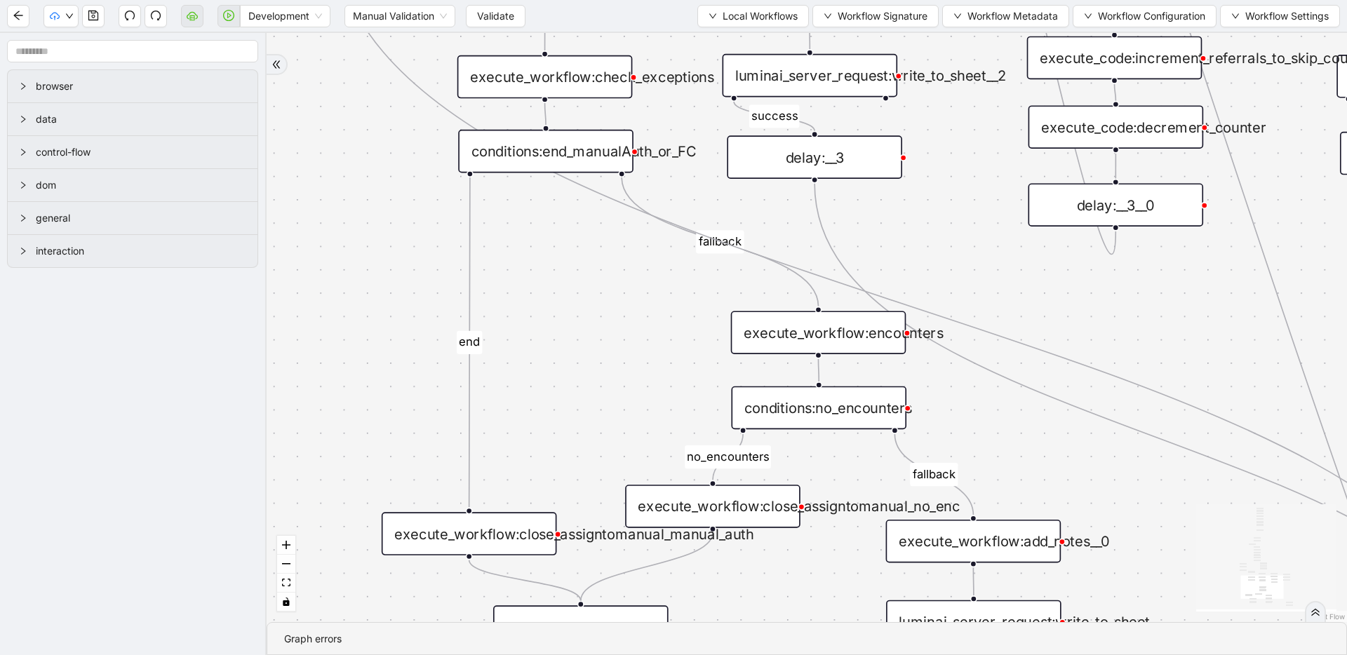
drag, startPoint x: 809, startPoint y: 467, endPoint x: 803, endPoint y: 553, distance: 86.5
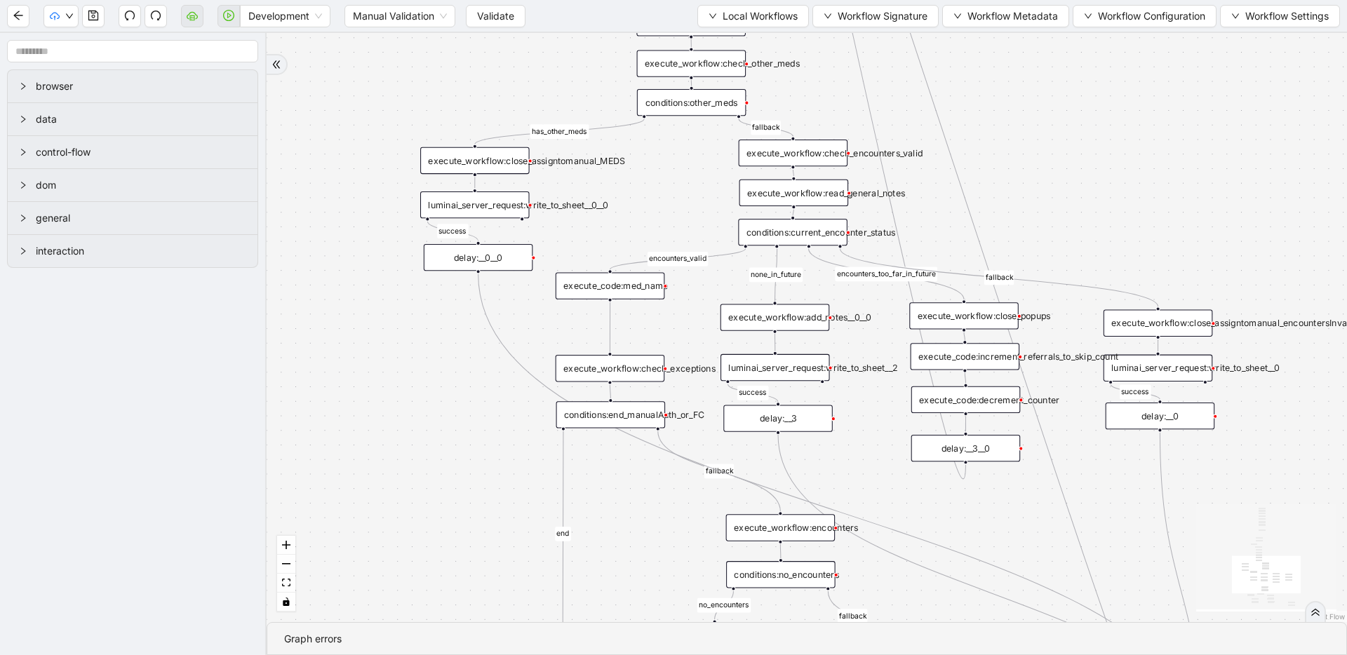
drag, startPoint x: 803, startPoint y: 192, endPoint x: 741, endPoint y: 418, distance: 234.3
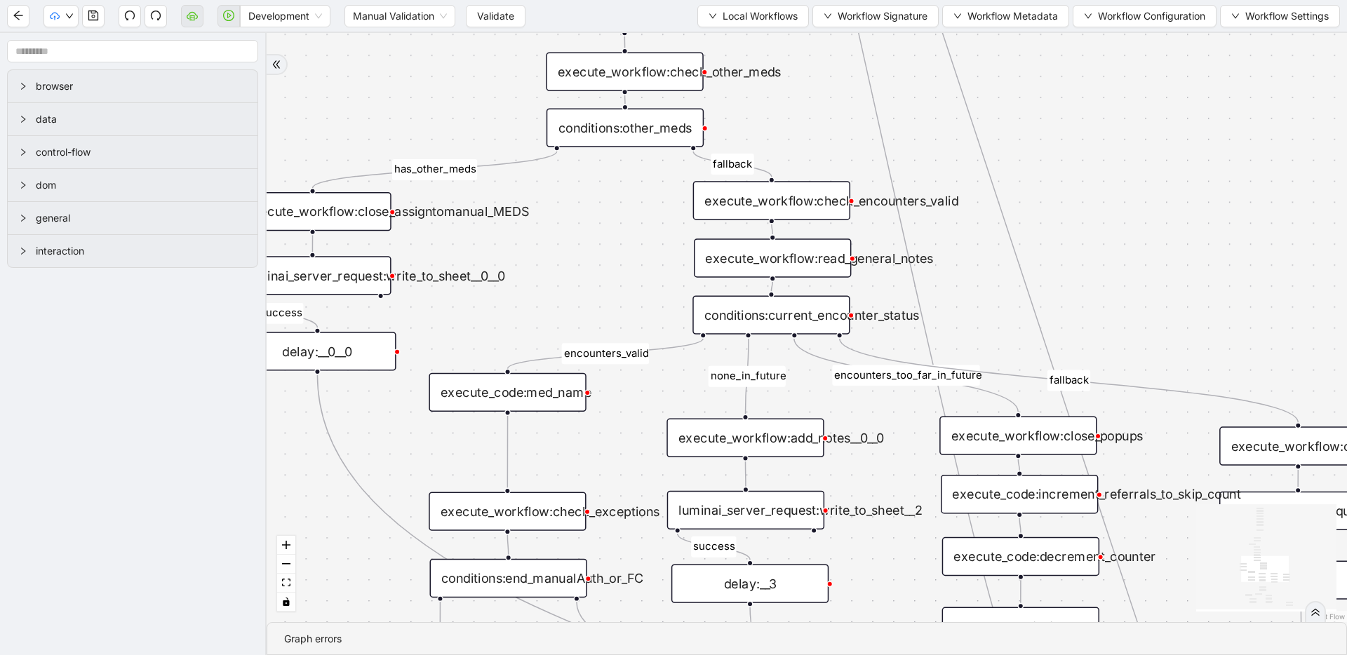
click at [778, 254] on div "execute_workflow:read_general_notes" at bounding box center [772, 257] width 157 height 39
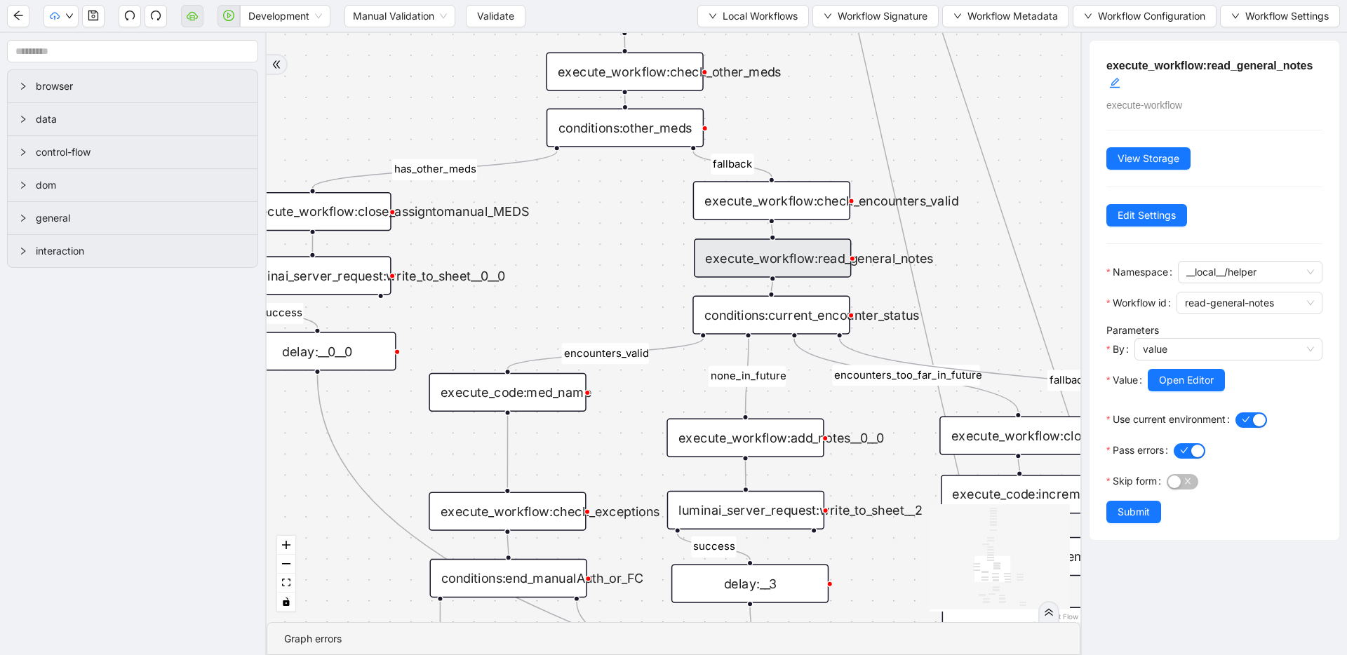
click at [667, 224] on div "fallback success success fallback no_encounters end success success success old…" at bounding box center [673, 327] width 814 height 589
click at [742, 250] on div "execute_workflow:read_general_notes" at bounding box center [772, 257] width 157 height 39
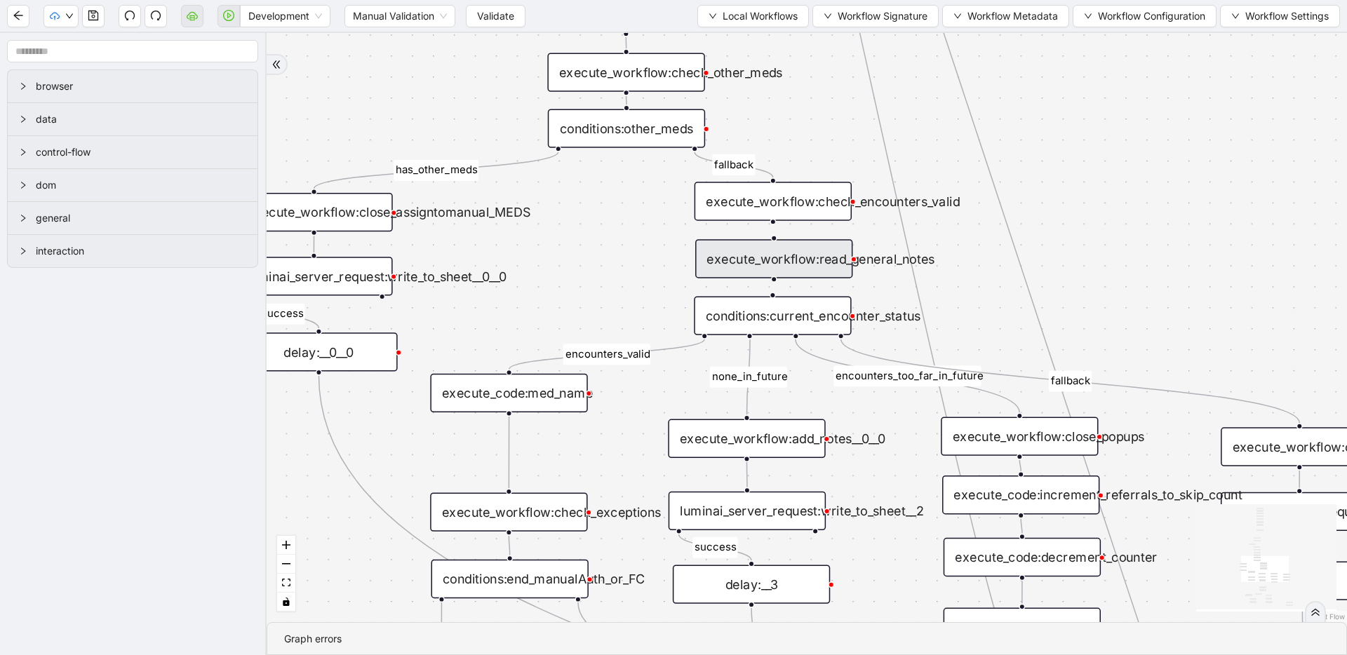
click at [711, 257] on div "execute_workflow:read_general_notes" at bounding box center [773, 258] width 157 height 39
click at [769, 221] on div at bounding box center [772, 222] width 6 height 6
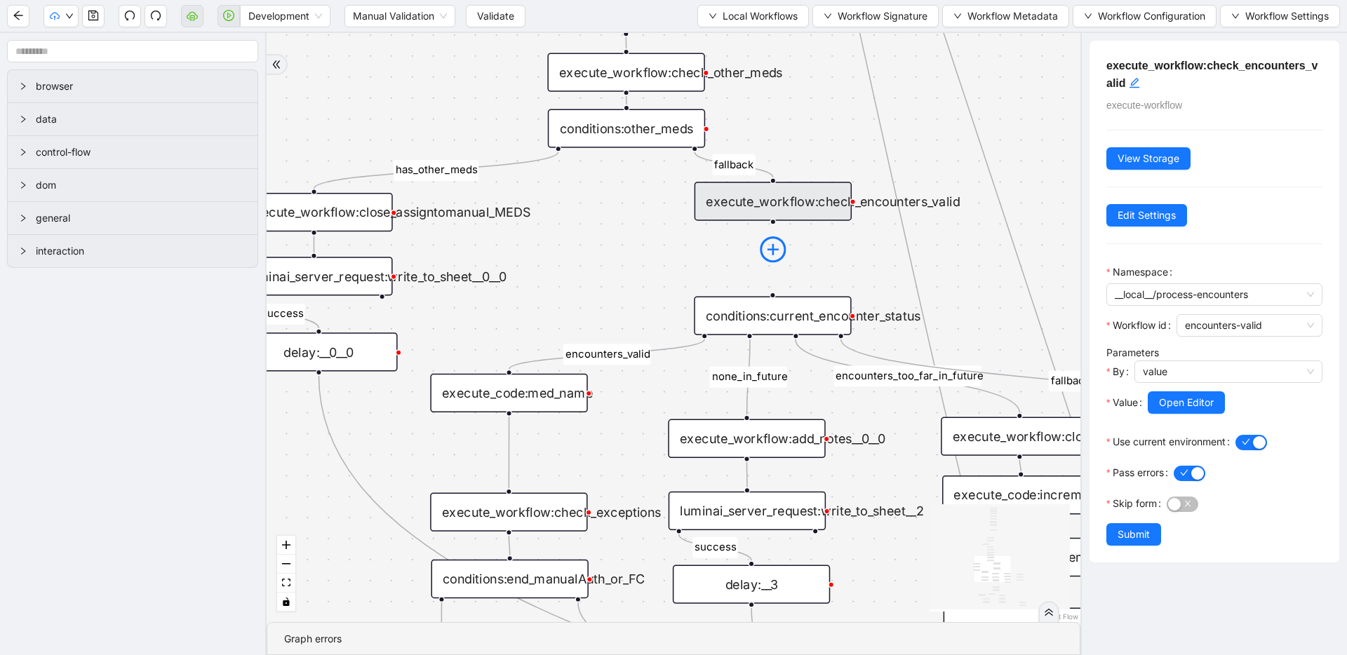
click at [771, 245] on icon "plus-circle" at bounding box center [773, 249] width 26 height 26
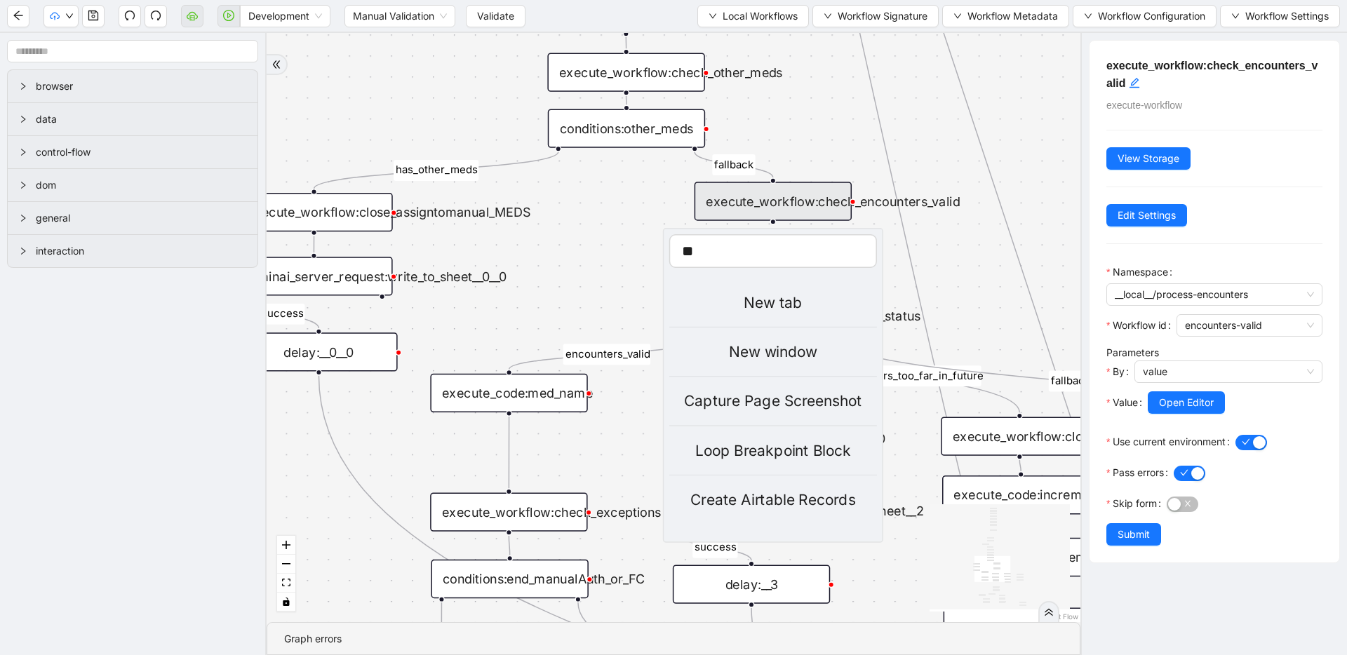
type input "*"
type input "***"
click at [821, 498] on div "Get Text" at bounding box center [773, 500] width 208 height 23
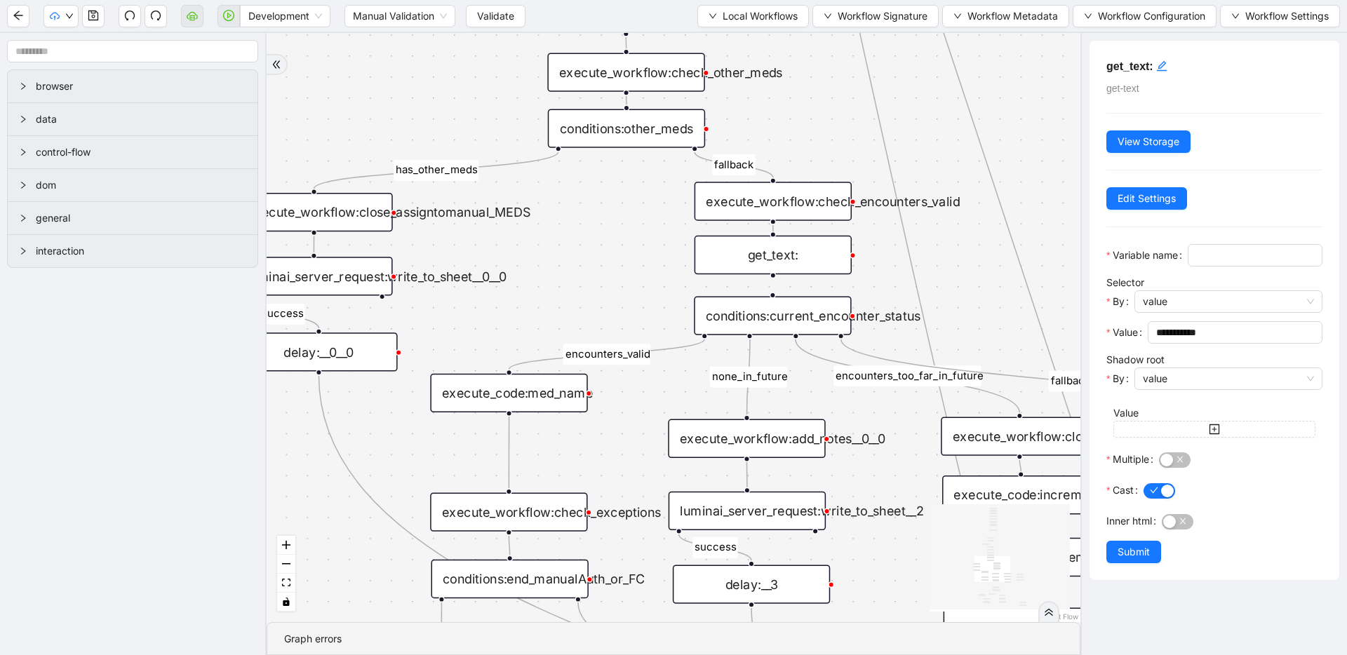
drag, startPoint x: 790, startPoint y: 292, endPoint x: 790, endPoint y: 250, distance: 41.4
click at [790, 250] on div "get_text:" at bounding box center [772, 255] width 157 height 39
drag, startPoint x: 774, startPoint y: 274, endPoint x: 765, endPoint y: 296, distance: 23.6
click at [805, 260] on div "get_text:" at bounding box center [772, 254] width 157 height 39
click at [1196, 263] on input "Variable name" at bounding box center [1253, 255] width 115 height 15
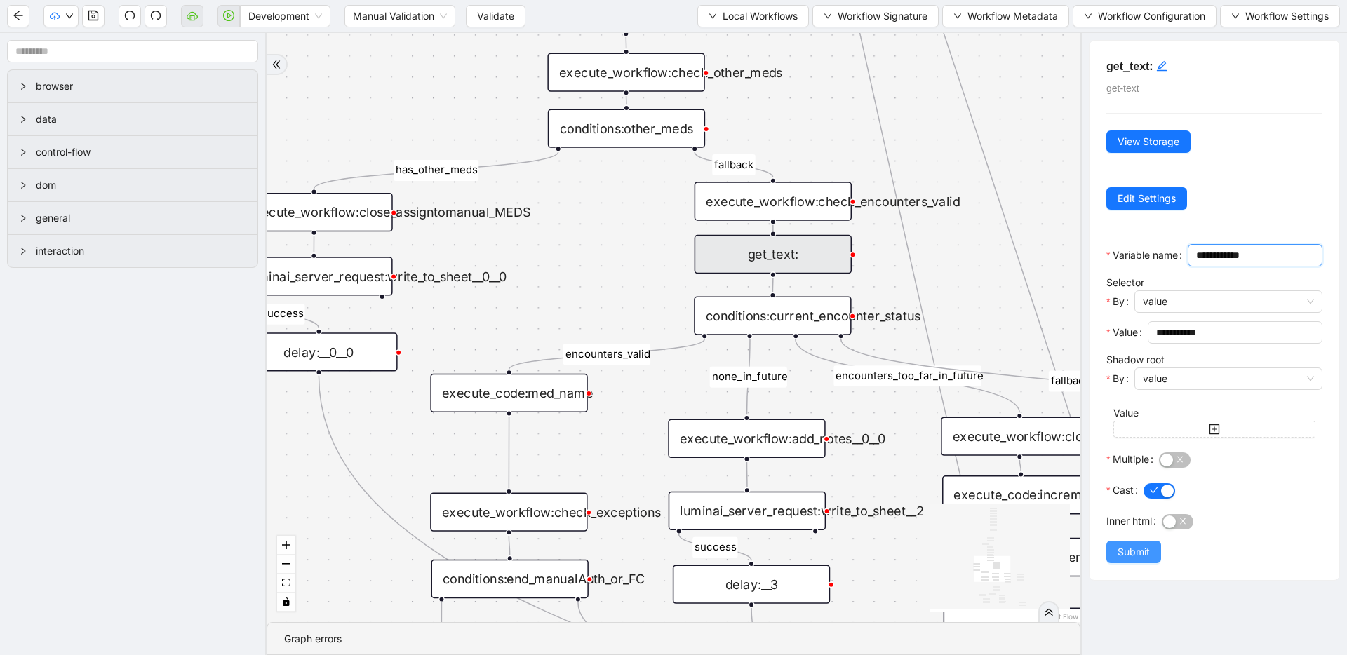
type input "**********"
click at [1149, 560] on span "Submit" at bounding box center [1133, 551] width 32 height 15
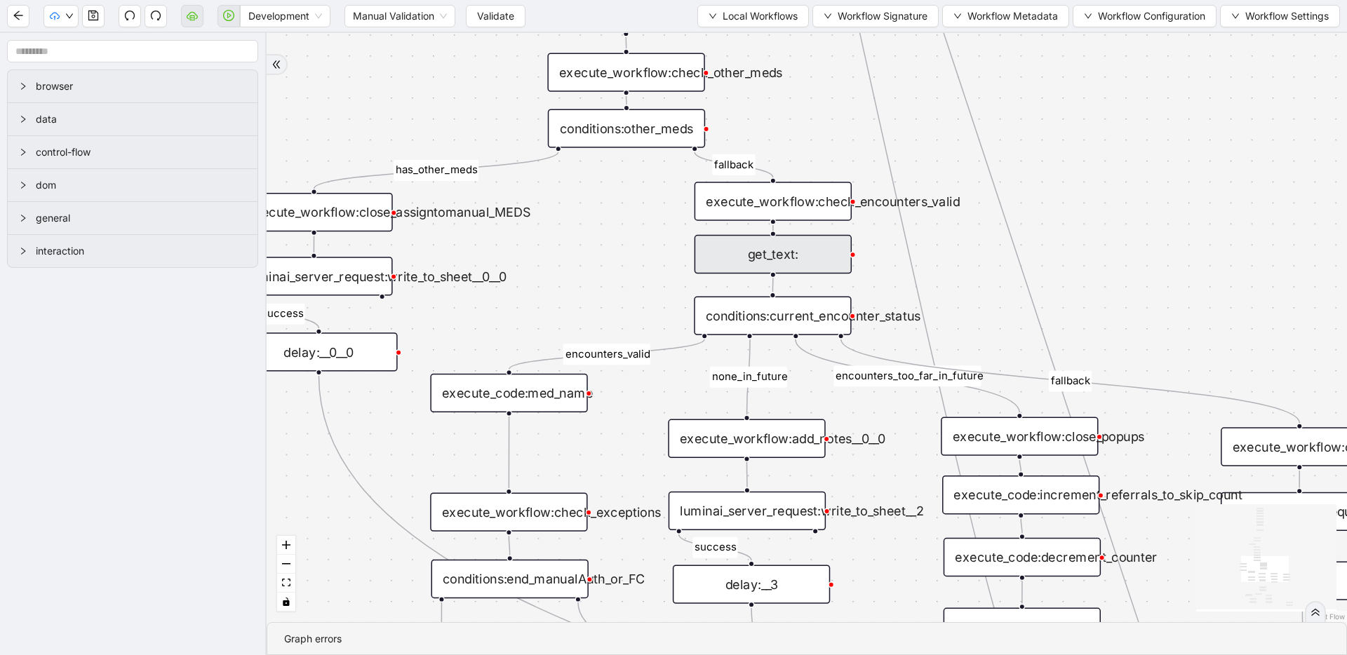
click at [543, 400] on div "execute_code:med_name" at bounding box center [508, 393] width 157 height 39
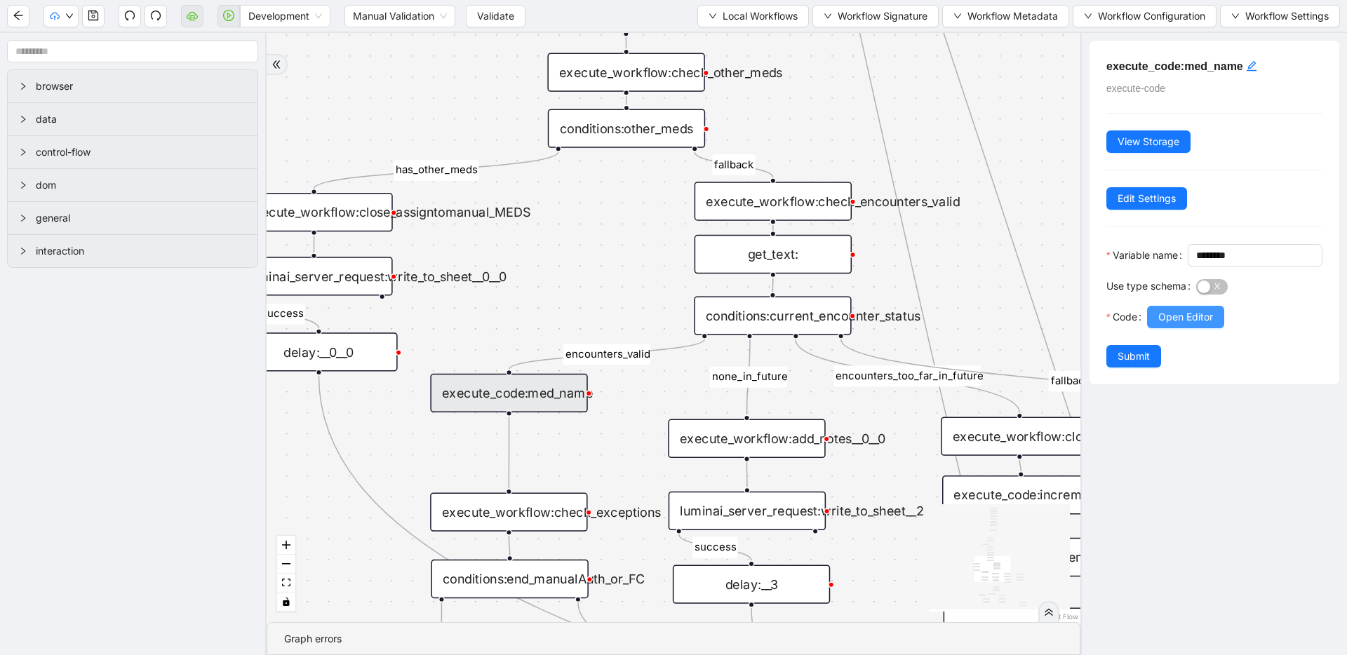
click at [1187, 325] on span "Open Editor" at bounding box center [1185, 316] width 55 height 15
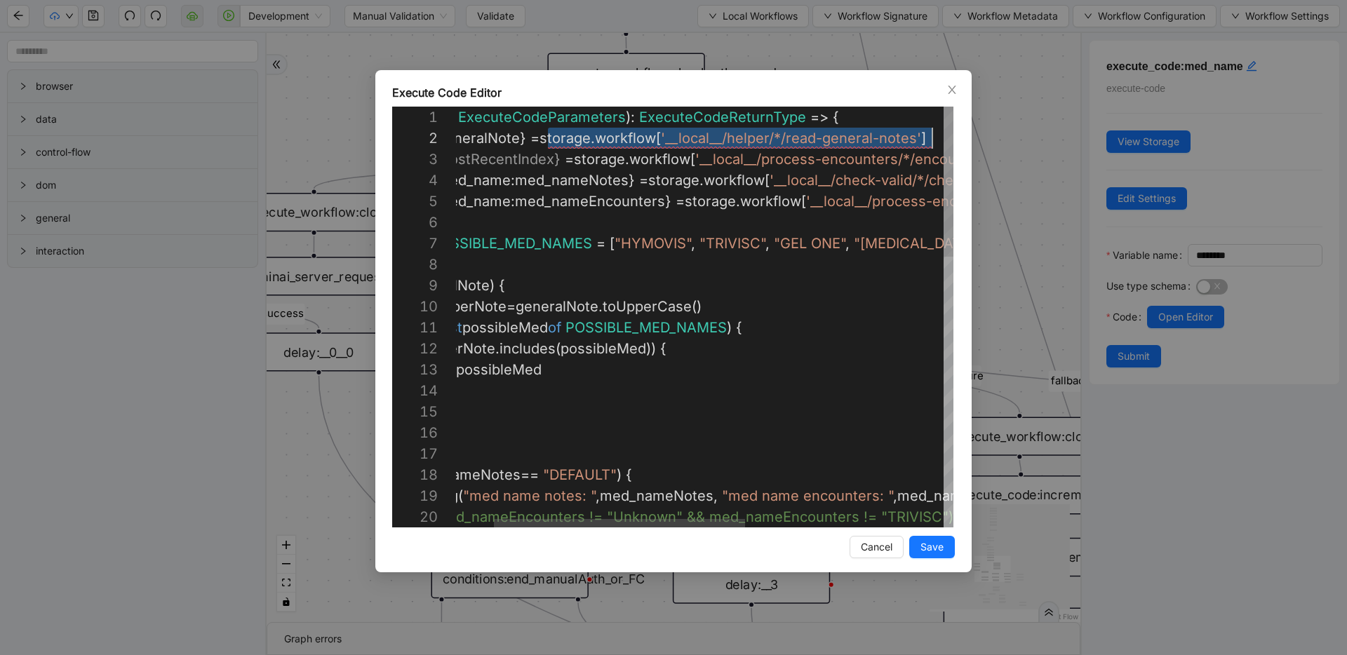
scroll to position [21, 551]
drag, startPoint x: 622, startPoint y: 137, endPoint x: 1003, endPoint y: 135, distance: 380.8
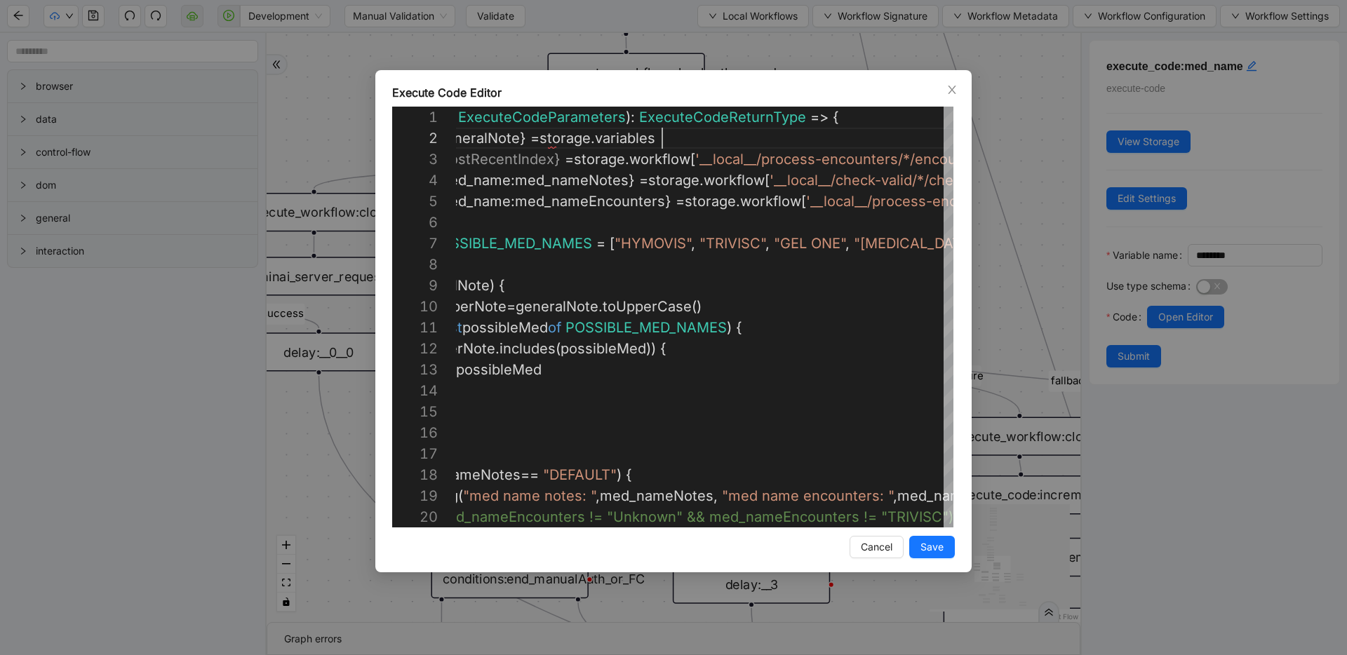
scroll to position [21, 281]
type textarea "**********"
drag, startPoint x: 930, startPoint y: 549, endPoint x: 942, endPoint y: 541, distance: 14.2
click at [931, 549] on span "Save" at bounding box center [931, 546] width 23 height 15
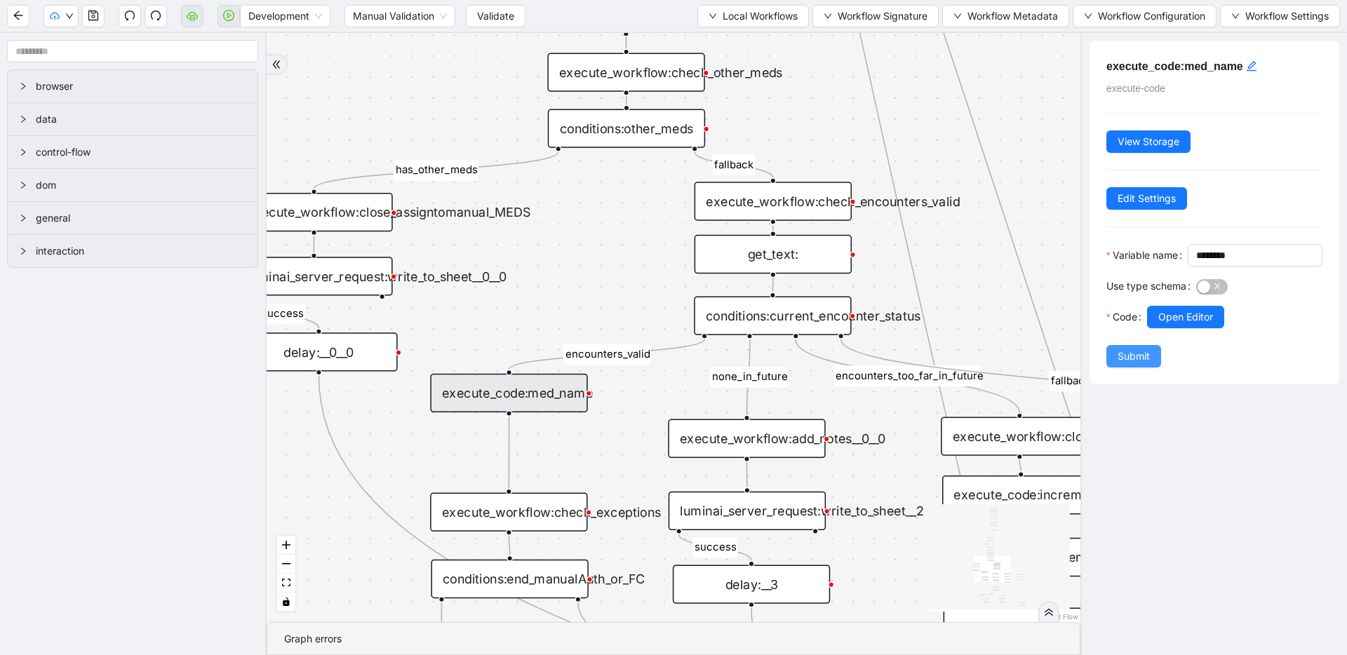
click at [1128, 364] on span "Submit" at bounding box center [1133, 356] width 32 height 15
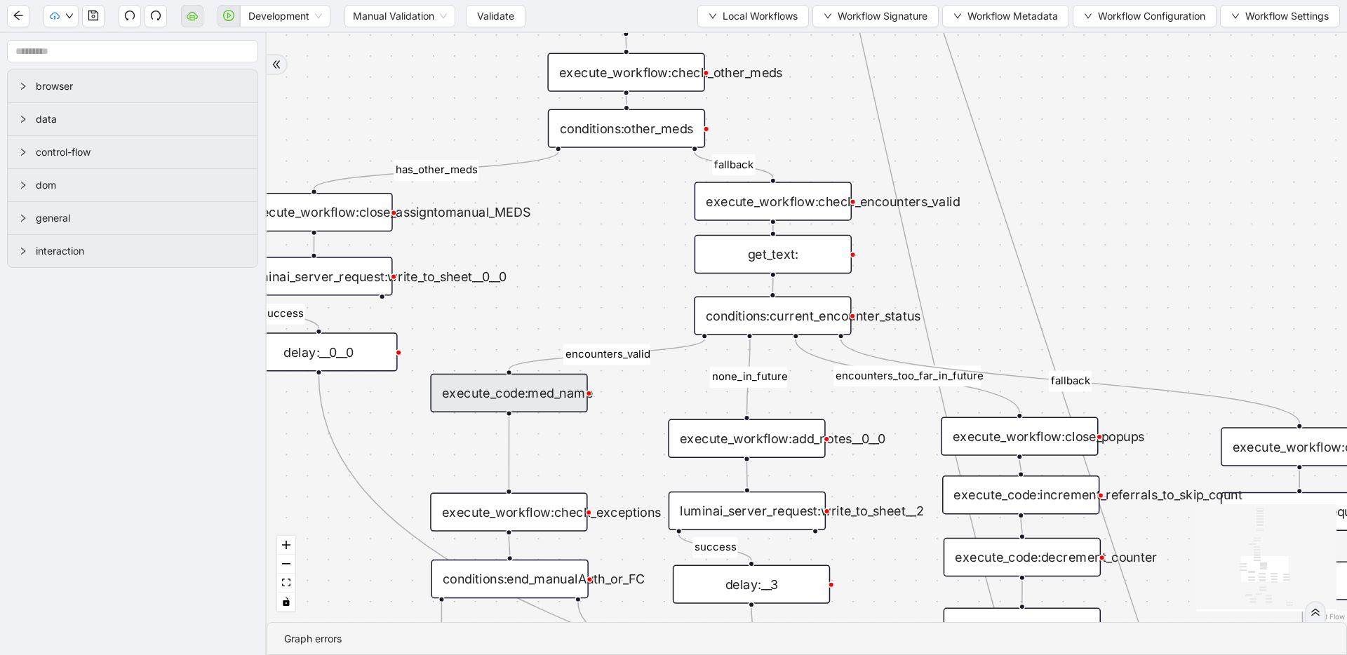
click at [832, 205] on div "execute_workflow:check_encounters_valid" at bounding box center [772, 201] width 157 height 39
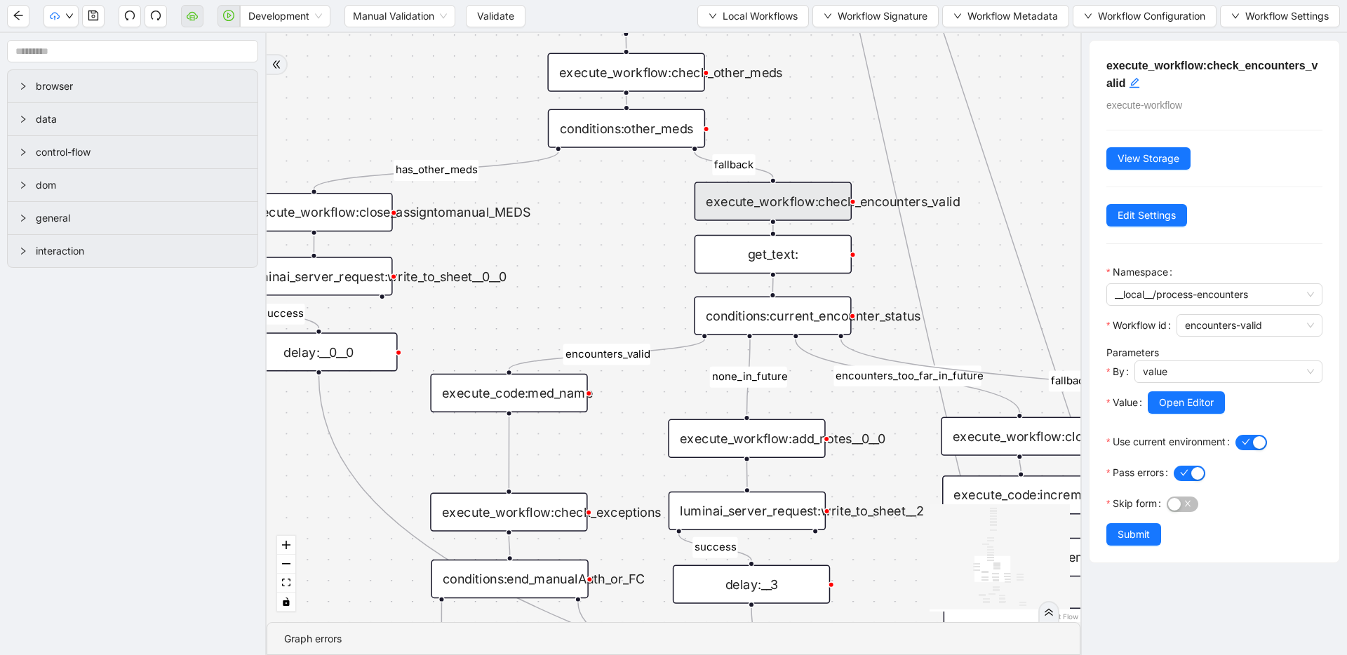
click at [792, 258] on div "get_text:" at bounding box center [772, 254] width 157 height 39
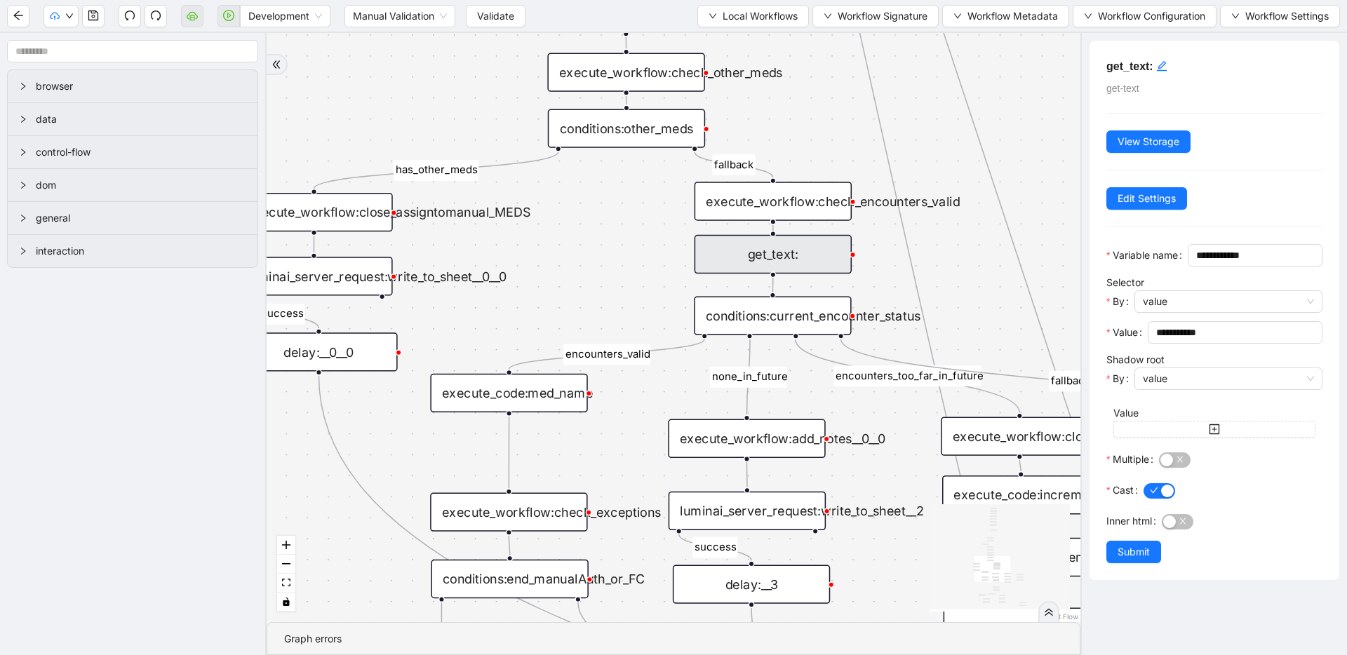
click at [539, 382] on div "execute_code:med_name" at bounding box center [508, 393] width 157 height 39
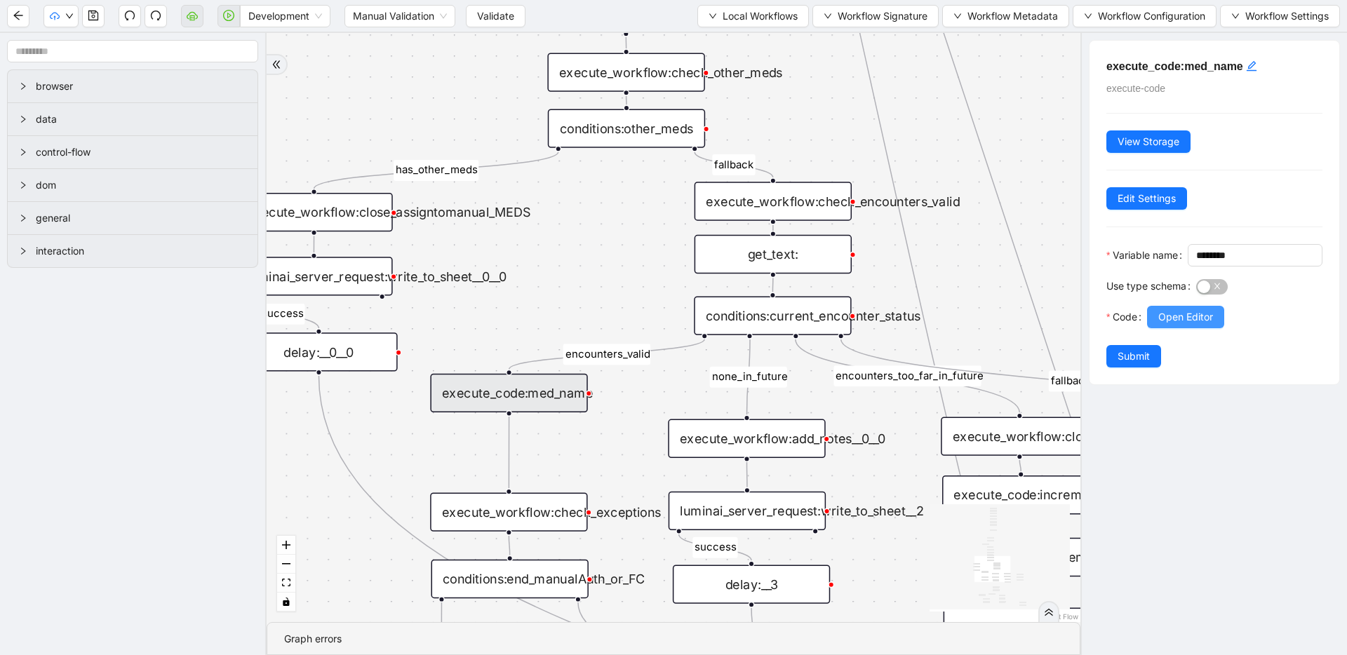
click at [1156, 328] on button "Open Editor" at bounding box center [1185, 317] width 77 height 22
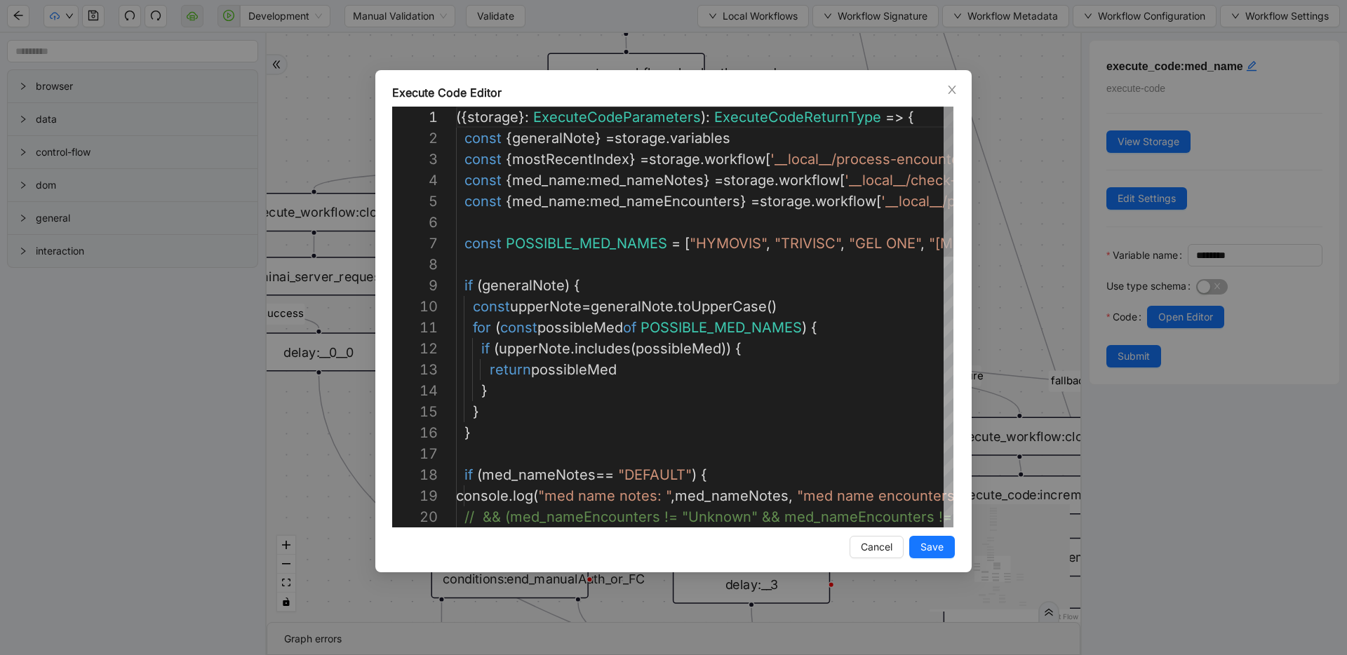
scroll to position [126, 0]
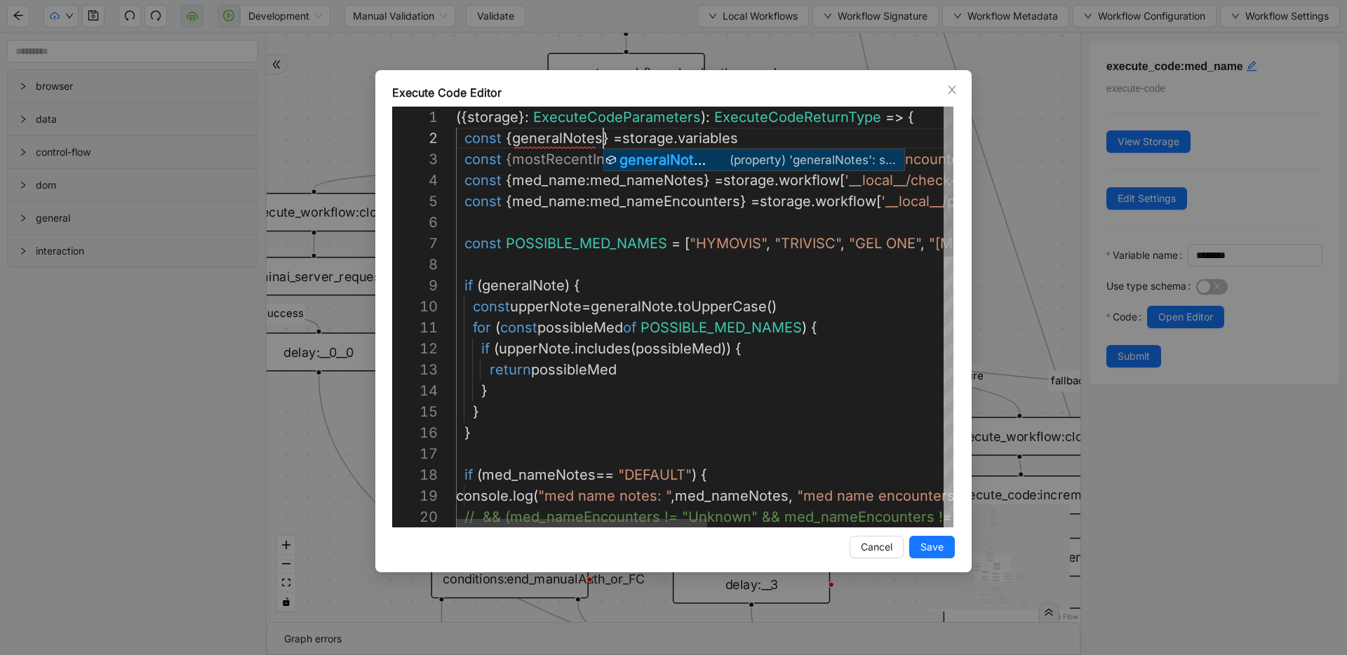
scroll to position [21, 147]
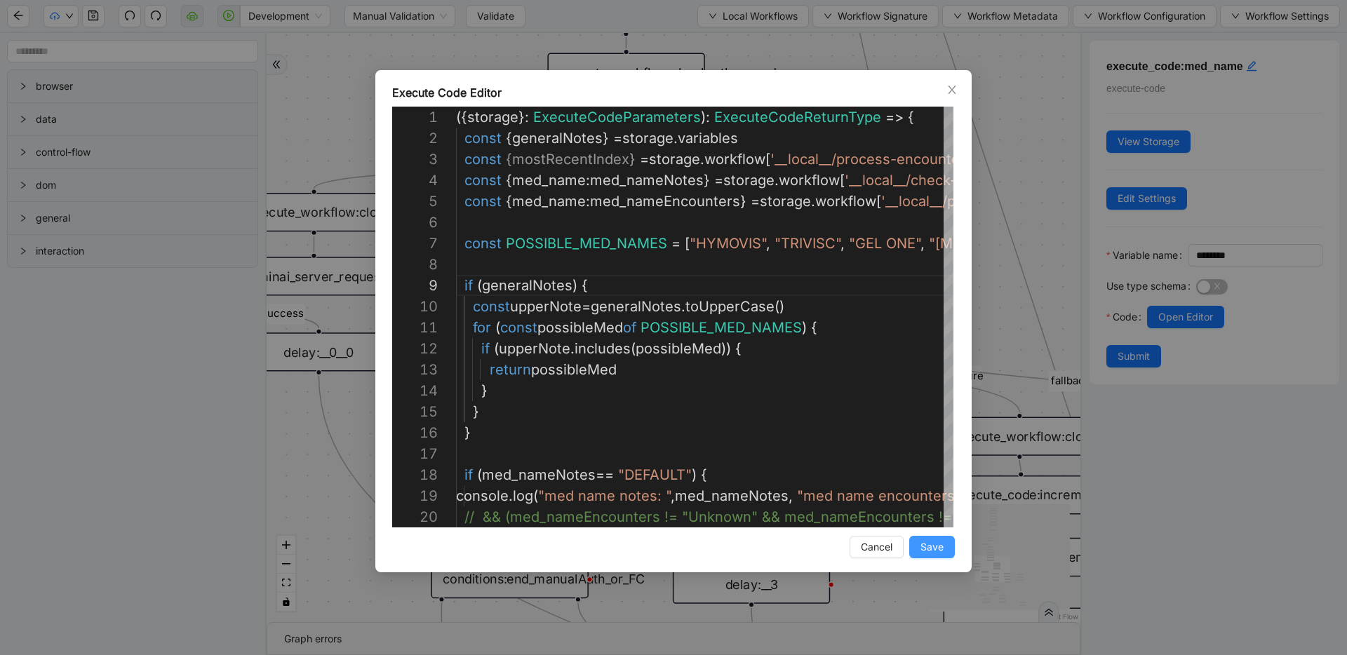
type textarea "**********"
click at [917, 546] on button "Save" at bounding box center [932, 547] width 46 height 22
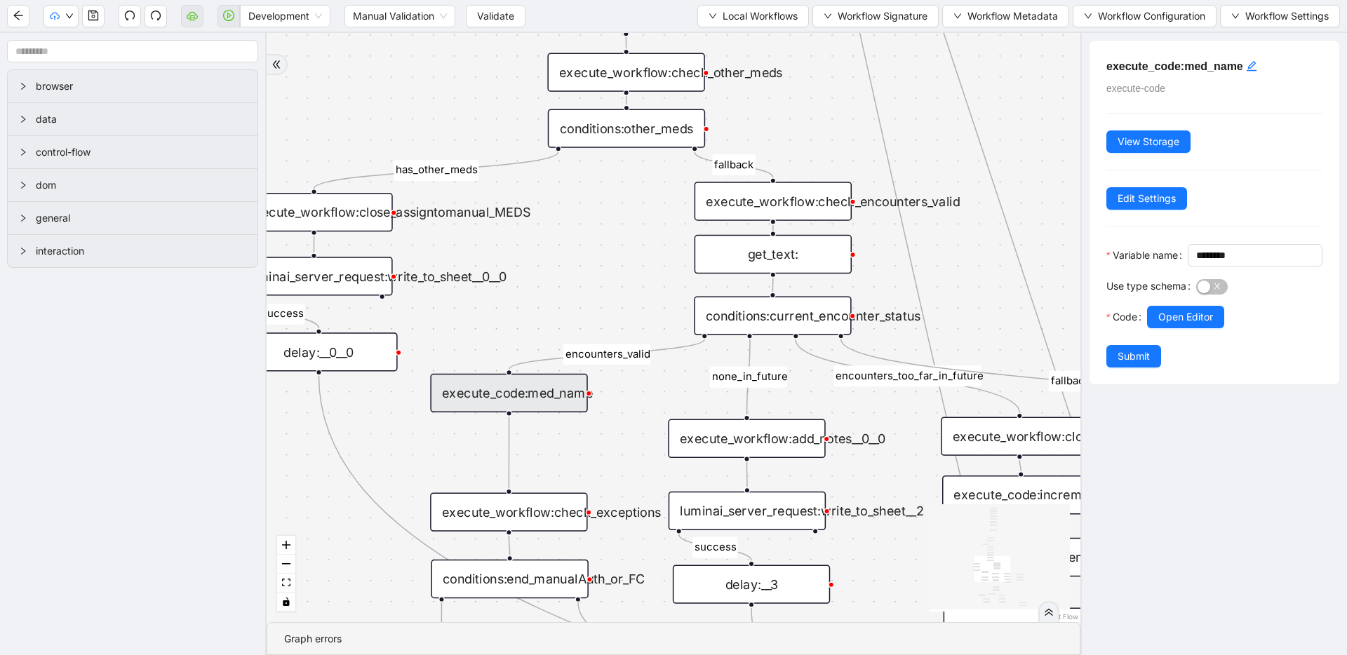
drag, startPoint x: 1149, startPoint y: 379, endPoint x: 940, endPoint y: 248, distance: 246.1
click at [1149, 364] on span "Submit" at bounding box center [1133, 356] width 32 height 15
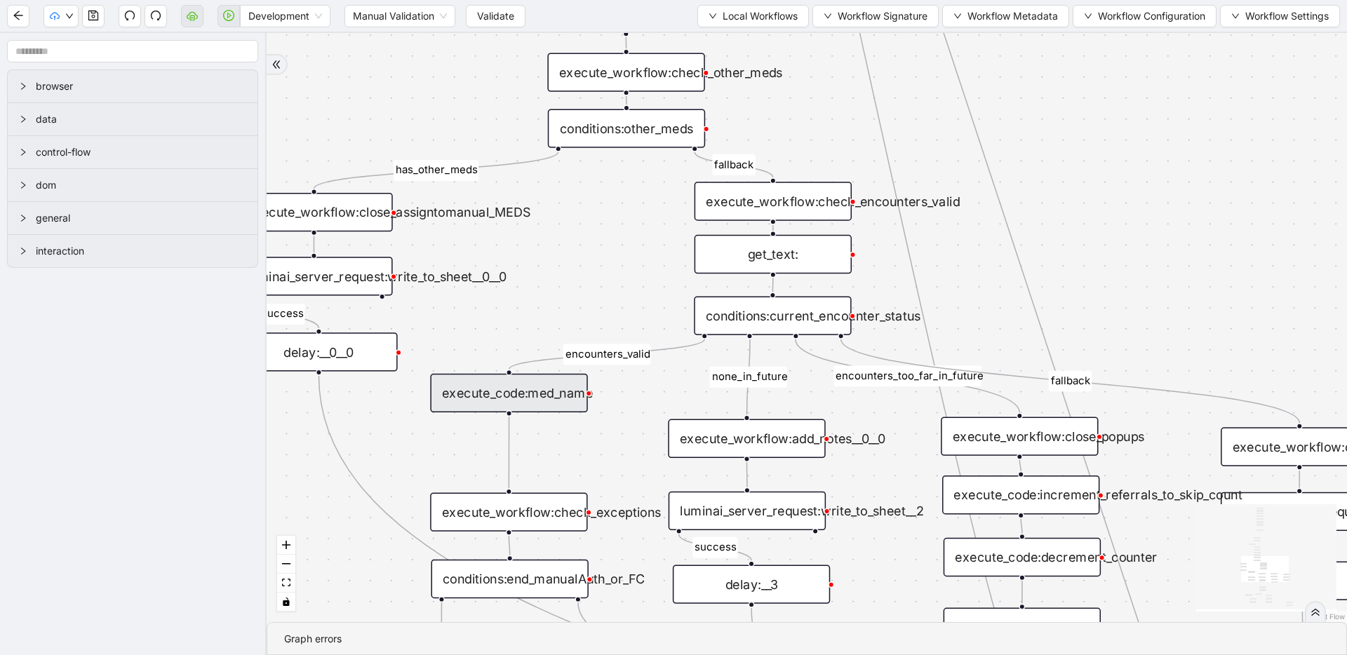
click at [778, 258] on div "get_text:" at bounding box center [772, 254] width 157 height 39
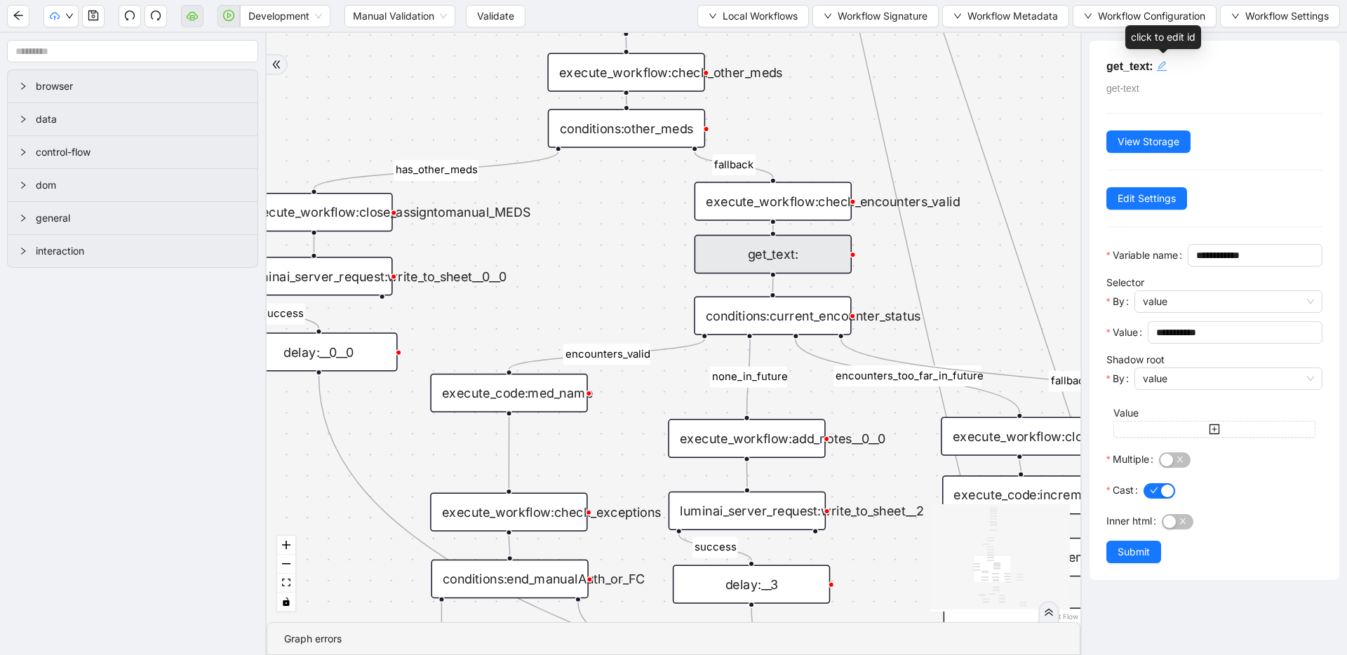
click at [1159, 60] on icon "edit" at bounding box center [1161, 65] width 11 height 11
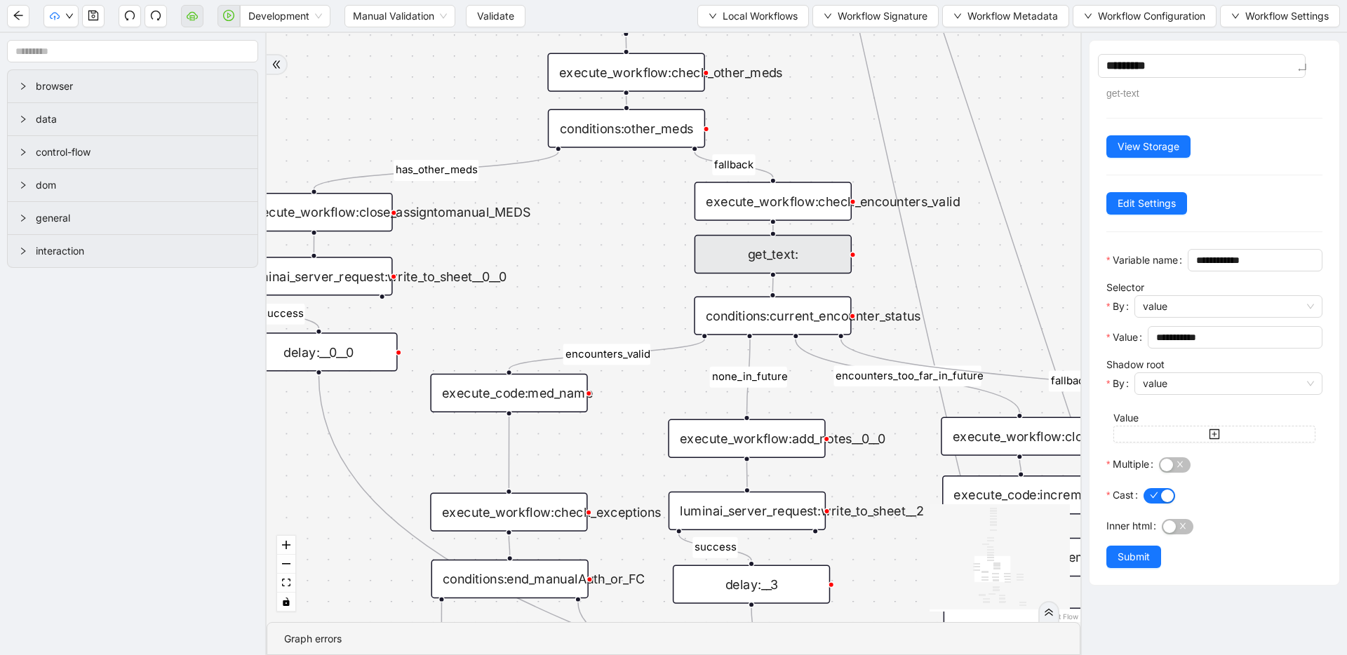
type textarea "**********"
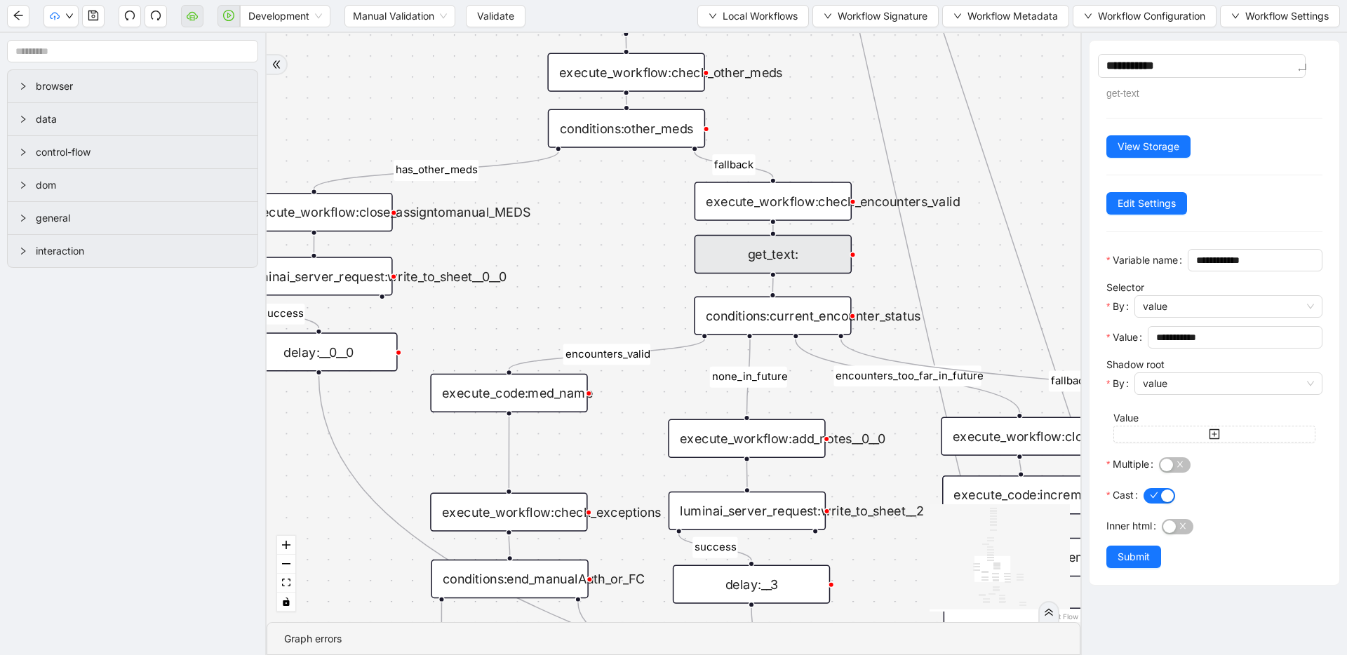
type textarea "**********"
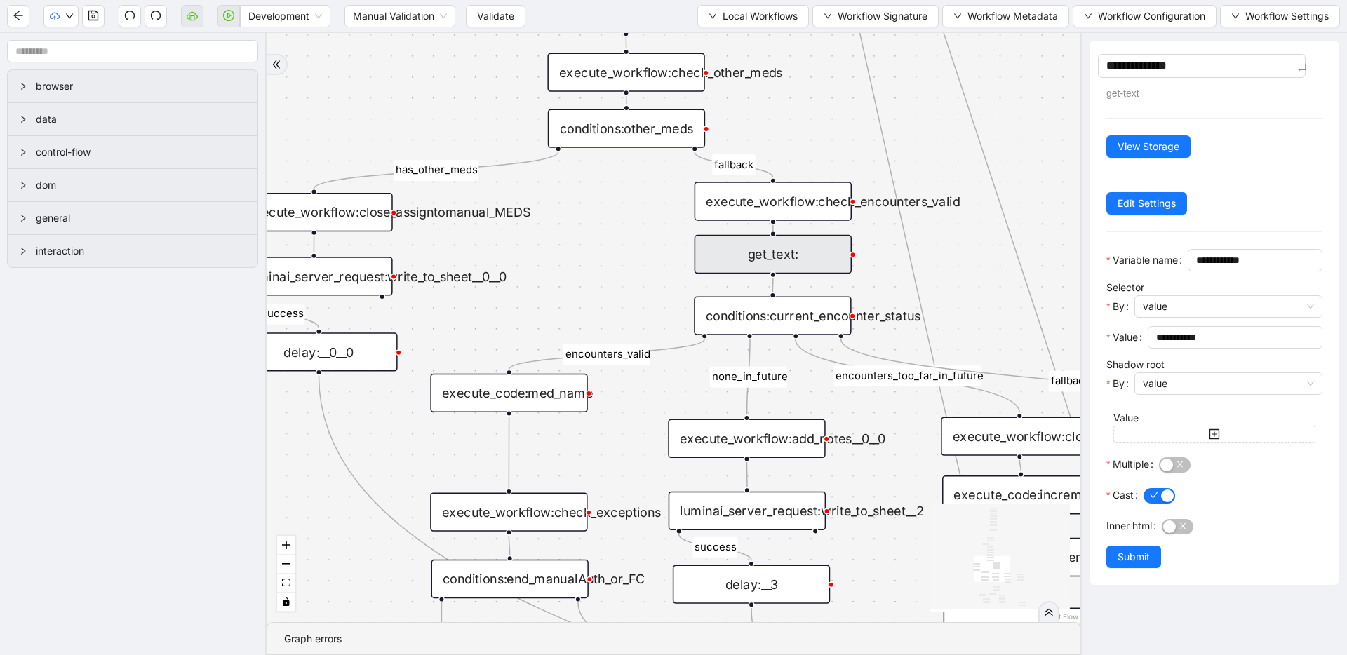
type textarea "**********"
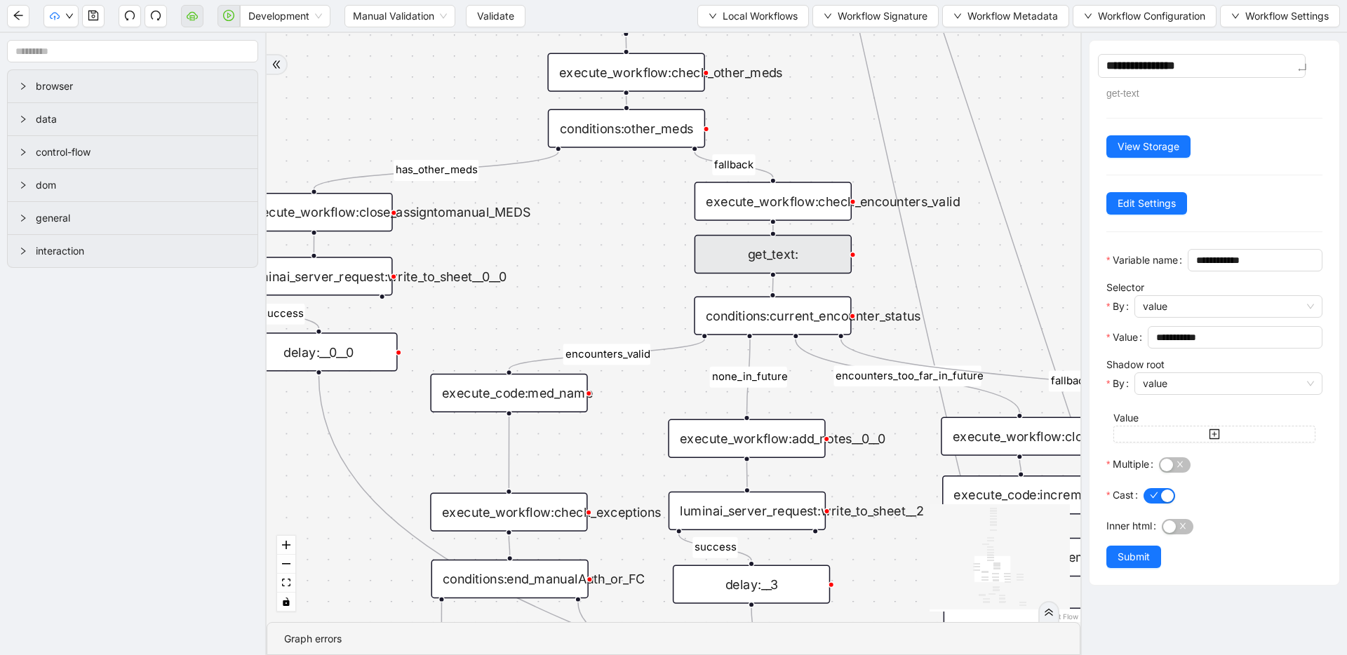
type textarea "**********"
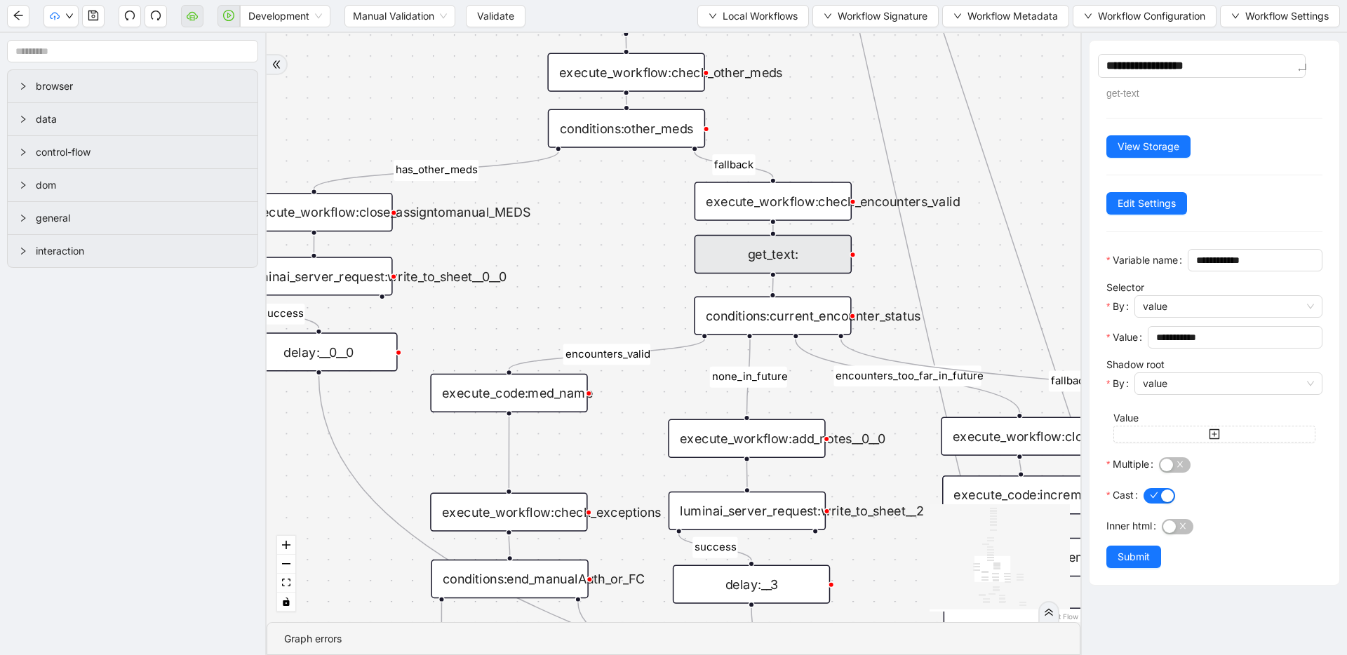
type textarea "**********"
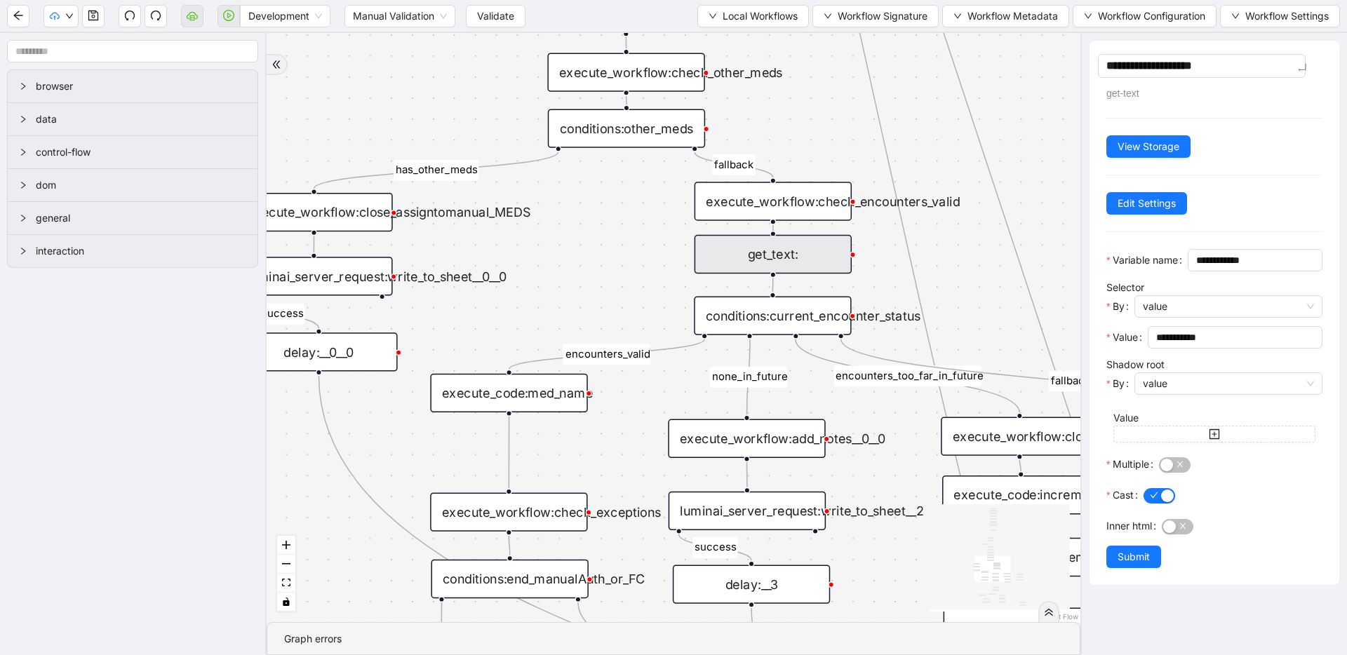
type textarea "**********"
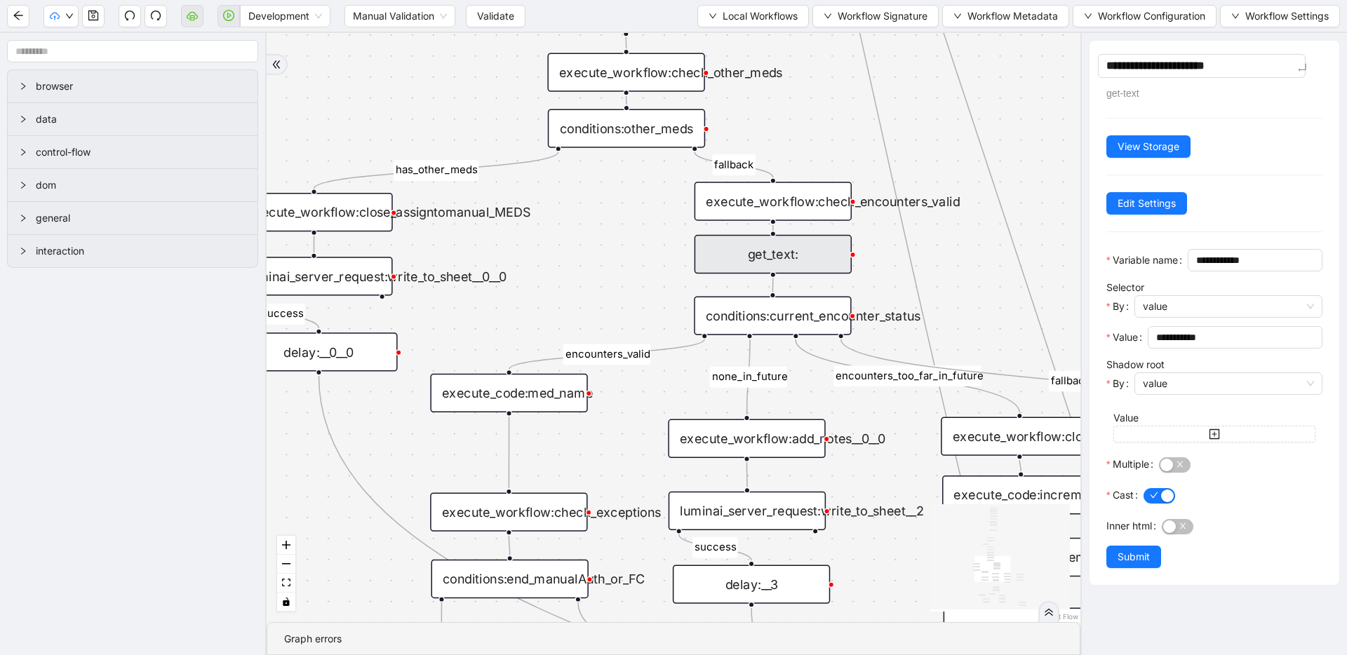
type textarea "**********"
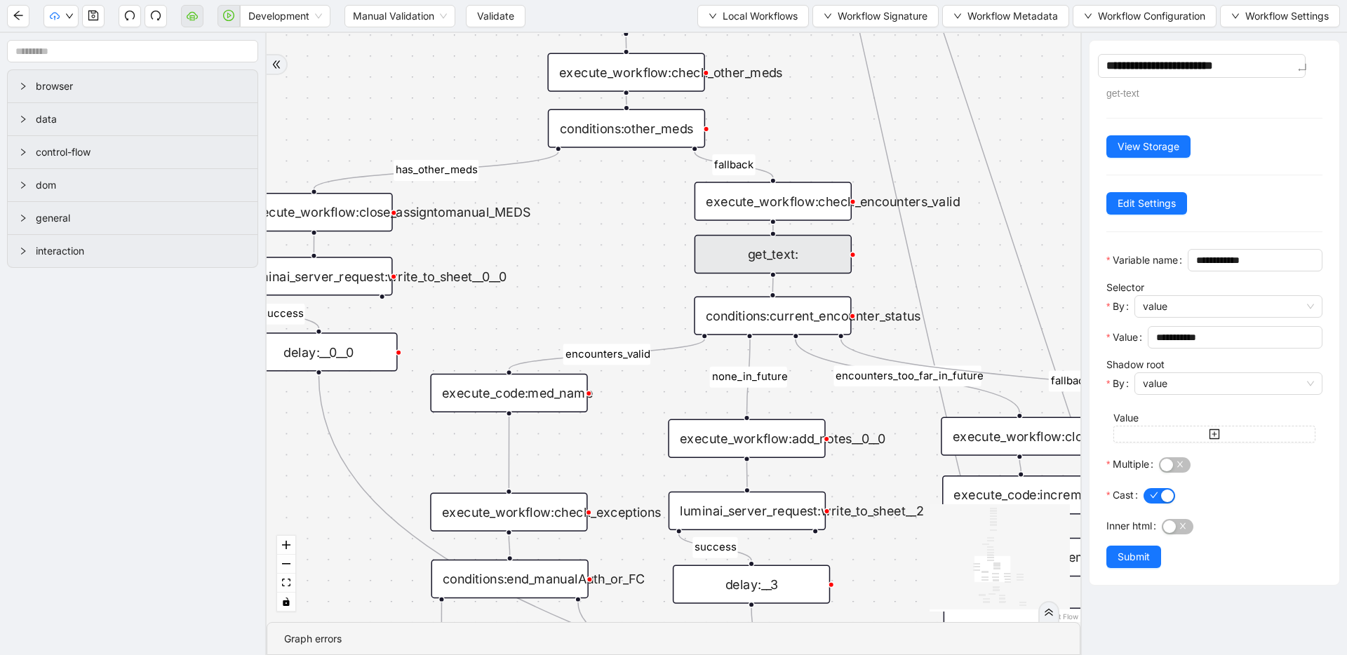
type textarea "**********"
click at [940, 105] on div "fallback success success fallback no_encounters end success success success old…" at bounding box center [673, 327] width 814 height 589
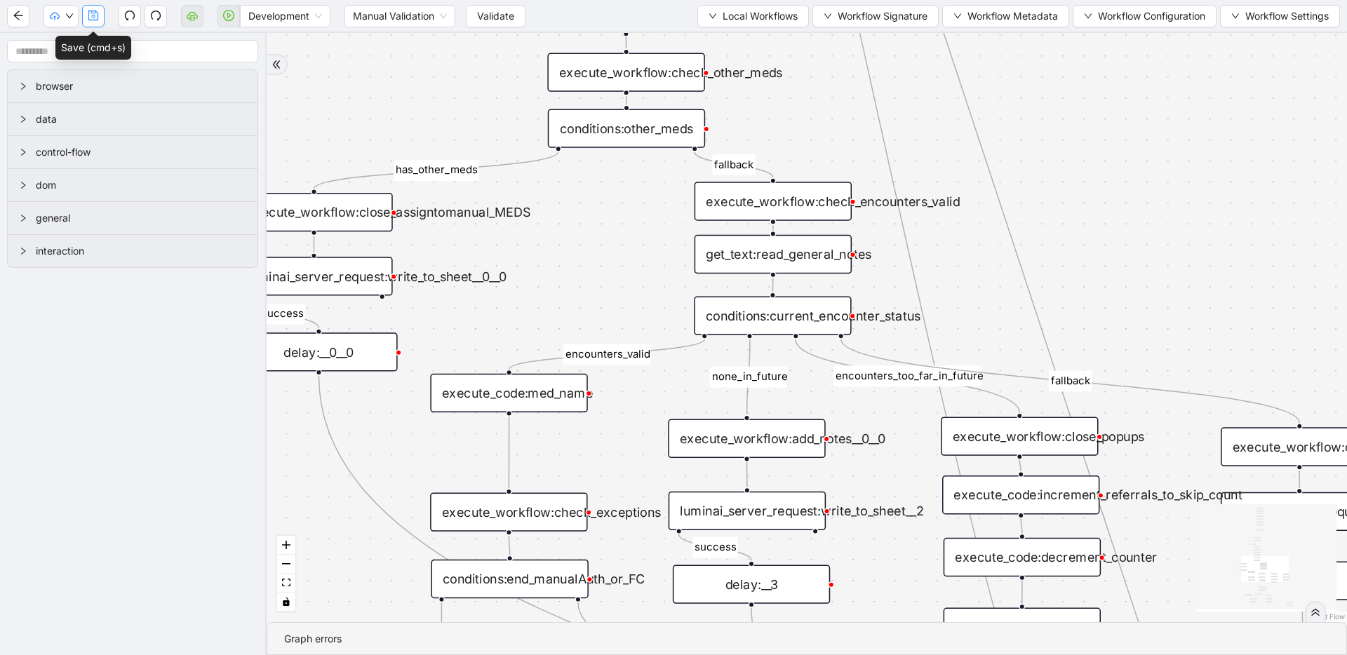
click at [90, 13] on icon "save" at bounding box center [93, 15] width 11 height 11
click at [488, 15] on span "Validate" at bounding box center [495, 15] width 37 height 15
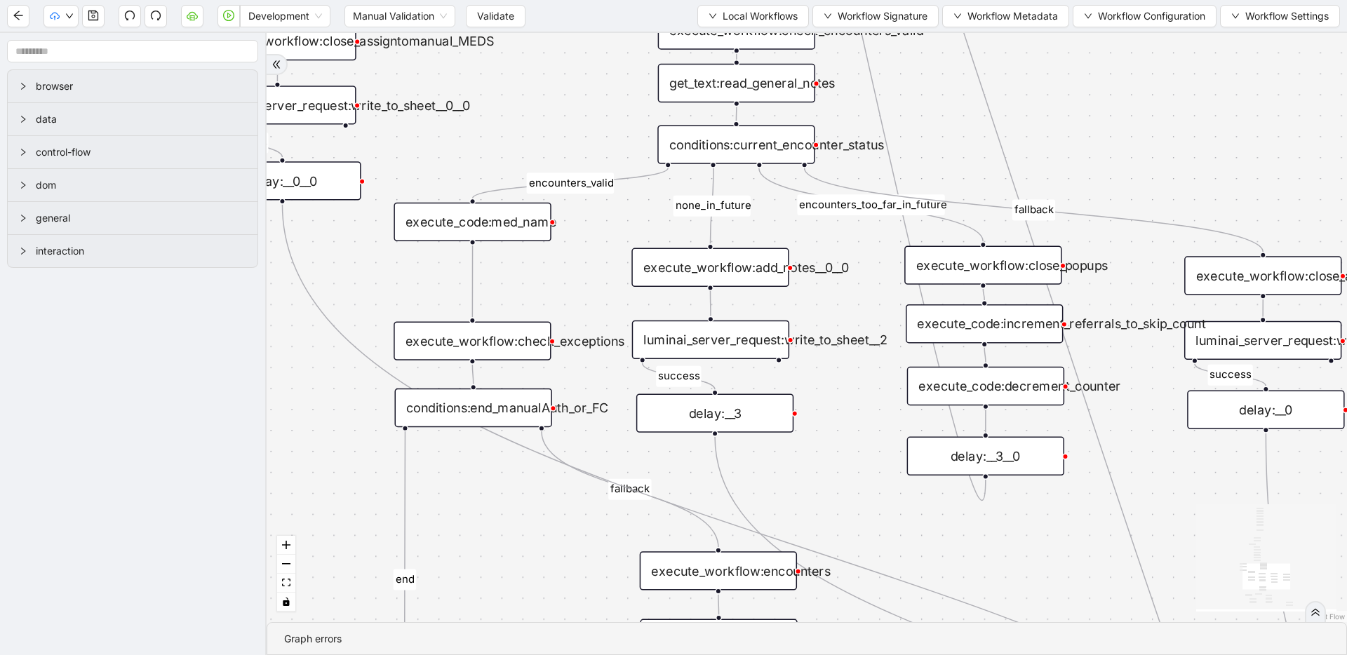
click at [711, 226] on icon "Edge from conditions:current_encounter_status to execute_workflow:add_notes__0_…" at bounding box center [712, 206] width 4 height 76
click at [616, 215] on div "fallback success success fallback no_encounters end success success success old…" at bounding box center [806, 327] width 1080 height 589
click at [508, 222] on div "execute_code:med_name" at bounding box center [471, 222] width 157 height 39
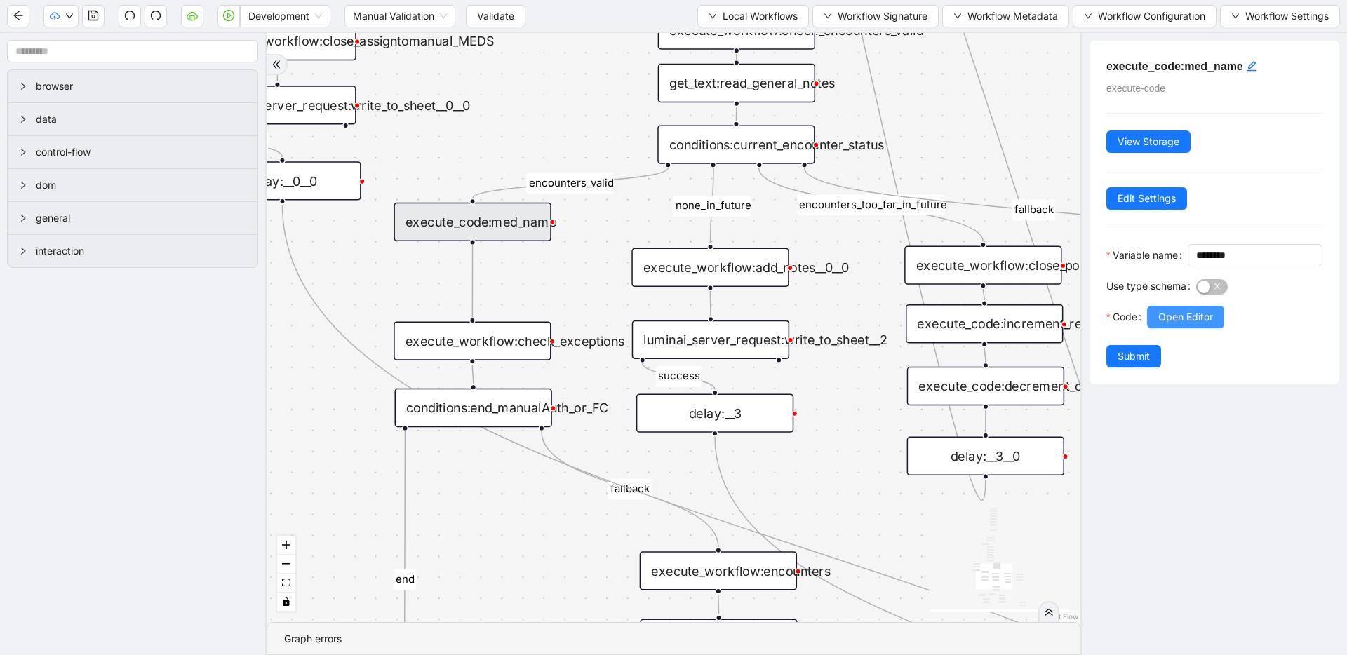
click at [1196, 325] on span "Open Editor" at bounding box center [1185, 316] width 55 height 15
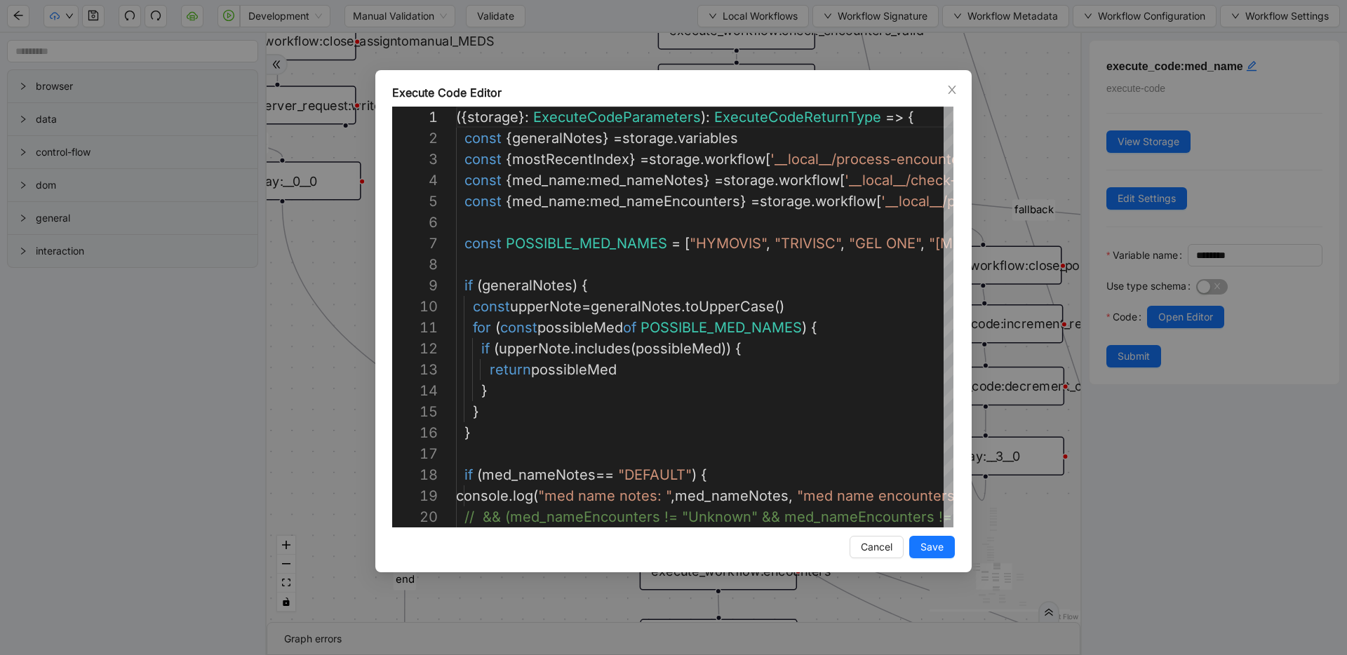
scroll to position [126, 0]
click at [983, 209] on div "Execute Code Editor 1 2 3 4 5 6 7 8 9 10 11 12 13 14 15 16 17 18 19 20 ({ stora…" at bounding box center [673, 327] width 1347 height 655
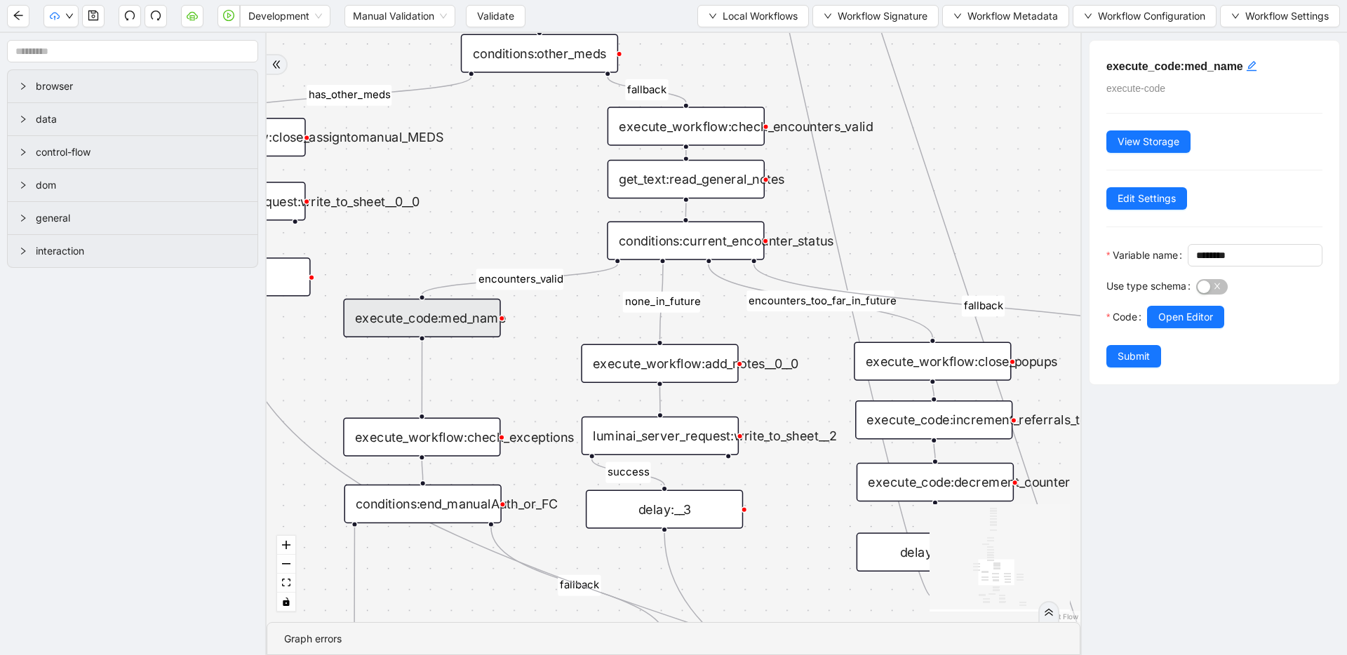
drag, startPoint x: 663, startPoint y: 252, endPoint x: 626, endPoint y: 323, distance: 79.7
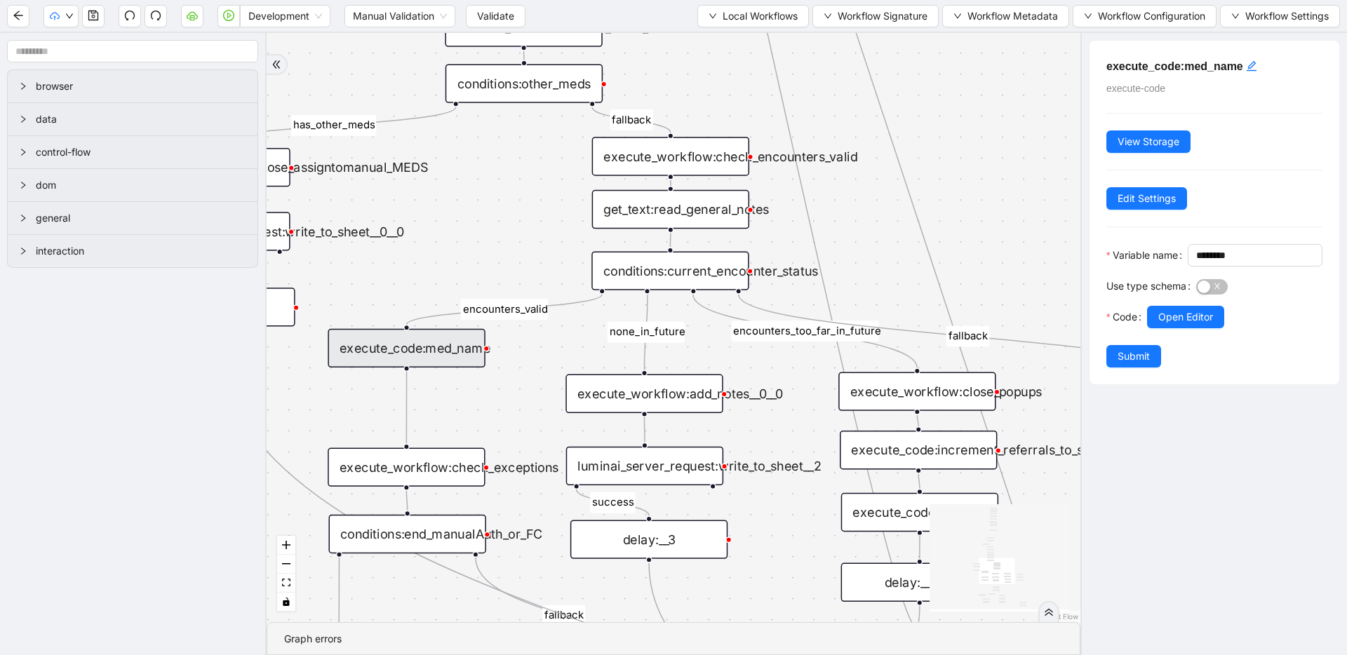
click at [668, 215] on div "get_text:read_general_notes" at bounding box center [670, 209] width 157 height 39
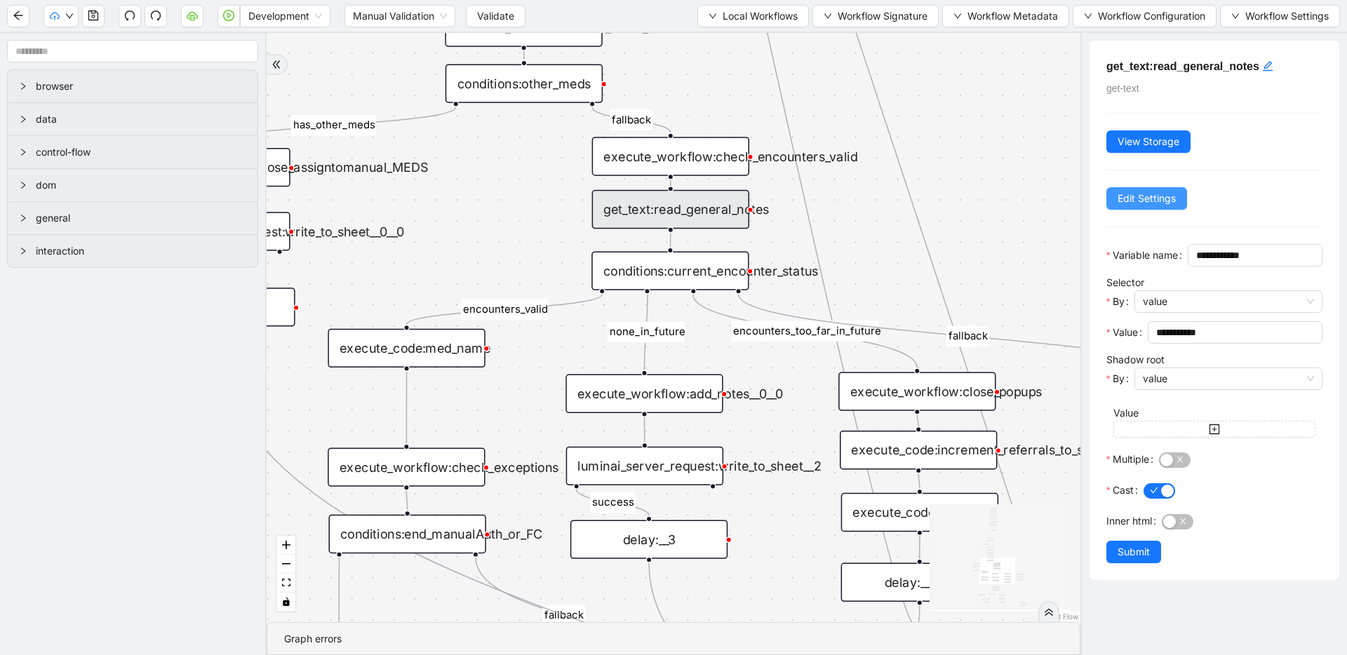
click at [1164, 201] on span "Edit Settings" at bounding box center [1146, 198] width 58 height 15
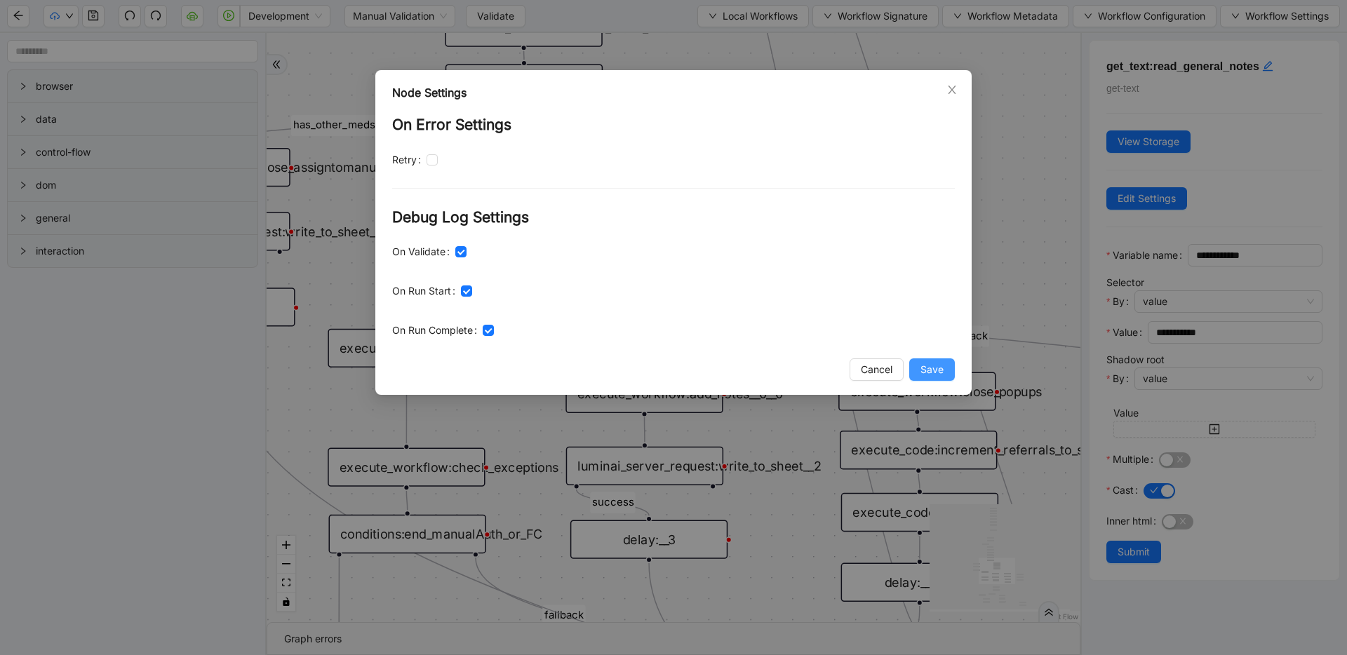
click at [938, 366] on span "Save" at bounding box center [931, 369] width 23 height 15
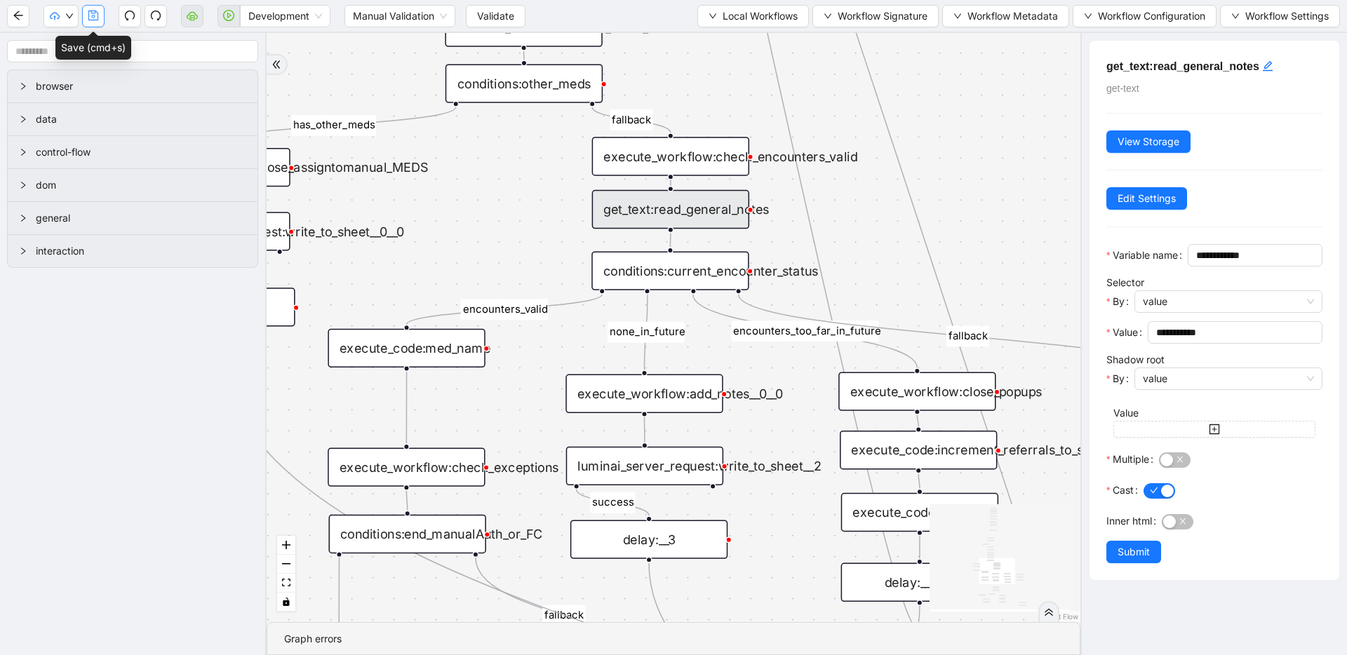
click at [88, 15] on icon "save" at bounding box center [93, 16] width 10 height 10
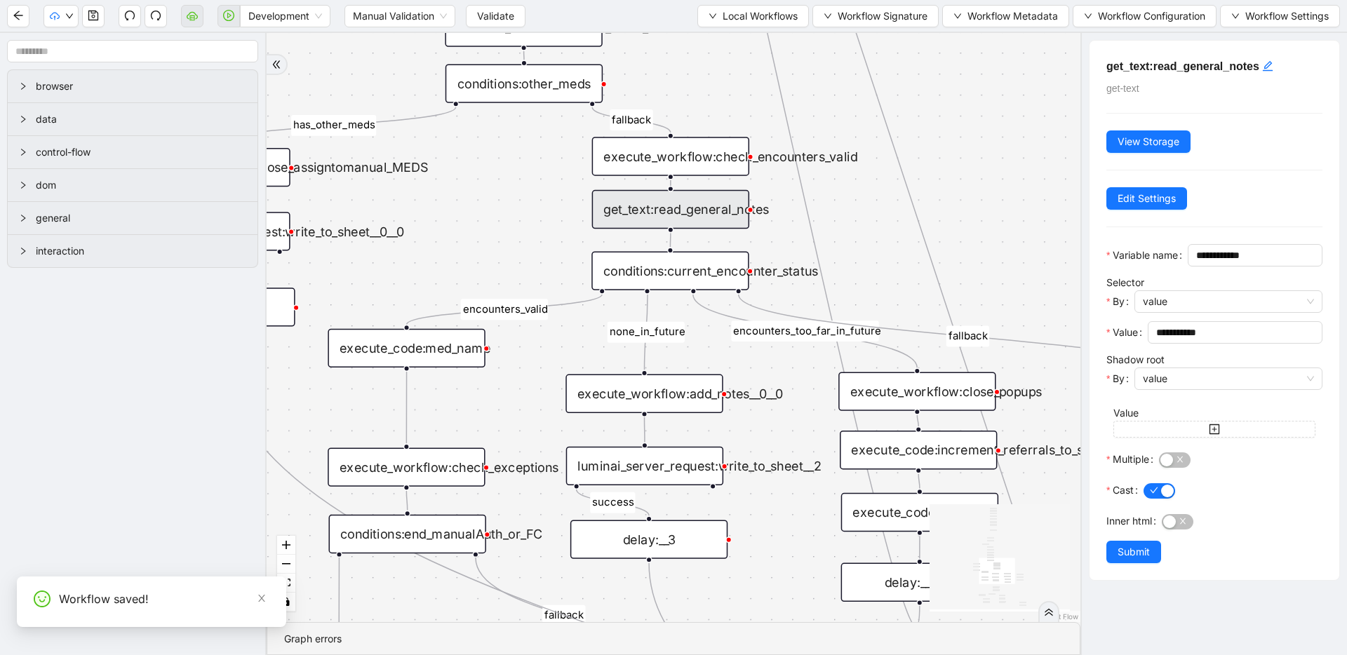
click at [452, 354] on div "execute_code:med_name" at bounding box center [406, 348] width 157 height 39
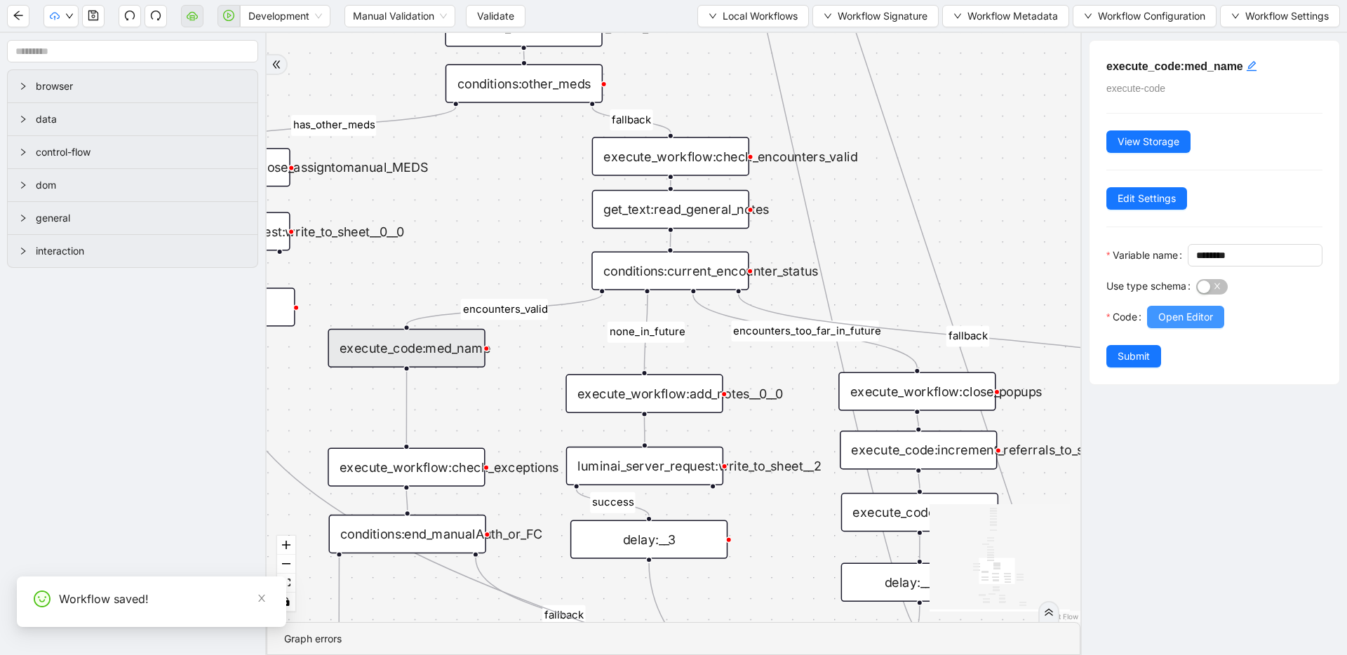
click at [1221, 328] on button "Open Editor" at bounding box center [1185, 317] width 77 height 22
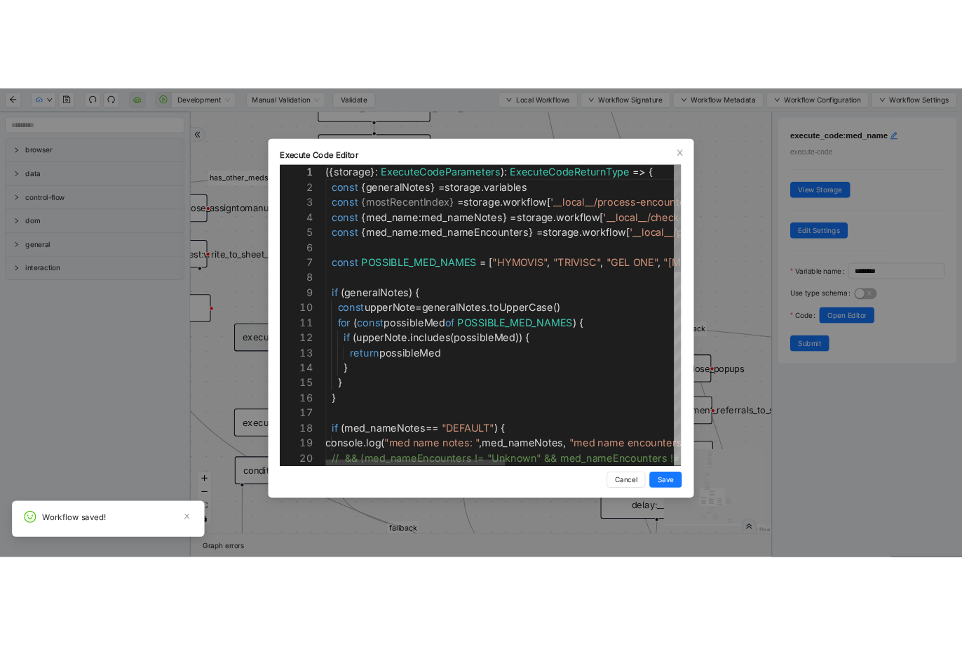
scroll to position [21, 212]
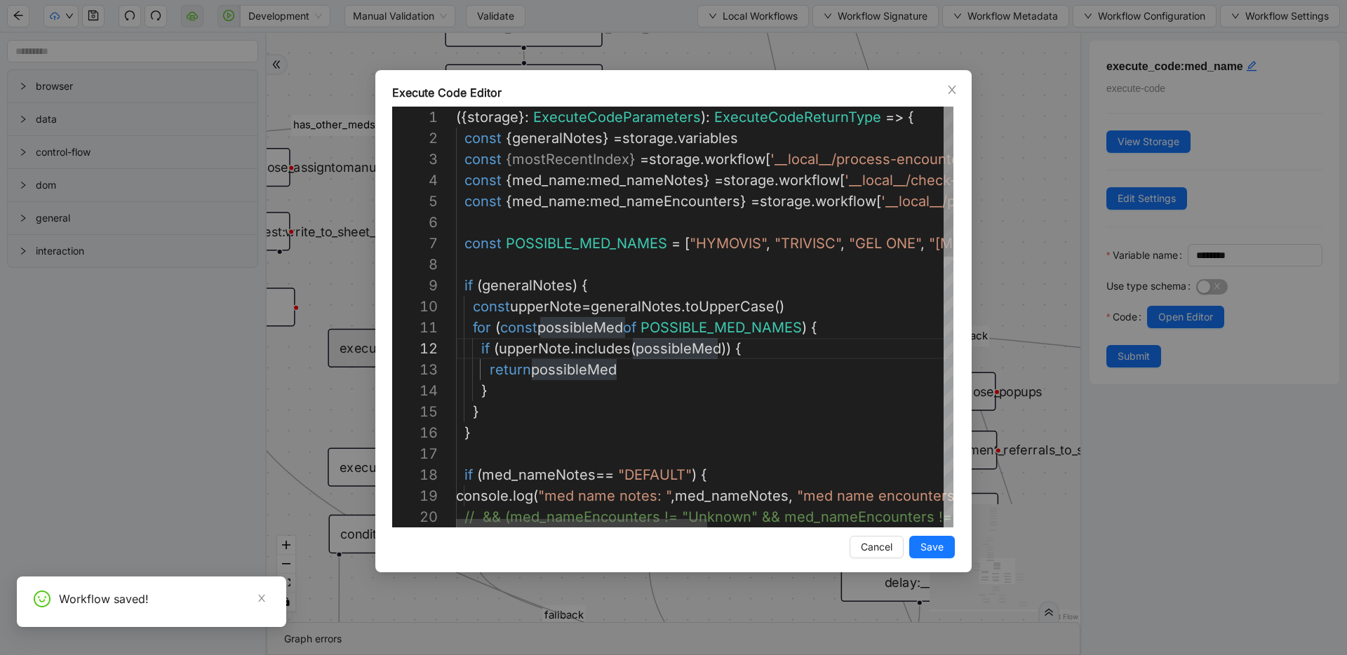
type textarea "**********"
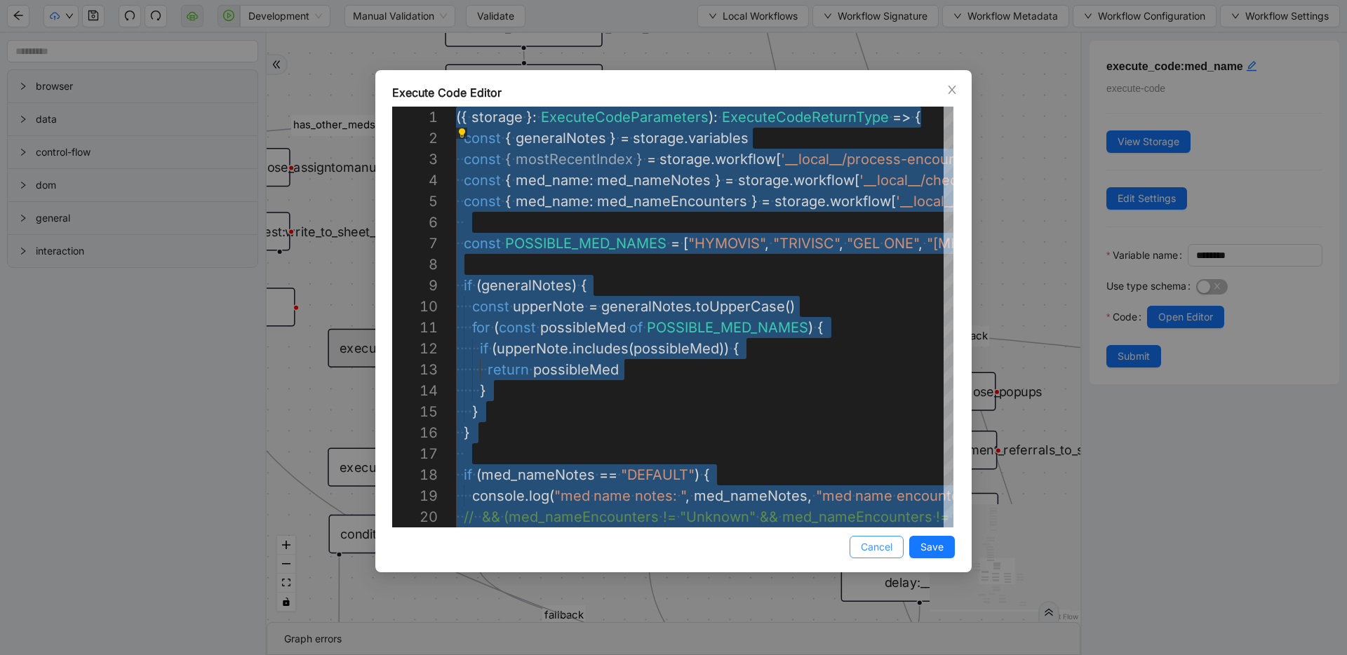
click at [861, 546] on span "Cancel" at bounding box center [877, 546] width 32 height 15
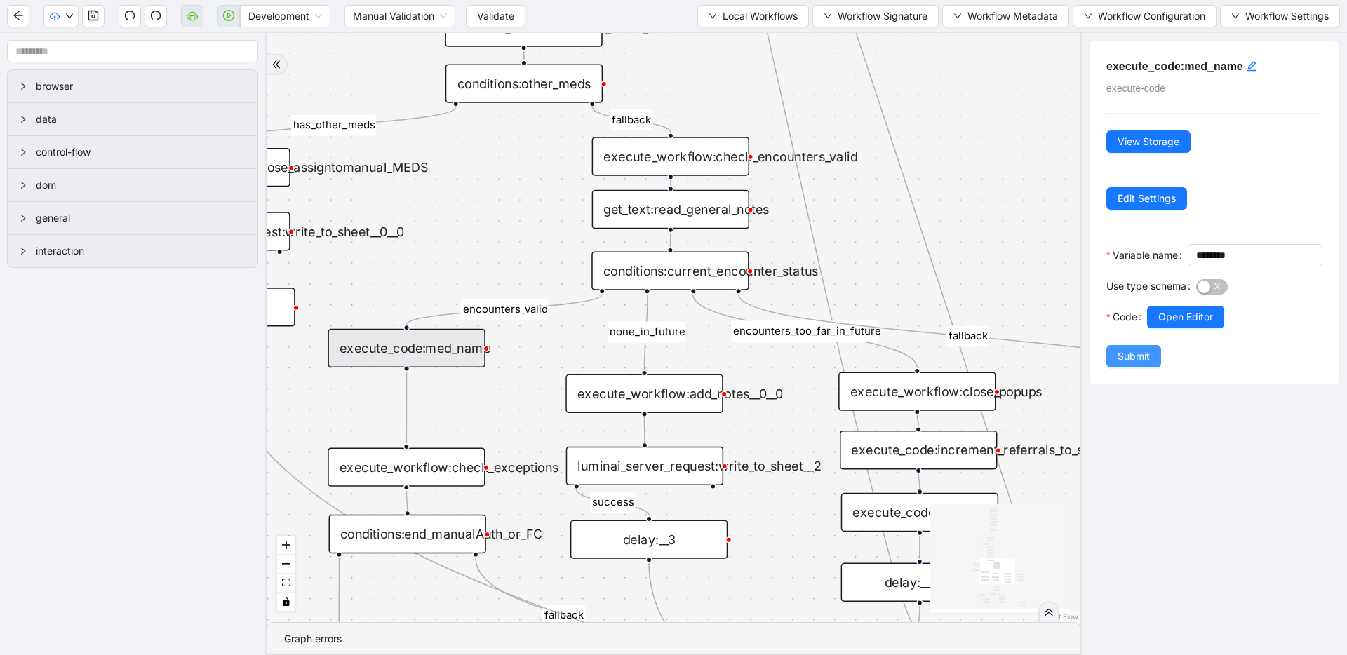
click at [1118, 364] on span "Submit" at bounding box center [1133, 356] width 32 height 15
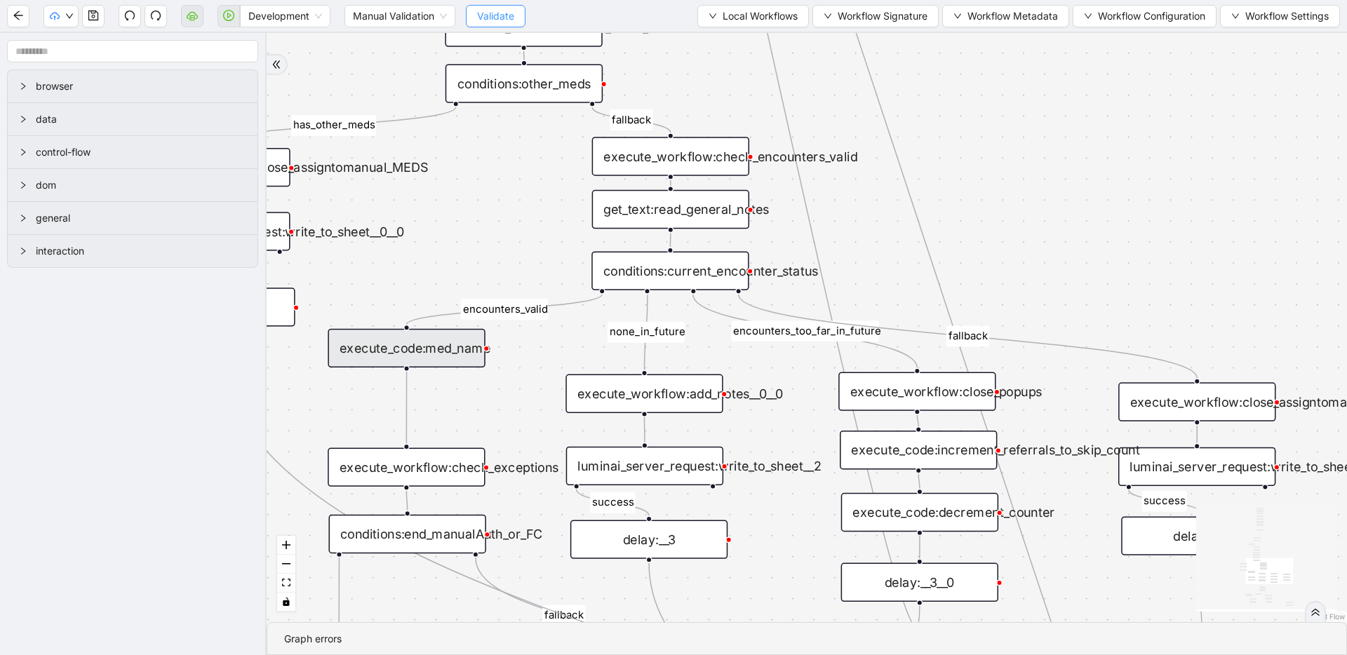
click at [507, 23] on span "Validate" at bounding box center [495, 15] width 37 height 15
click at [224, 15] on icon "play-circle" at bounding box center [228, 15] width 11 height 11
click at [941, 175] on div "fallback success success fallback no_encounters end success success success old…" at bounding box center [806, 327] width 1080 height 589
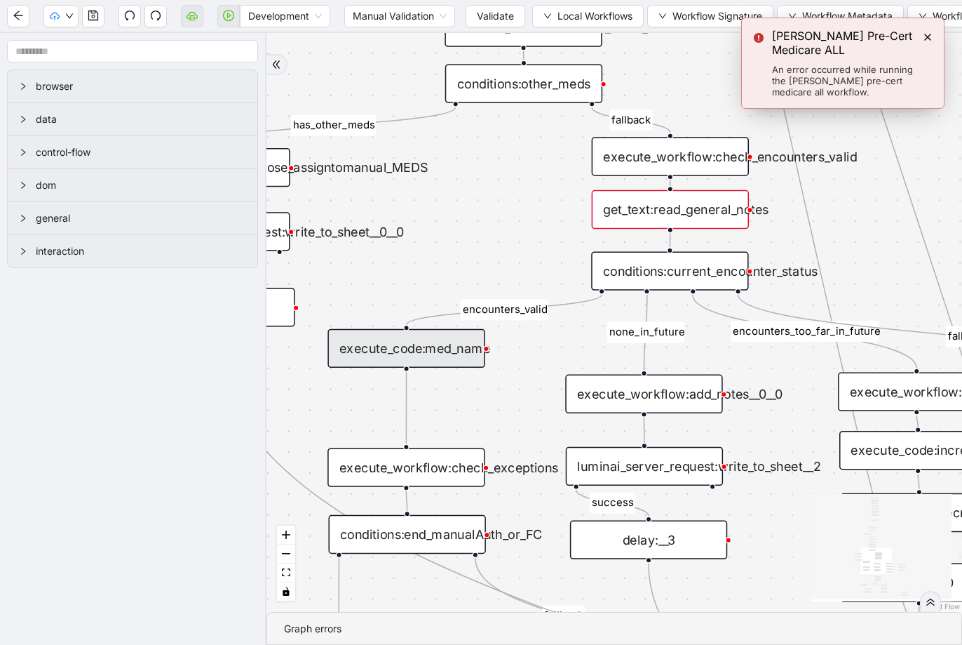
click at [704, 218] on div "get_text:read_general_notes" at bounding box center [670, 209] width 157 height 39
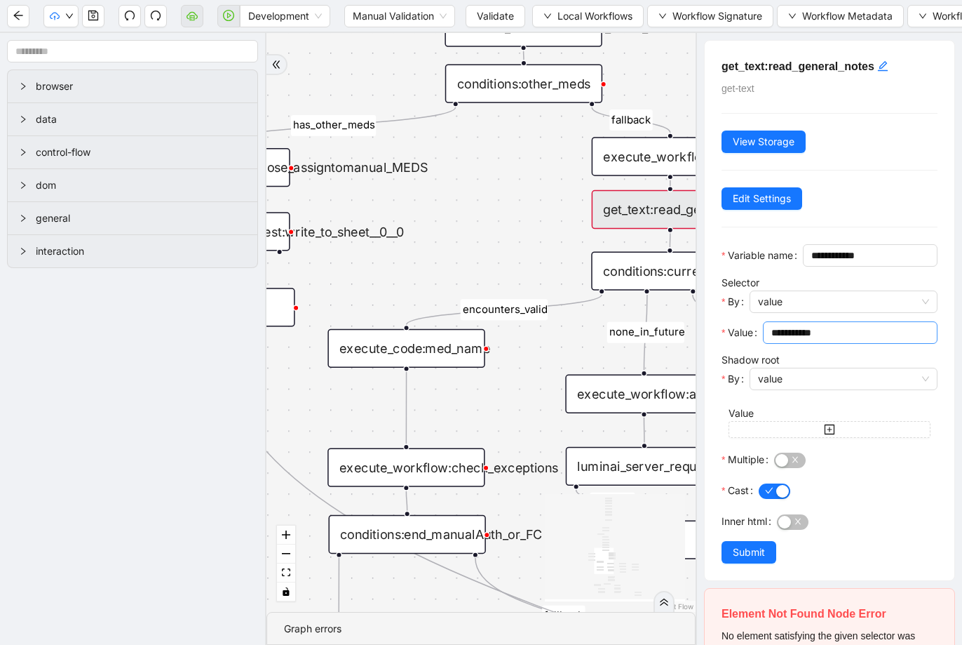
click at [845, 340] on input "**********" at bounding box center [848, 332] width 155 height 15
paste input "**********"
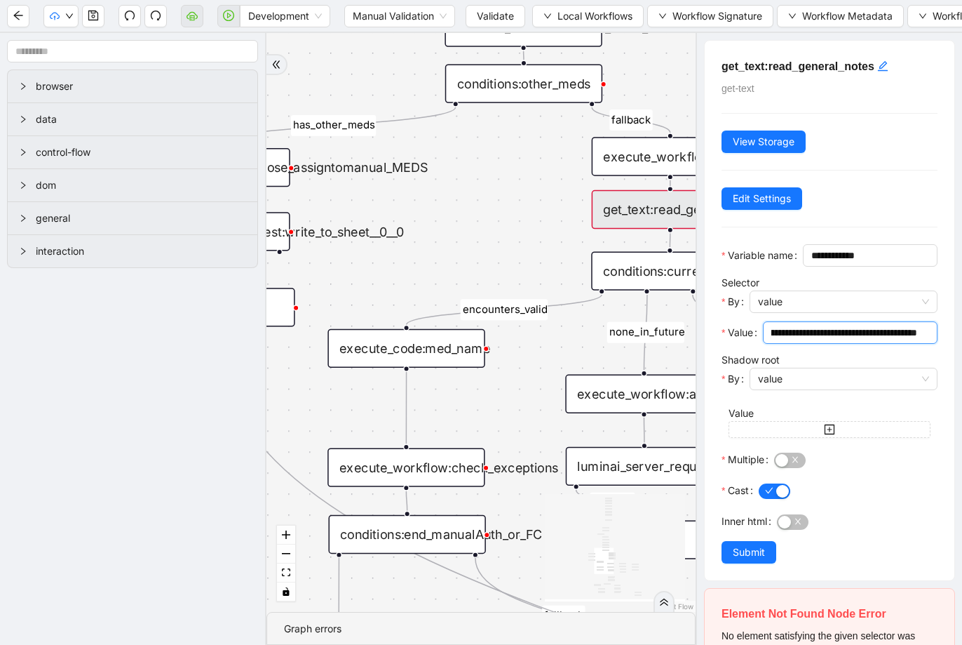
type input "**********"
click at [859, 340] on input "**********" at bounding box center [844, 332] width 146 height 15
drag, startPoint x: 701, startPoint y: 351, endPoint x: 595, endPoint y: 350, distance: 105.9
click at [595, 350] on section "browser data control-flow dom general interaction fallback success success fall…" at bounding box center [481, 339] width 962 height 612
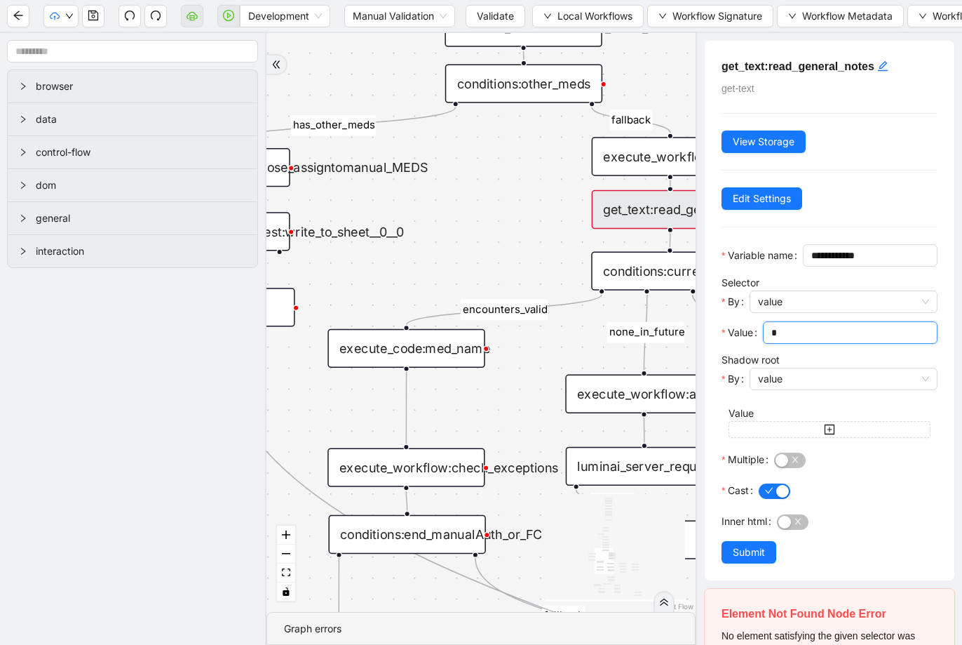
paste input "**********"
type input "**********"
click at [741, 563] on button "Submit" at bounding box center [749, 552] width 55 height 22
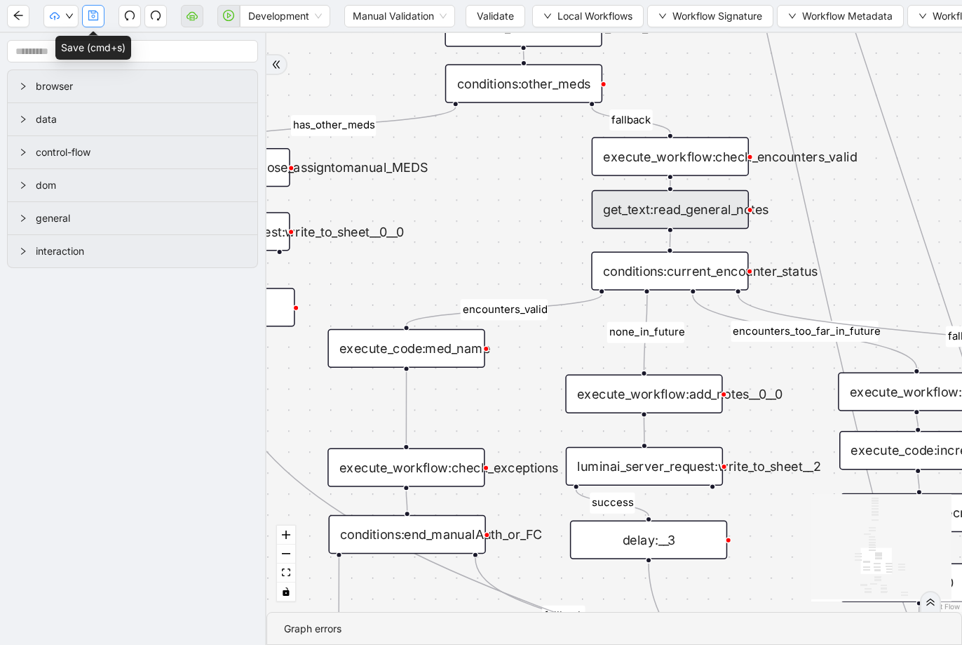
click at [93, 14] on icon "save" at bounding box center [93, 15] width 11 height 11
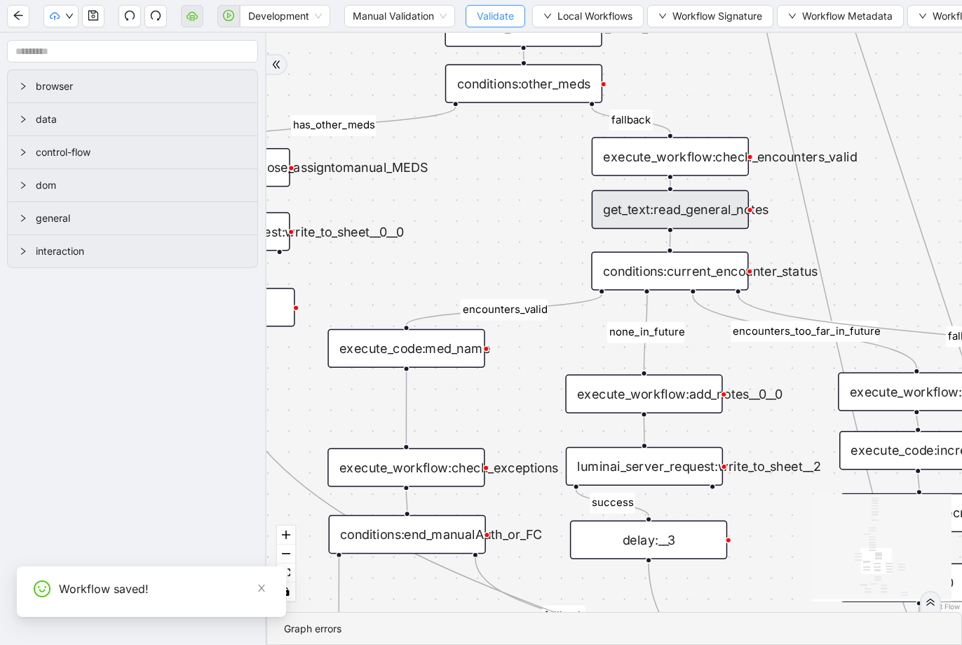
click at [474, 24] on button "Validate" at bounding box center [496, 16] width 60 height 22
click at [494, 18] on span "Validate" at bounding box center [495, 15] width 37 height 15
click at [541, 186] on div "fallback success success fallback no_encounters end success success success old…" at bounding box center [614, 322] width 696 height 579
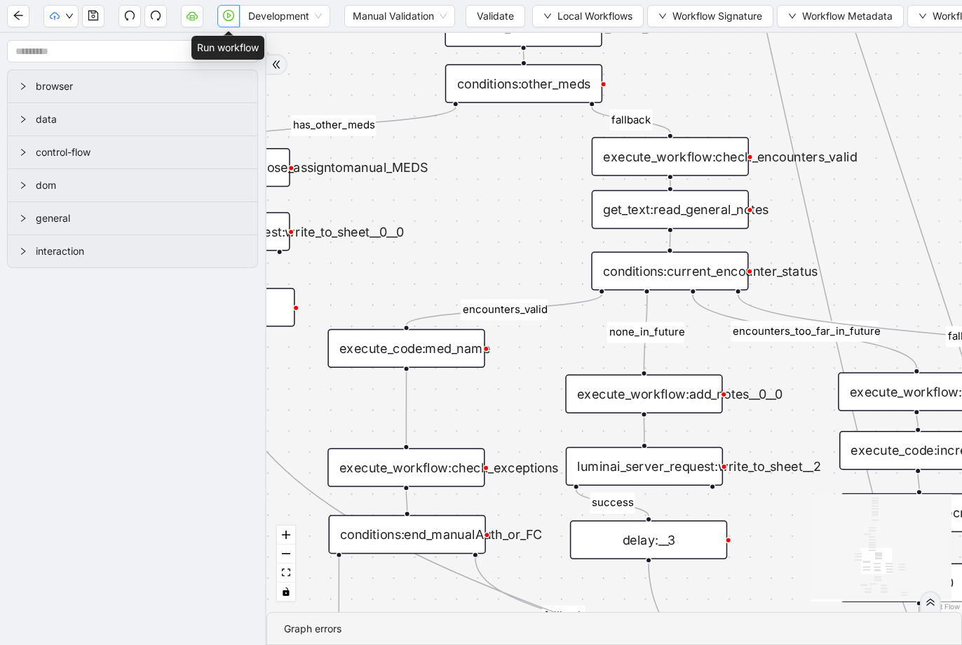
click at [229, 18] on icon "play-circle" at bounding box center [228, 15] width 11 height 11
